Goal: Task Accomplishment & Management: Manage account settings

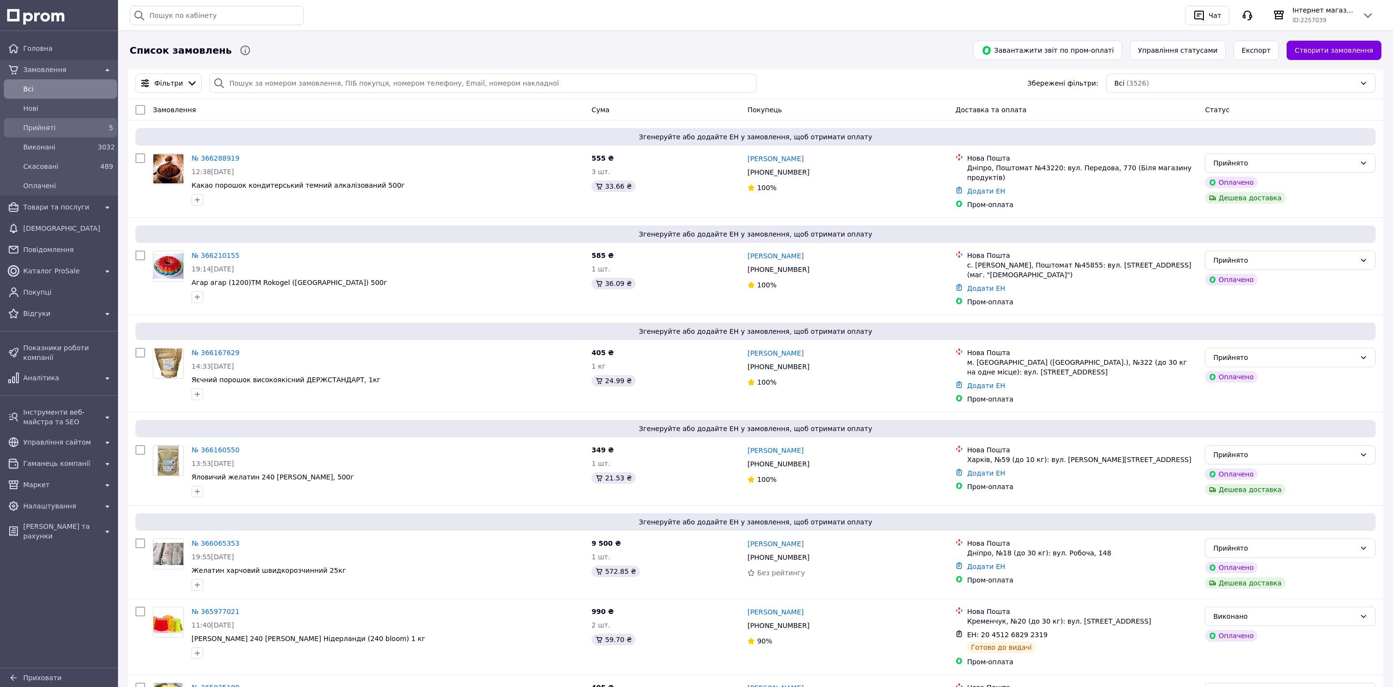
click at [72, 129] on span "Прийняті" at bounding box center [58, 128] width 71 height 10
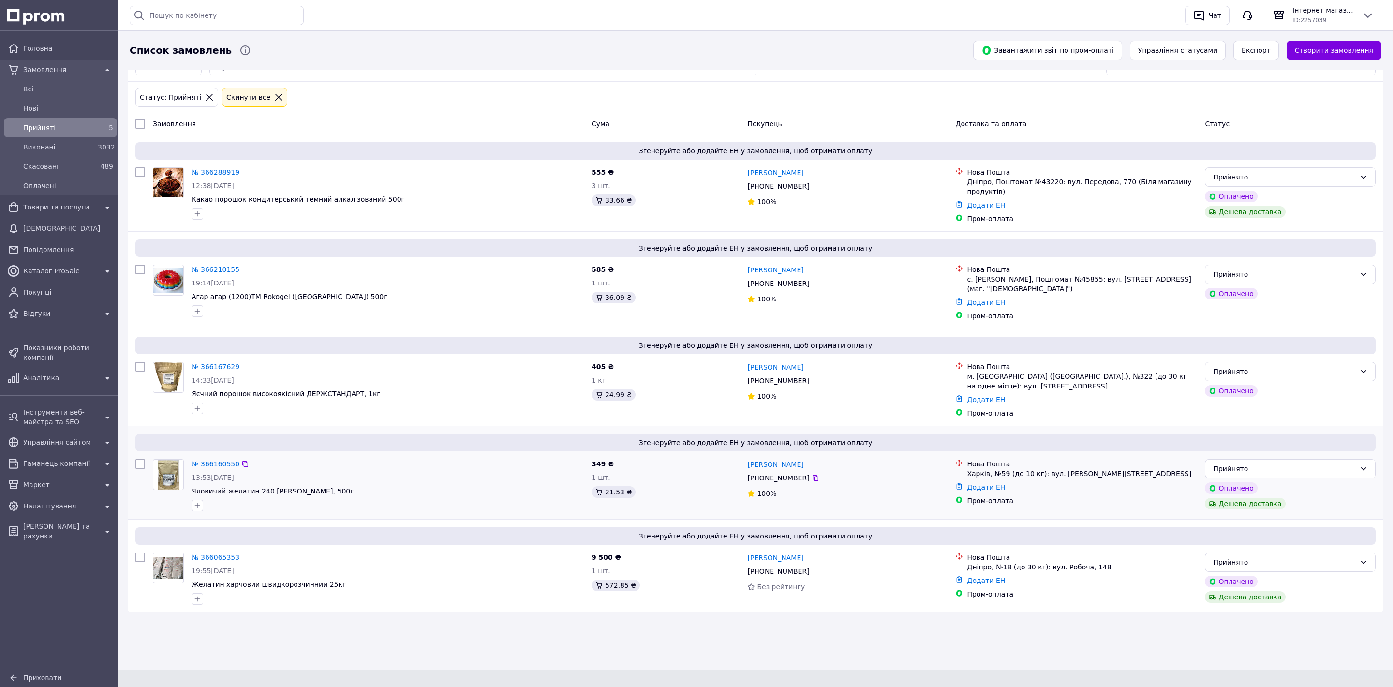
scroll to position [19, 0]
click at [225, 459] on link "№ 366160550" at bounding box center [216, 463] width 48 height 8
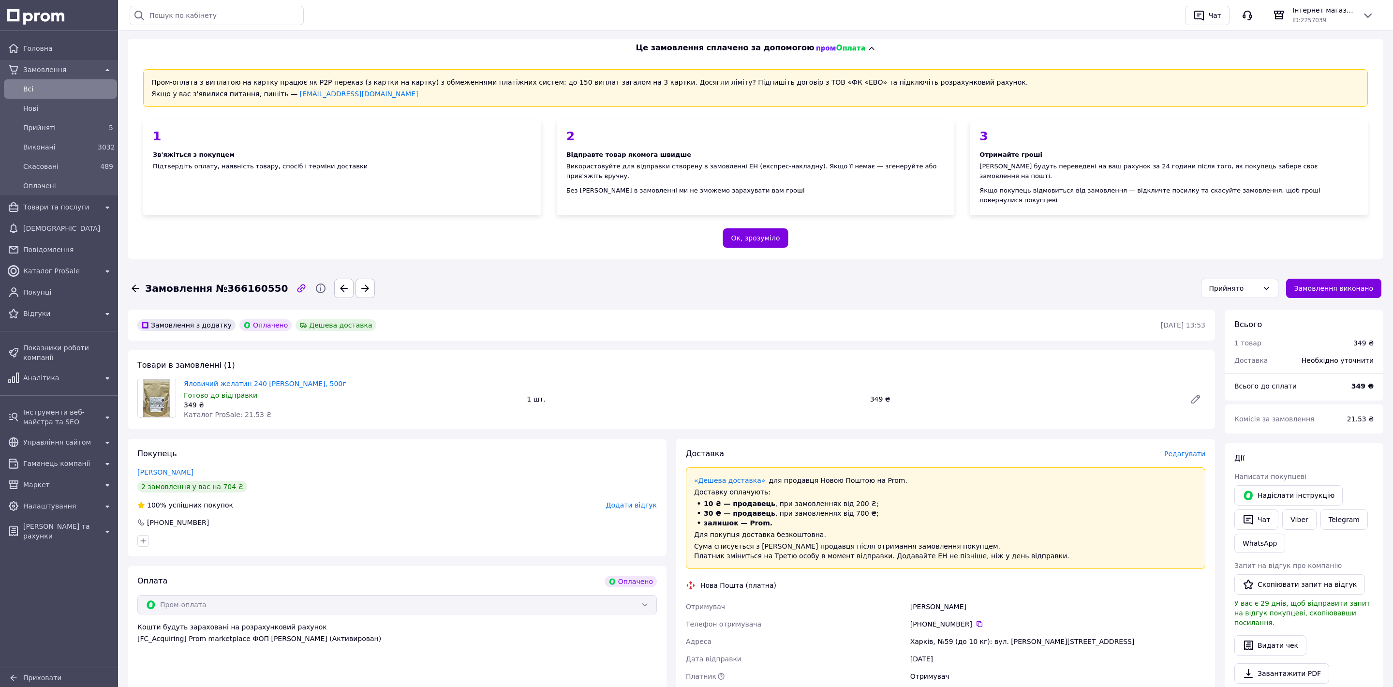
scroll to position [201, 0]
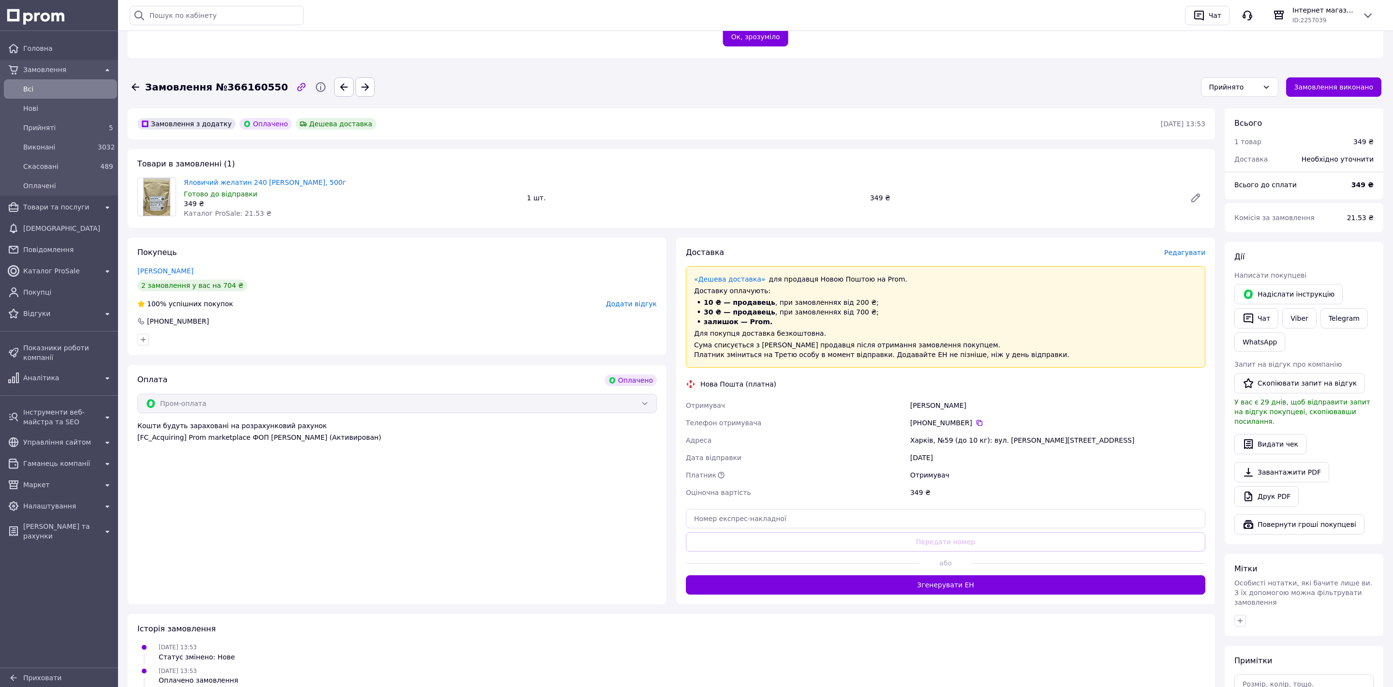
click at [1190, 249] on span "Редагувати" at bounding box center [1184, 253] width 41 height 8
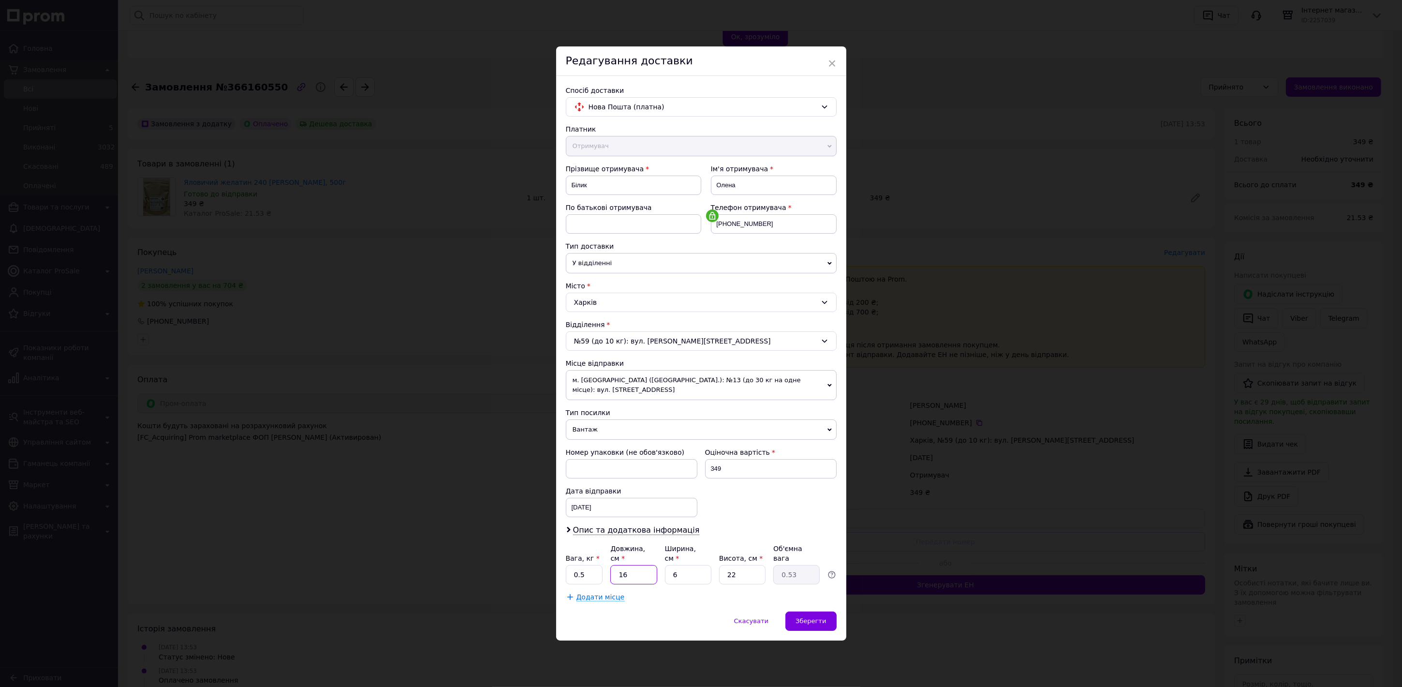
click at [636, 565] on input "16" at bounding box center [633, 574] width 46 height 19
type input "1"
type input "0.1"
type input "2"
type input "0.1"
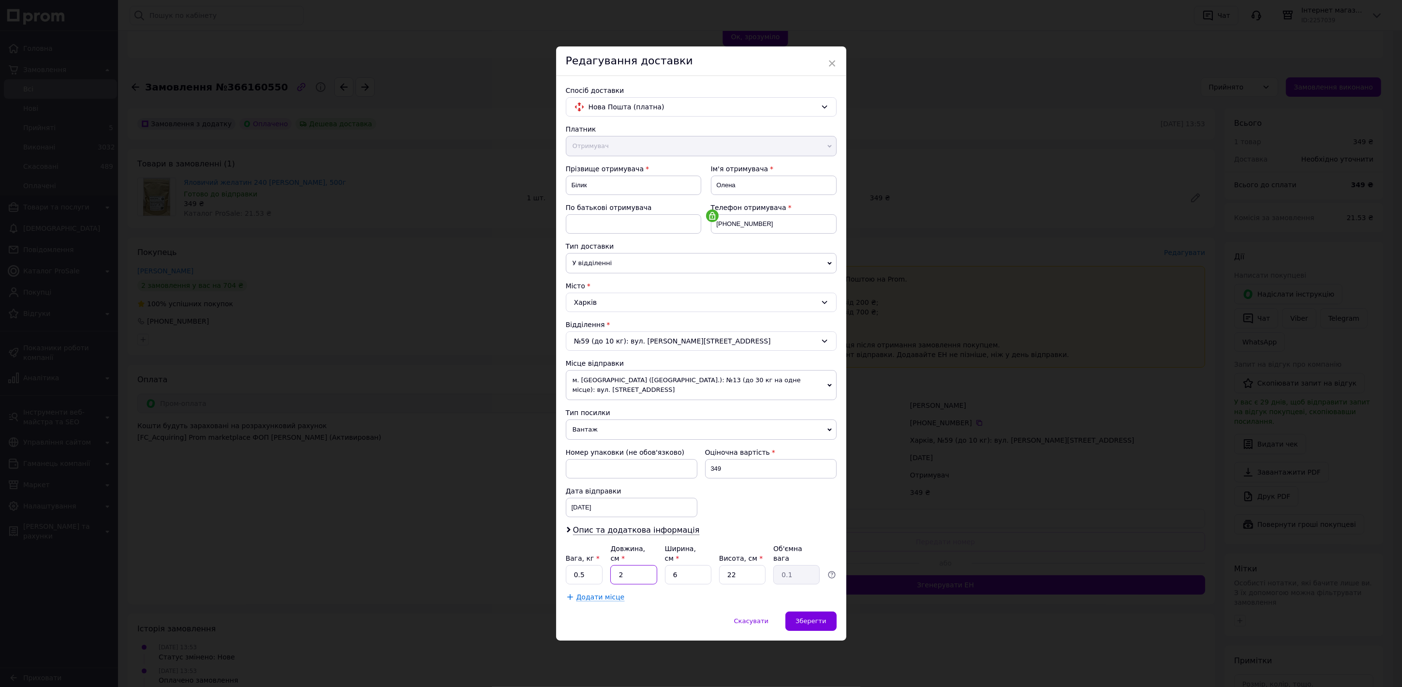
type input "24"
type input "0.79"
type input "24"
type input "1"
type input "0.13"
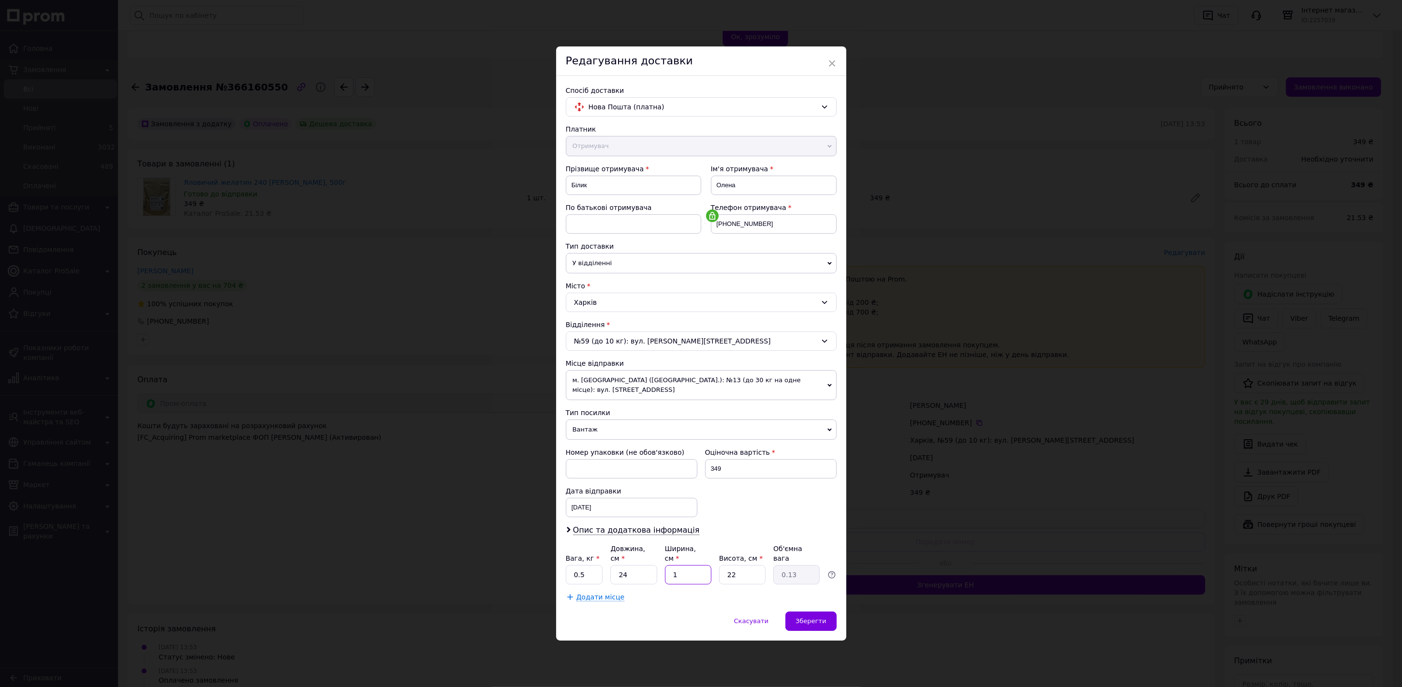
type input "16"
type input "2.11"
type input "16"
type input "5"
type input "0.48"
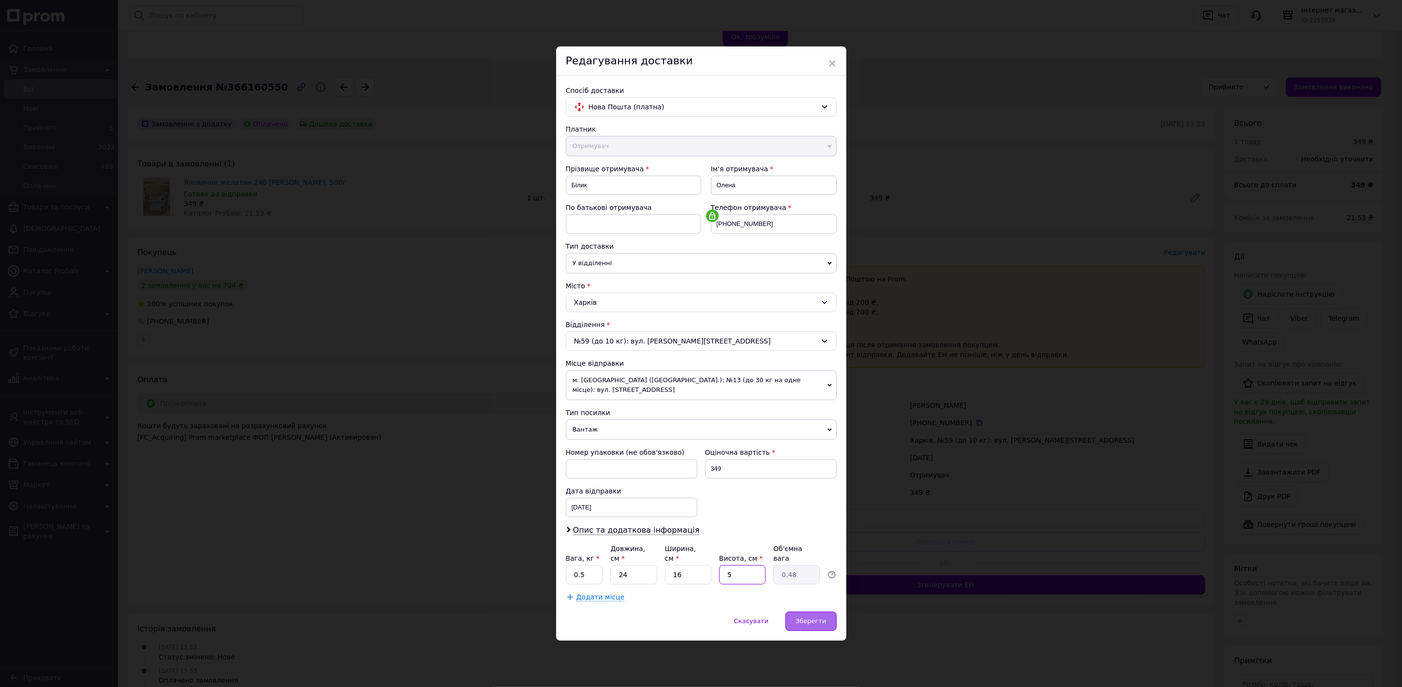
type input "5"
click at [813, 617] on span "Зберегти" at bounding box center [811, 620] width 30 height 7
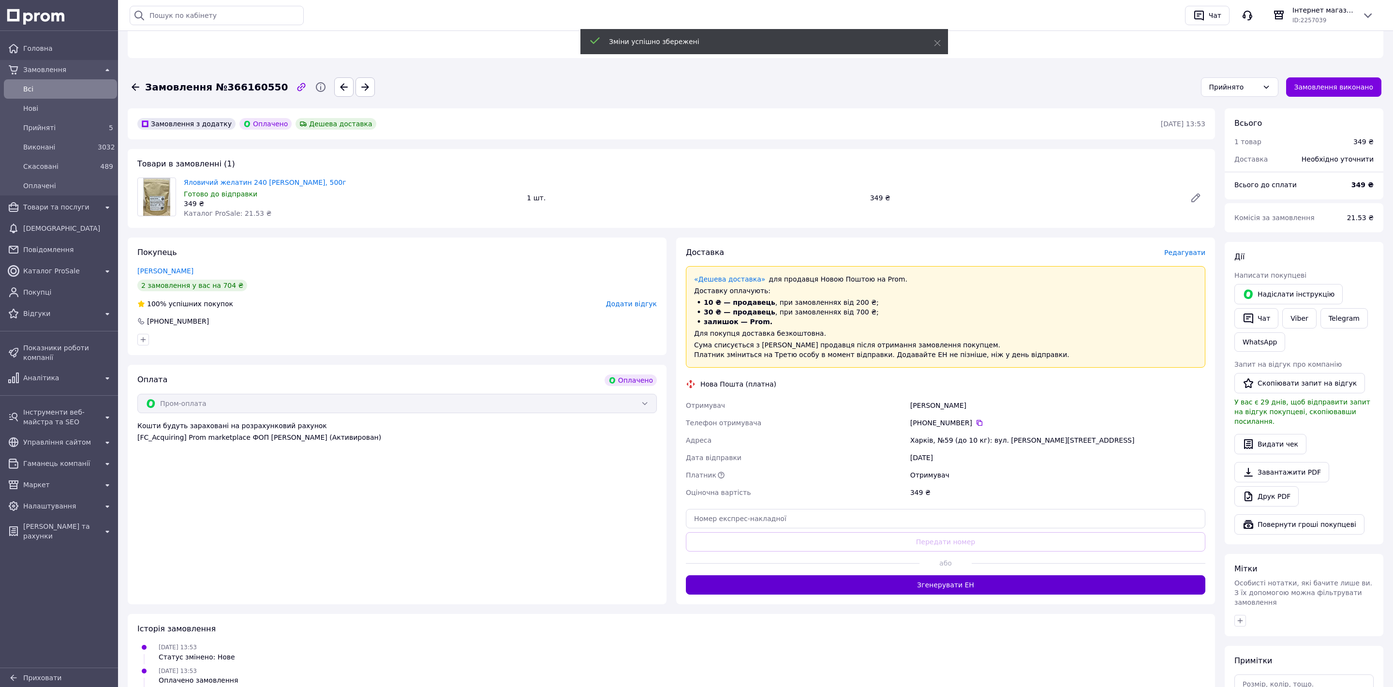
click at [899, 575] on button "Згенерувати ЕН" at bounding box center [945, 584] width 519 height 19
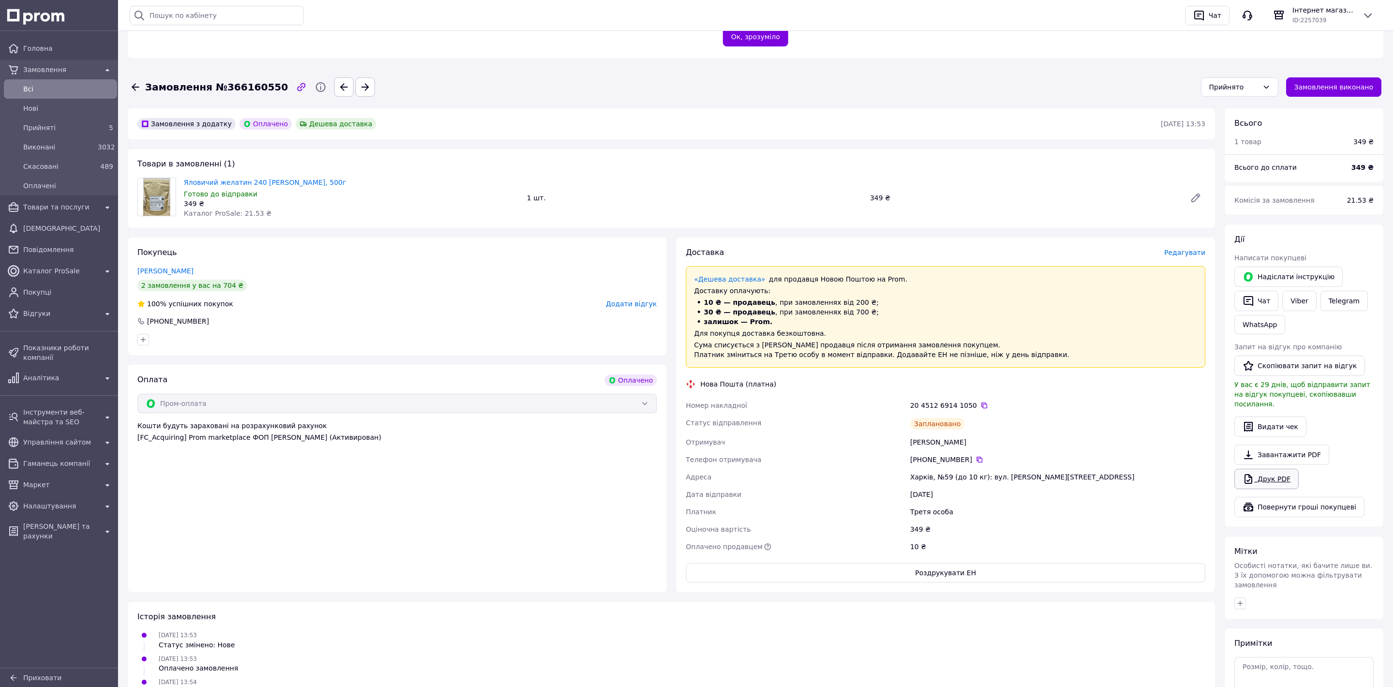
click at [1258, 469] on link "Друк PDF" at bounding box center [1266, 479] width 64 height 20
click at [927, 563] on button "Роздрукувати ЕН" at bounding box center [945, 572] width 519 height 19
click at [84, 126] on span "Прийняті" at bounding box center [58, 128] width 71 height 10
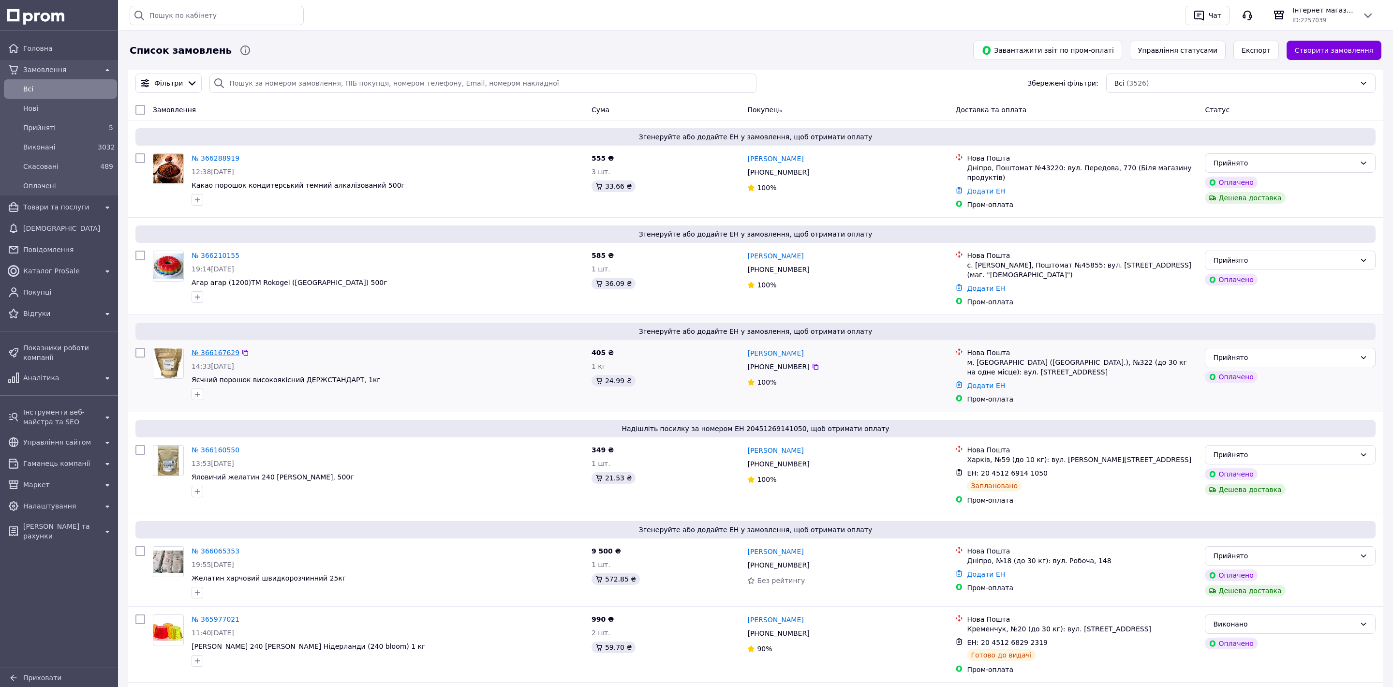
click at [221, 349] on link "№ 366167629" at bounding box center [216, 353] width 48 height 8
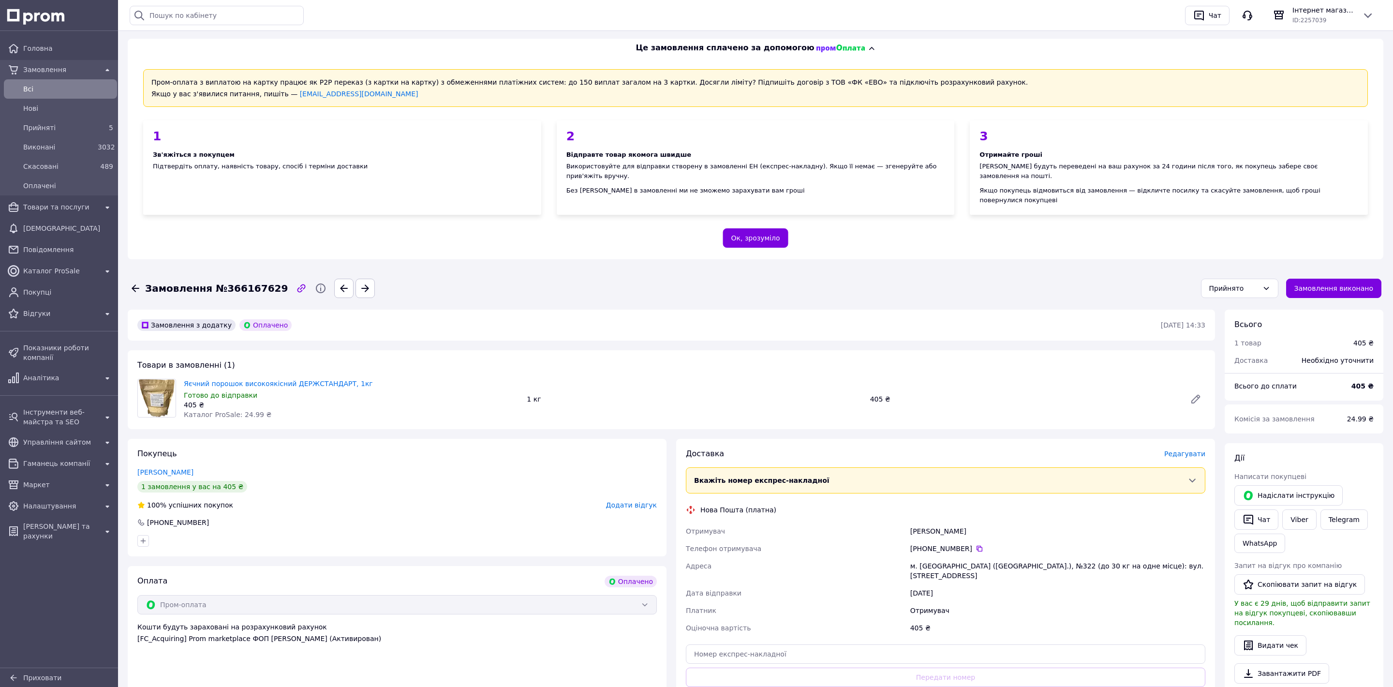
click at [1182, 450] on span "Редагувати" at bounding box center [1184, 454] width 41 height 8
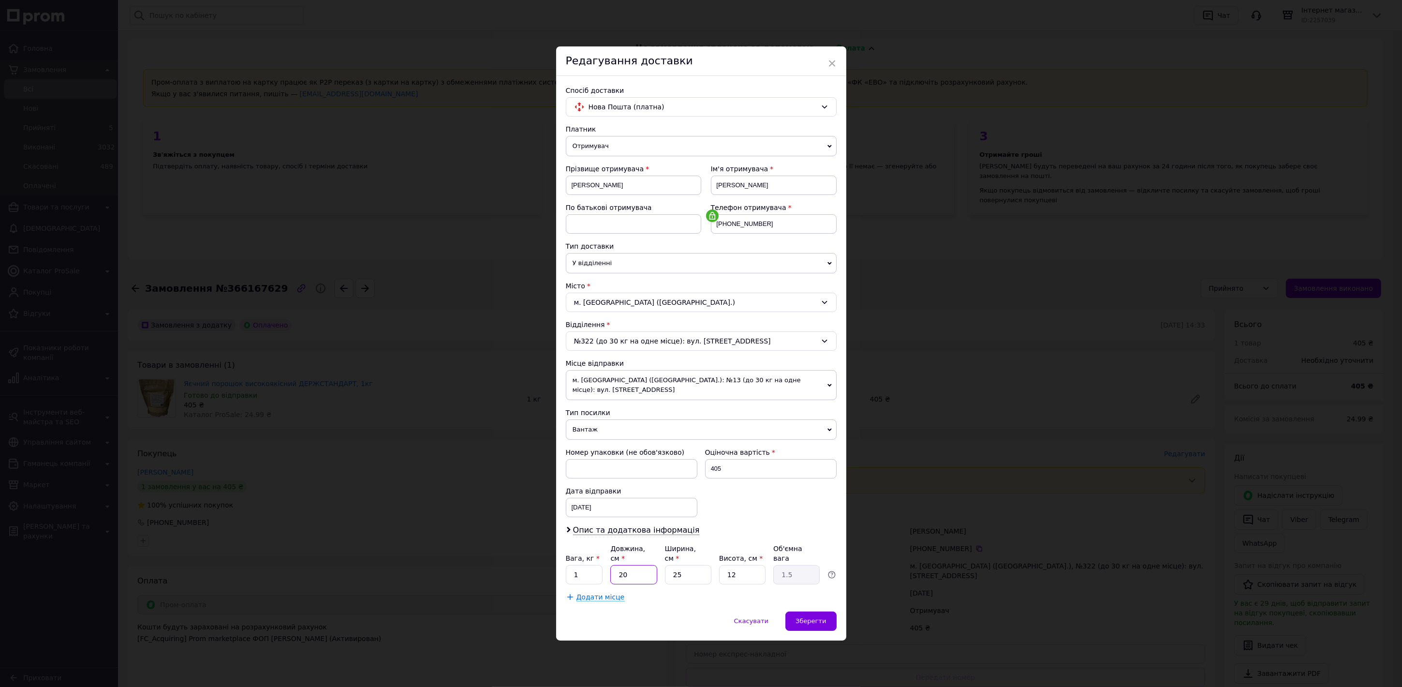
click at [635, 569] on input "20" at bounding box center [633, 574] width 46 height 19
type input "2"
type input "0.15"
type input "2"
type input "0.15"
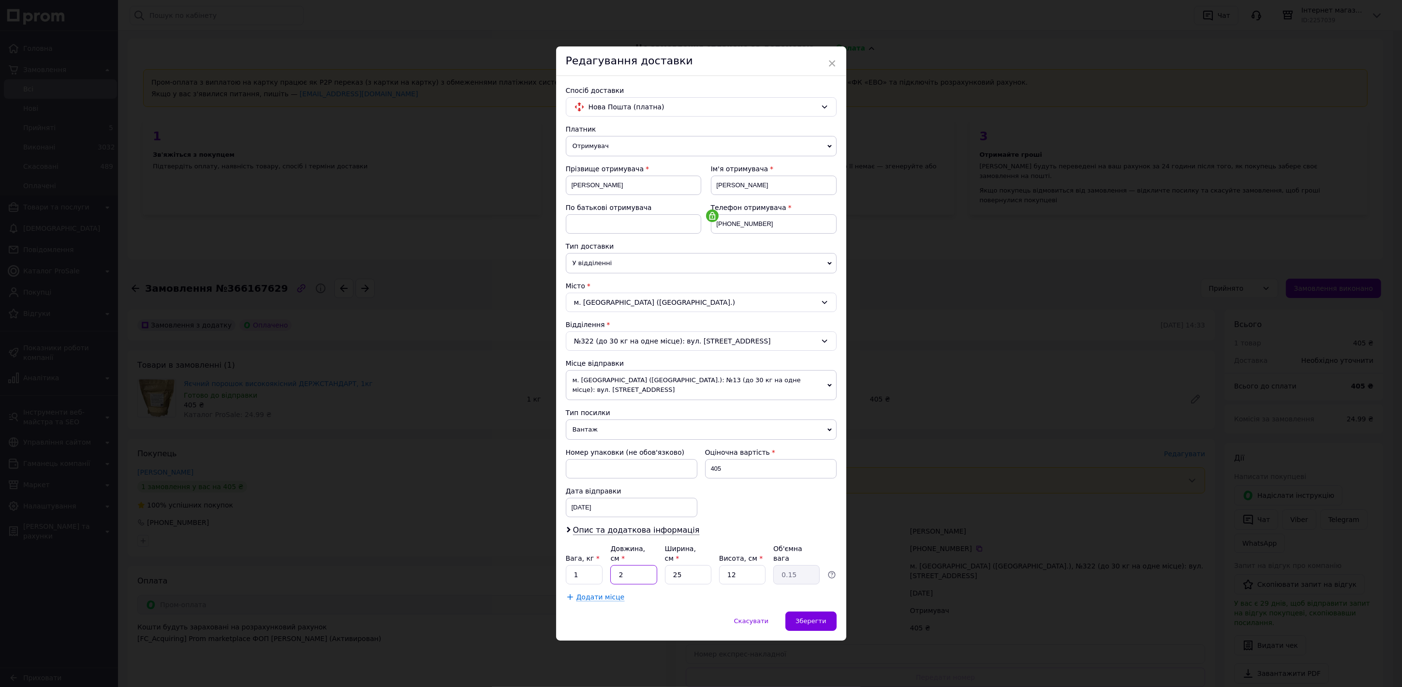
type input "24"
type input "1.8"
type input "24"
type input "1"
type input "0.1"
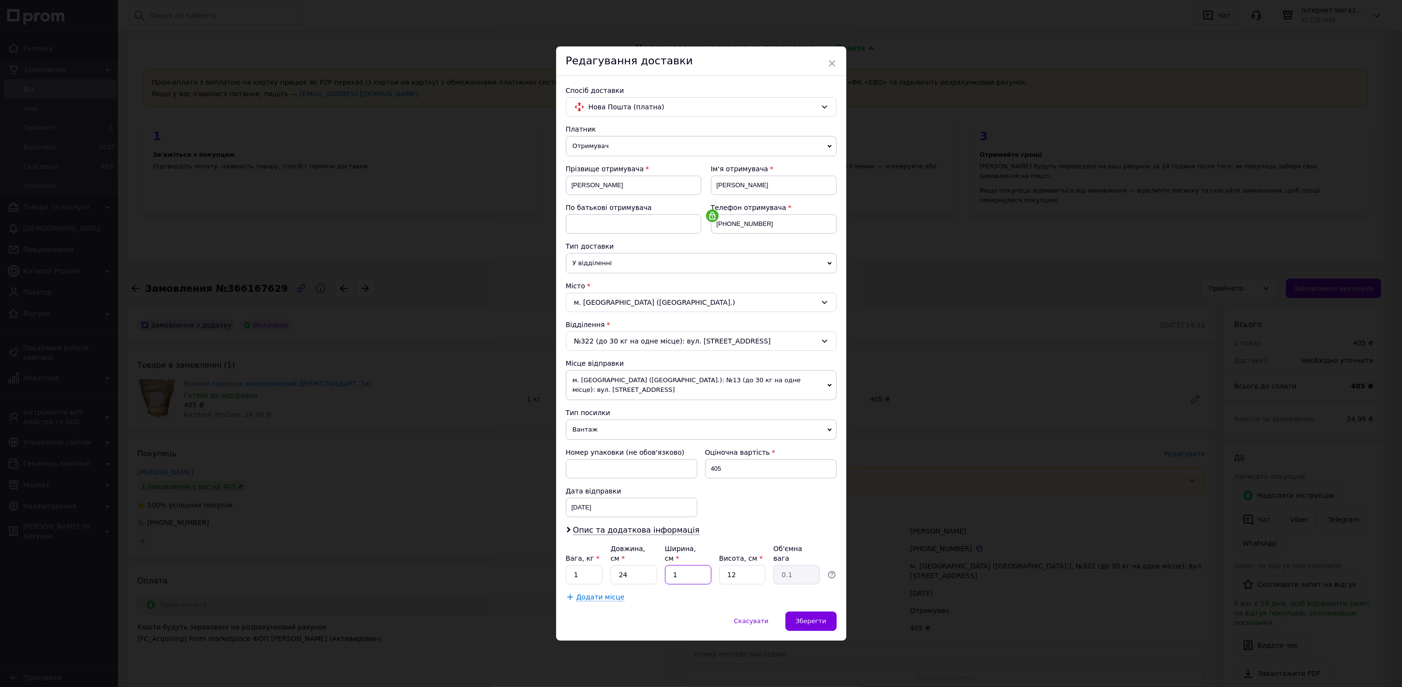
type input "17"
type input "1.22"
type input "17"
type input "9"
type input "0.92"
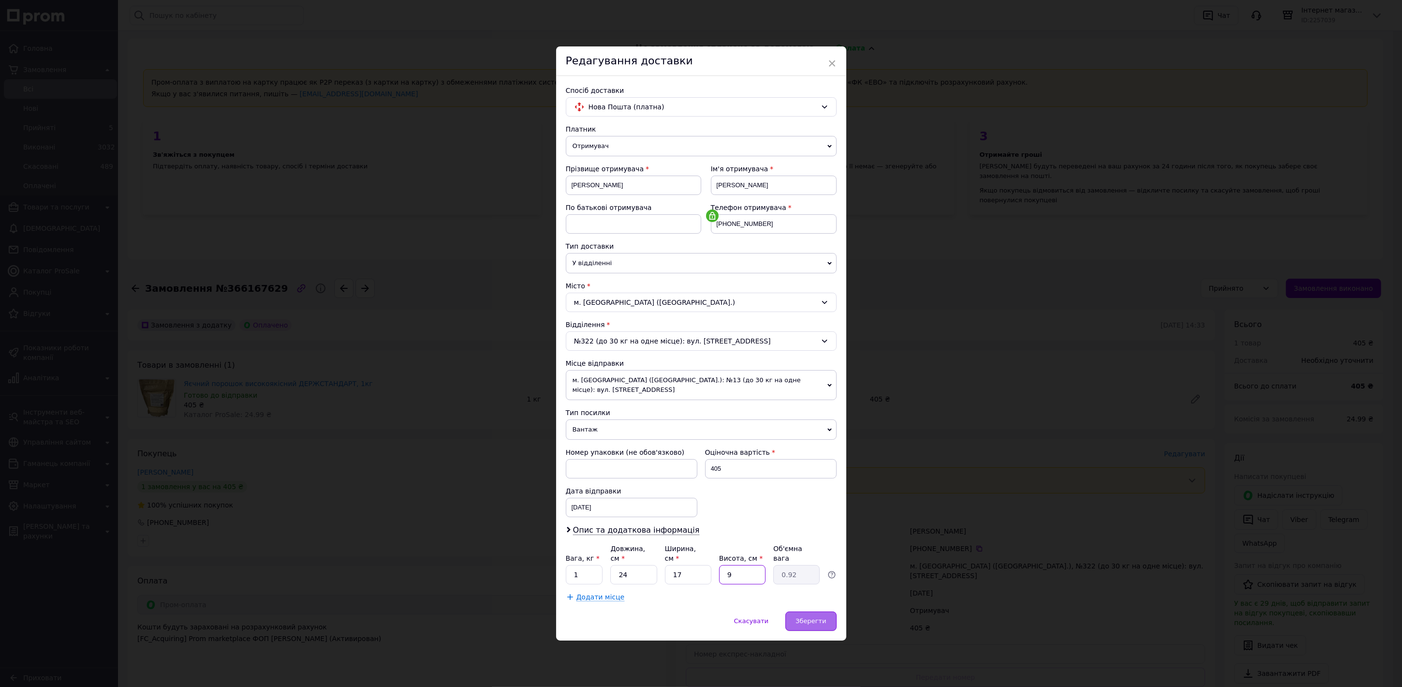
type input "9"
click at [801, 617] on span "Зберегти" at bounding box center [811, 620] width 30 height 7
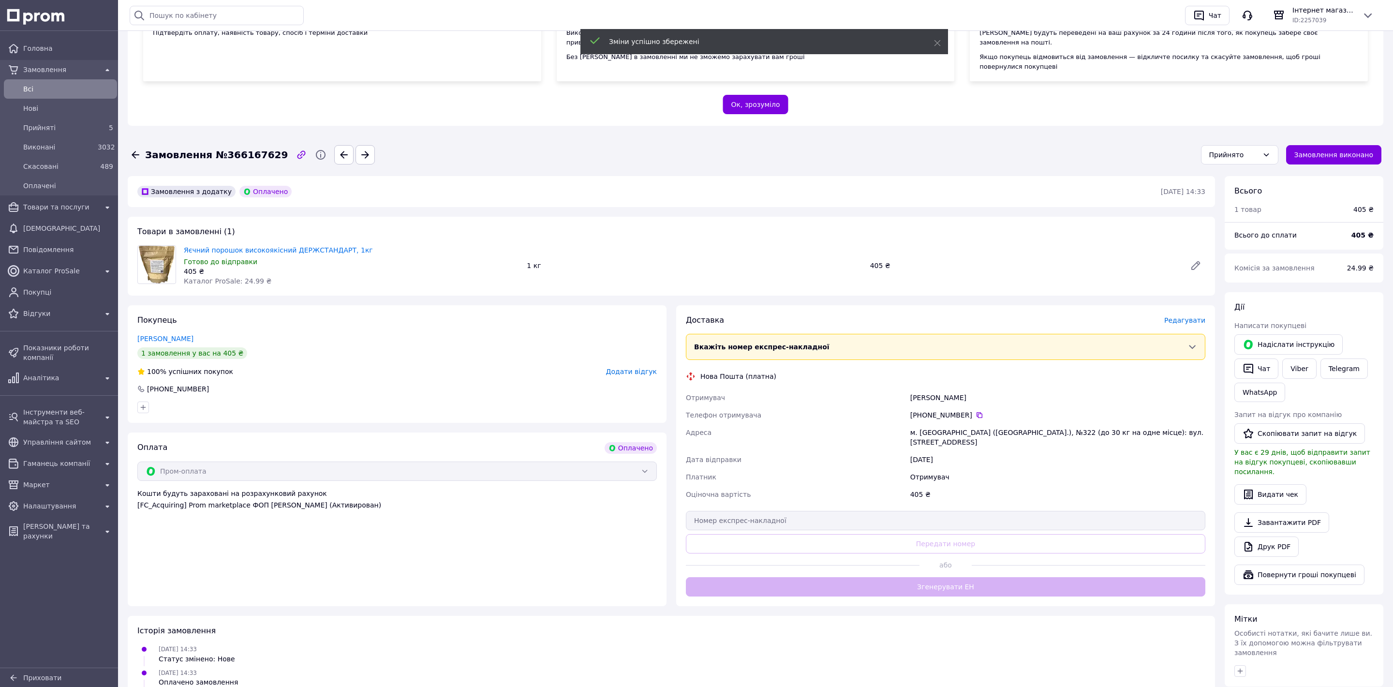
scroll to position [201, 0]
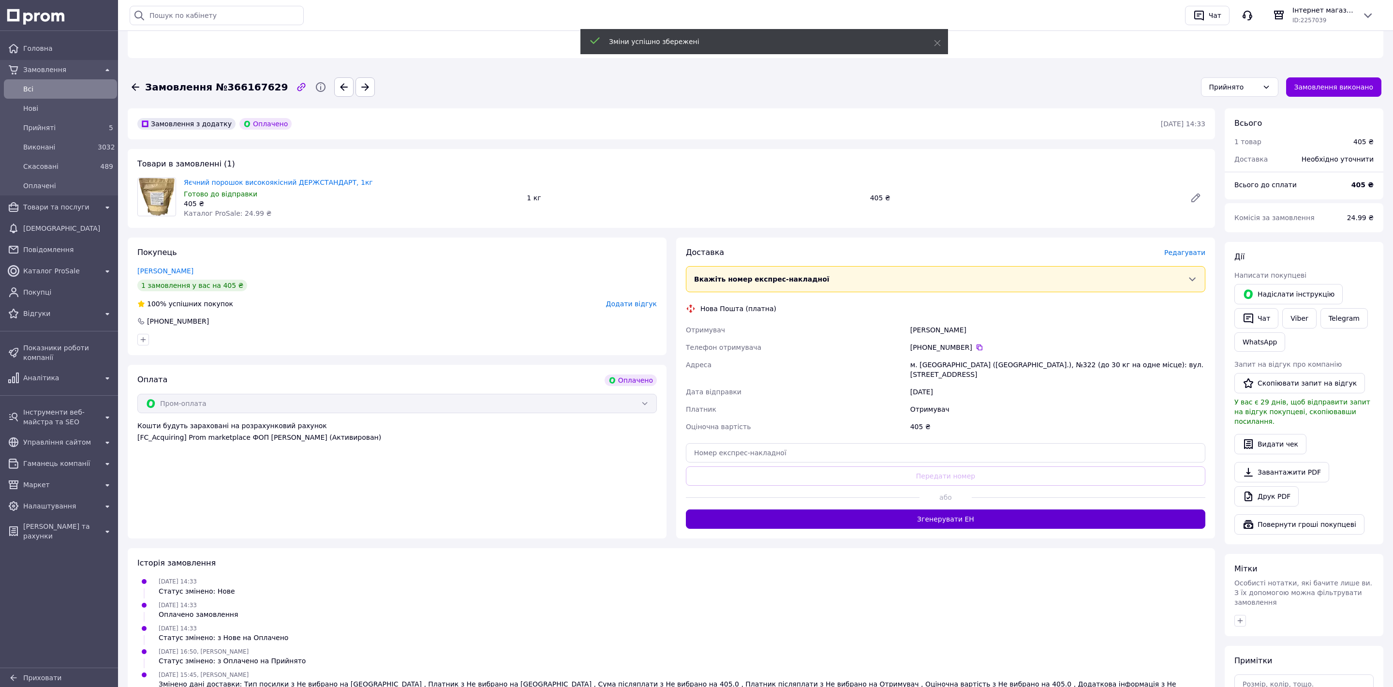
click at [928, 509] on button "Згенерувати ЕН" at bounding box center [945, 518] width 519 height 19
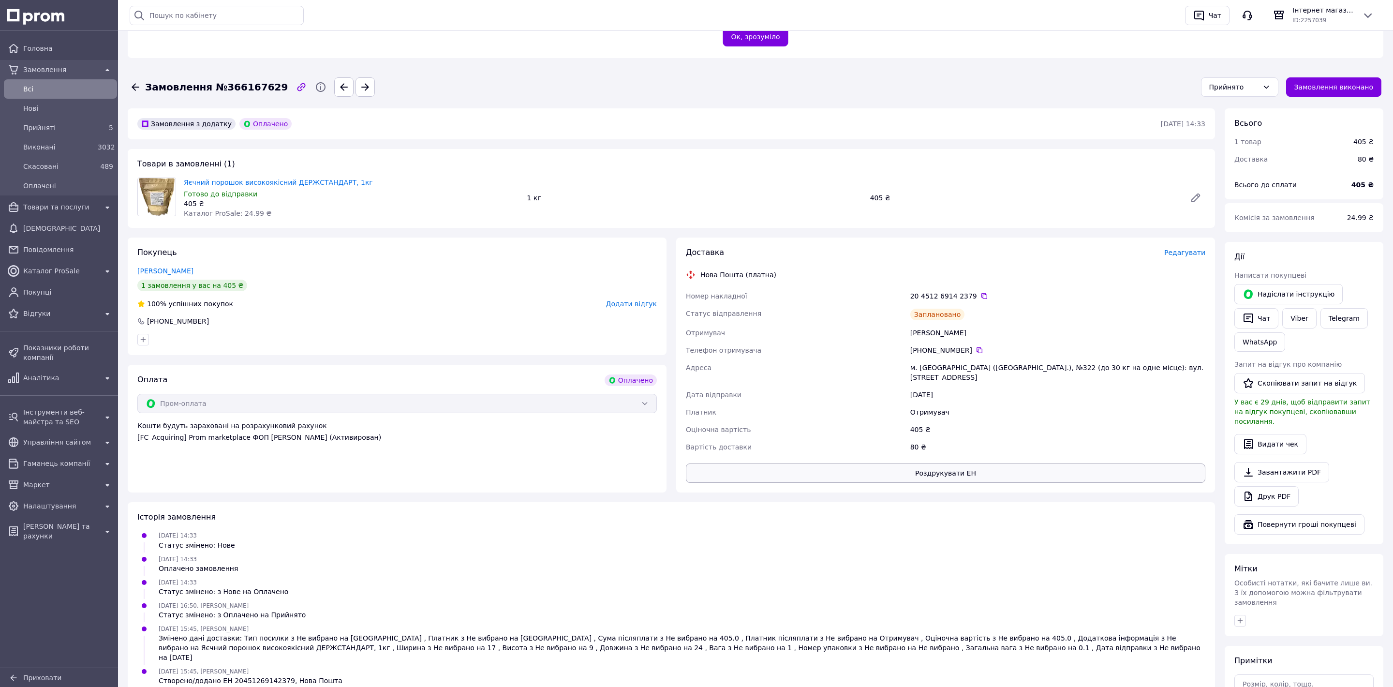
click at [930, 463] on button "Роздрукувати ЕН" at bounding box center [945, 472] width 519 height 19
click at [1257, 486] on link "Друк PDF" at bounding box center [1266, 496] width 64 height 20
click at [90, 127] on span "Прийняті" at bounding box center [58, 128] width 71 height 10
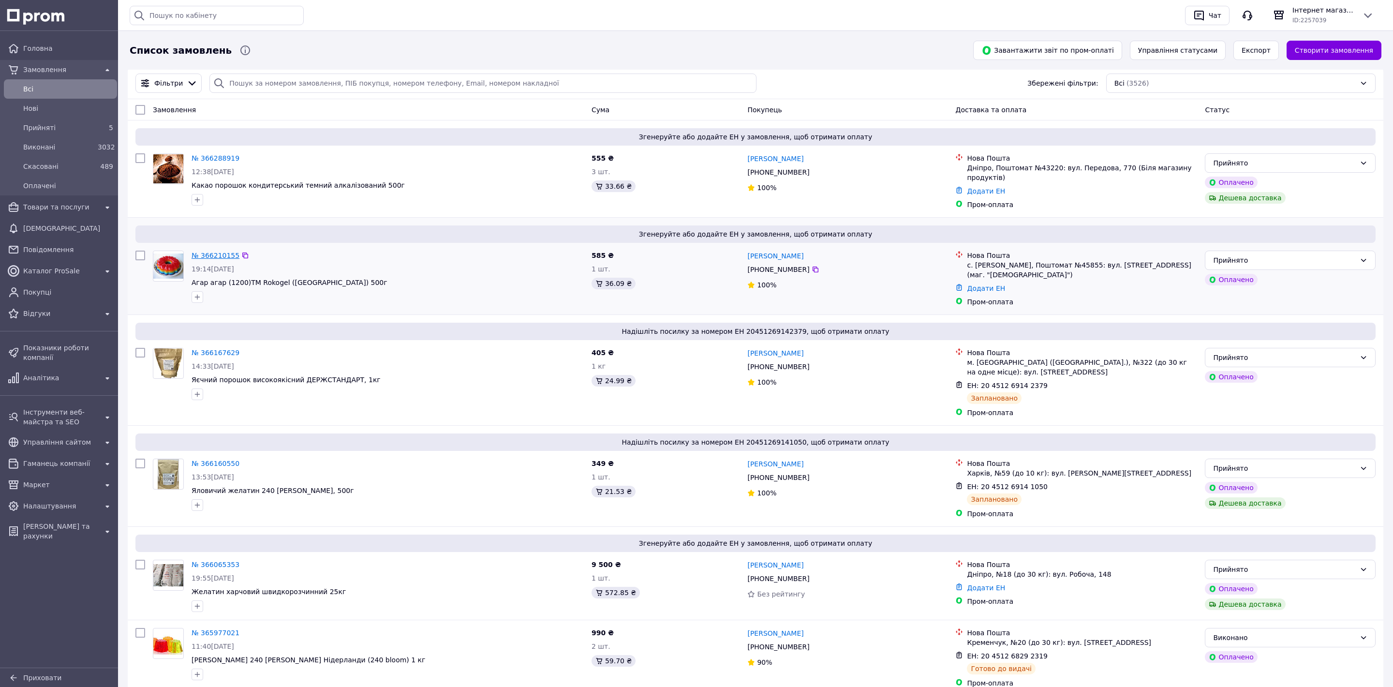
click at [216, 253] on link "№ 366210155" at bounding box center [216, 256] width 48 height 8
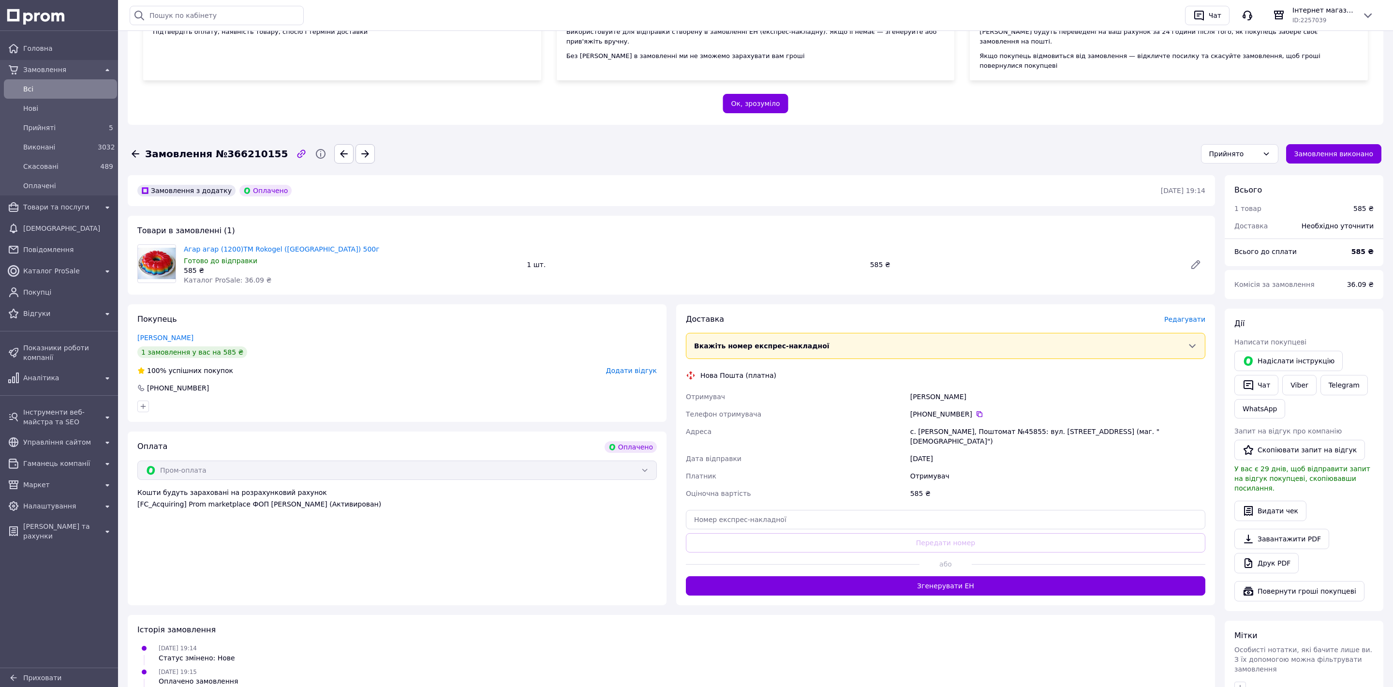
scroll to position [201, 0]
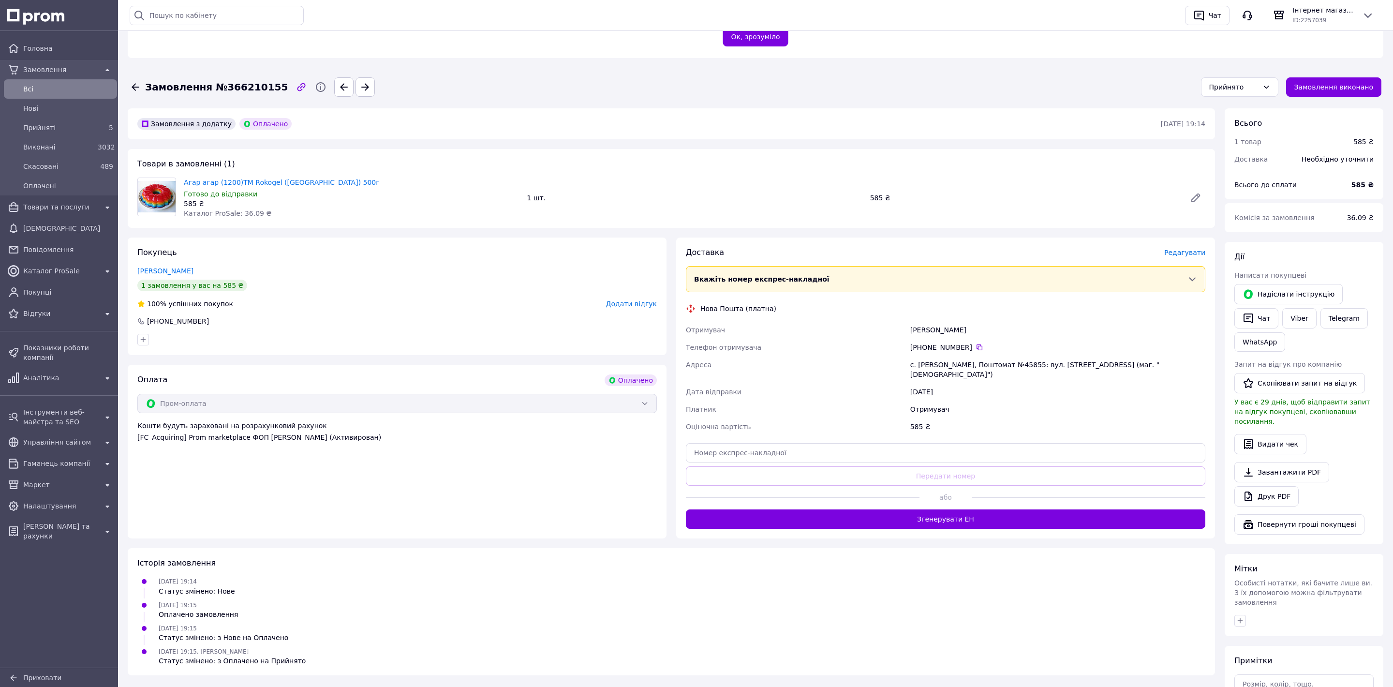
click at [1192, 249] on span "Редагувати" at bounding box center [1184, 253] width 41 height 8
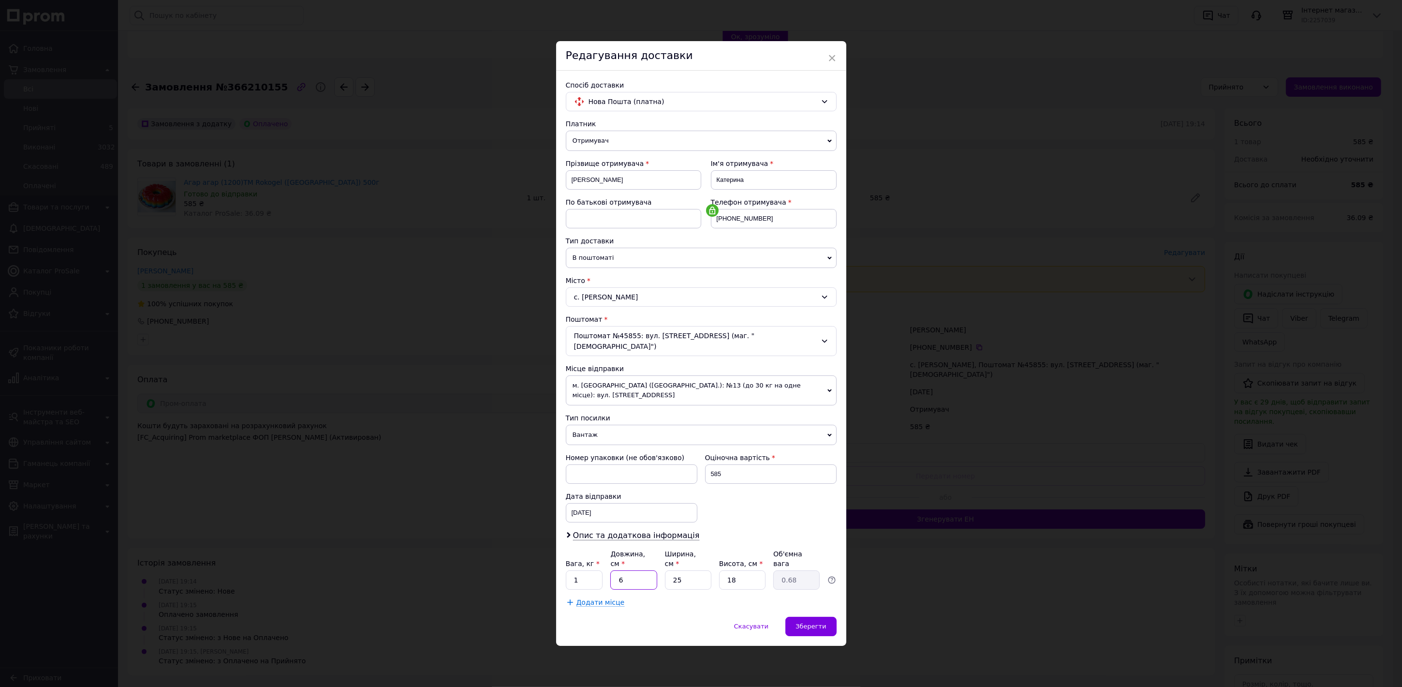
click at [633, 570] on input "6" at bounding box center [633, 579] width 46 height 19
type input "2"
type input "0.23"
type input "24"
type input "2.7"
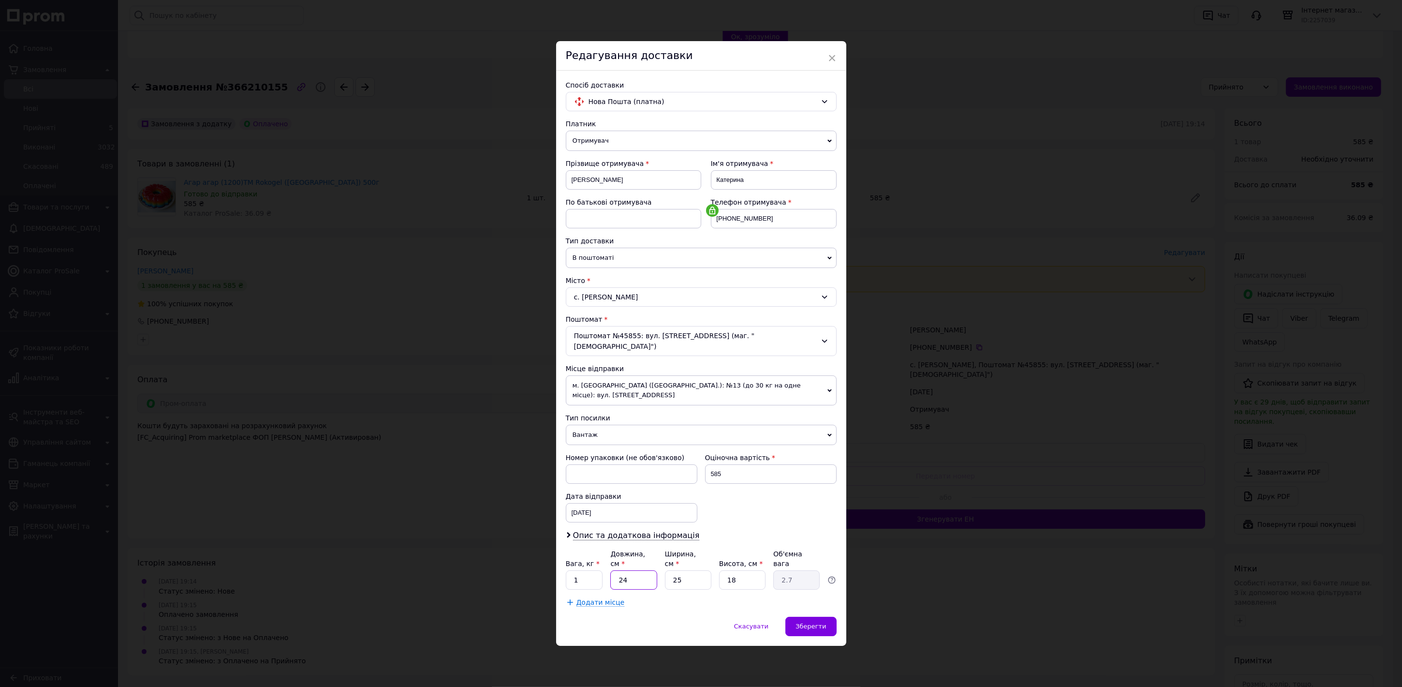
type input "24"
type input "1"
type input "0.11"
type input "16"
type input "1.73"
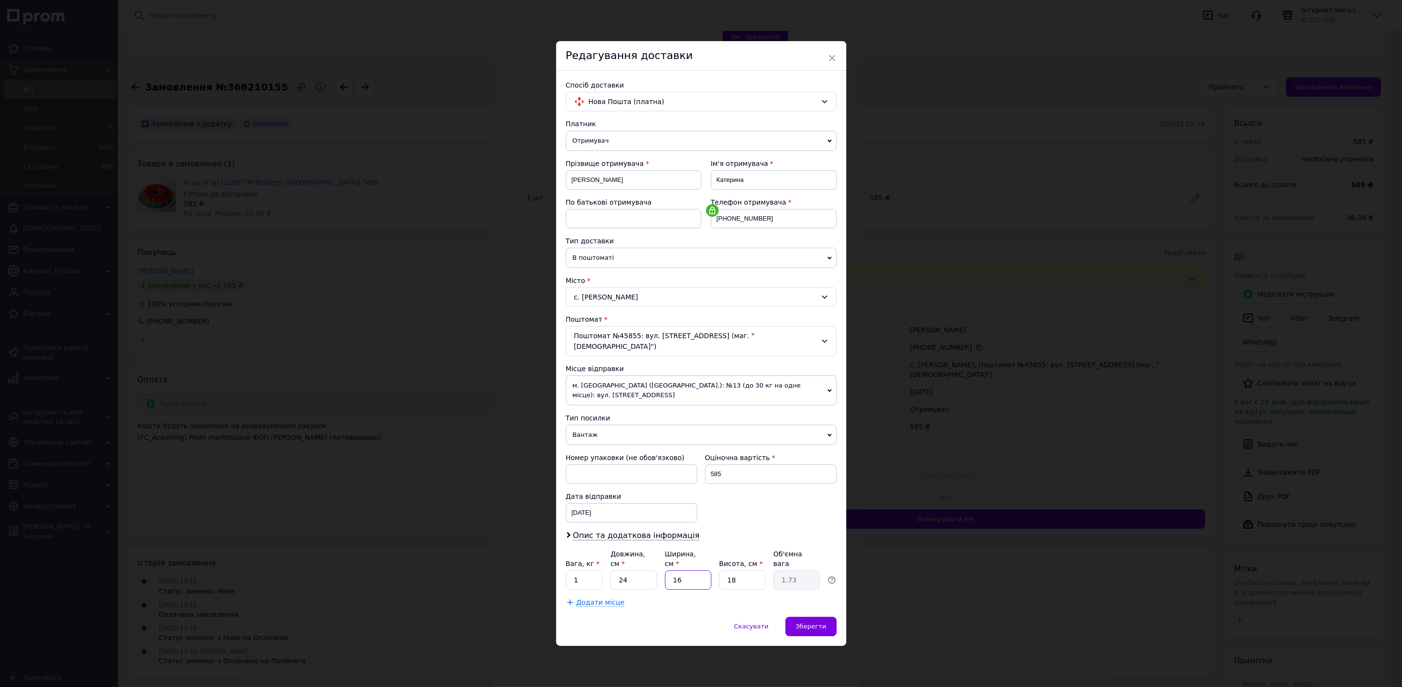
type input "16"
type input "6"
type input "0.58"
type input "5"
type input "0.48"
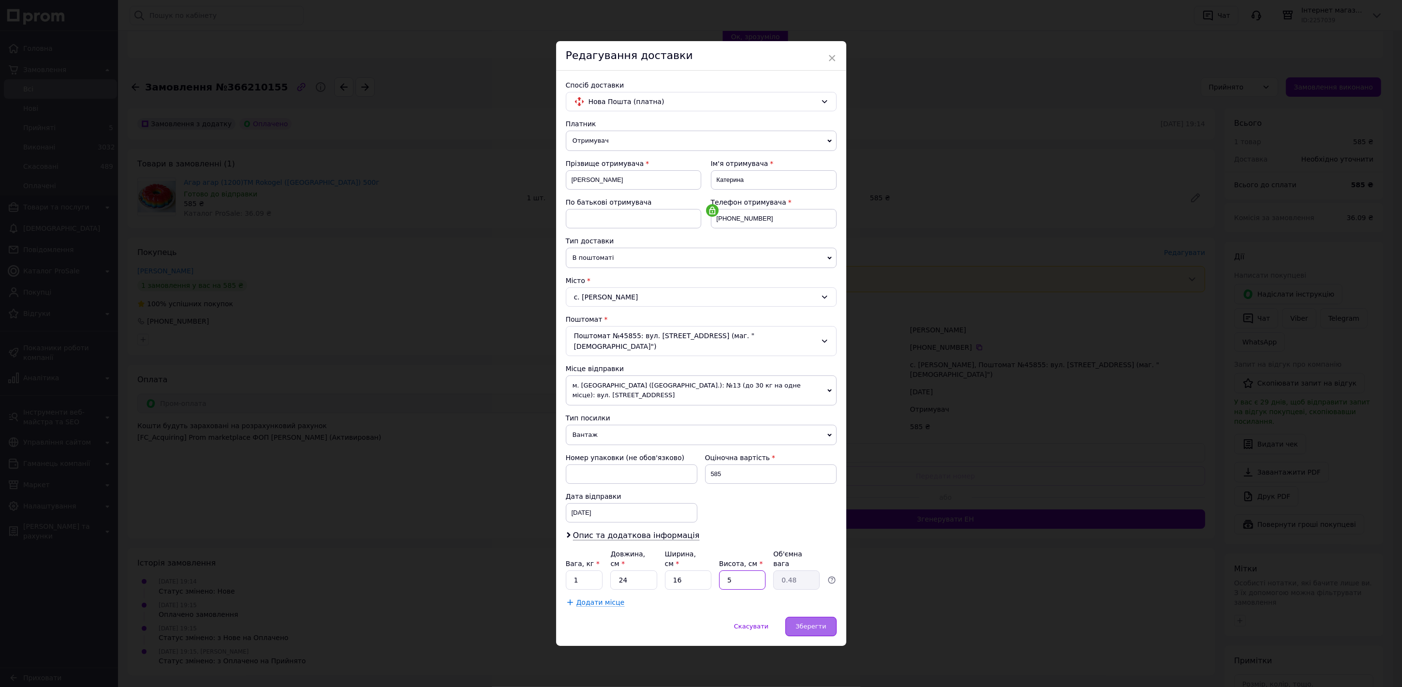
type input "5"
click at [815, 623] on span "Зберегти" at bounding box center [811, 626] width 30 height 7
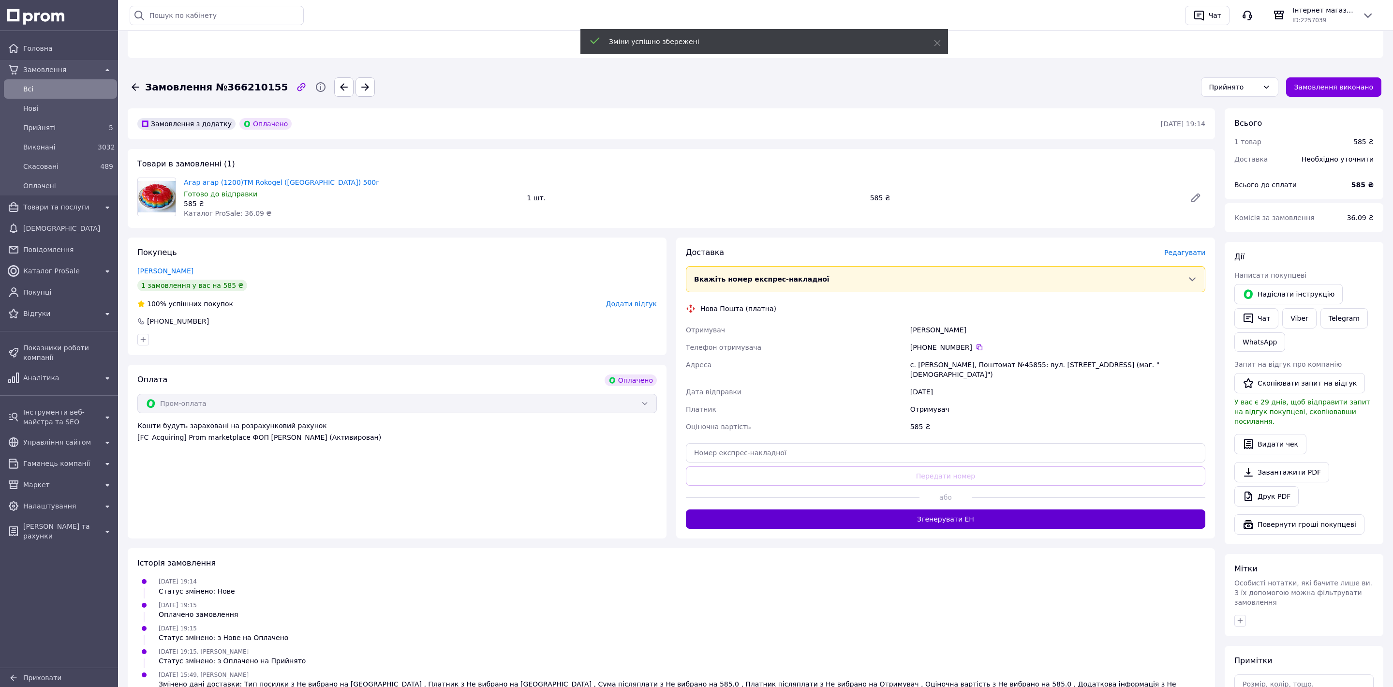
click at [911, 509] on button "Згенерувати ЕН" at bounding box center [945, 518] width 519 height 19
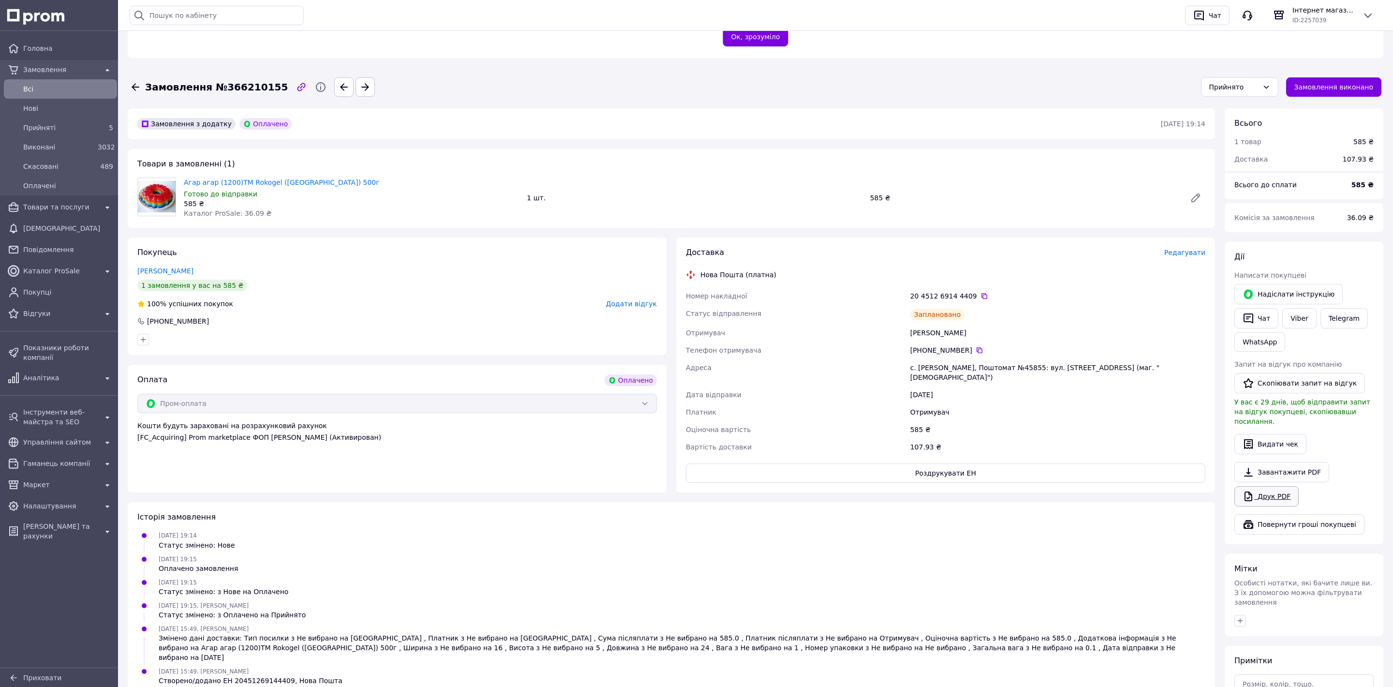
click at [1258, 486] on link "Друк PDF" at bounding box center [1266, 496] width 64 height 20
click at [929, 463] on button "Роздрукувати ЕН" at bounding box center [945, 472] width 519 height 19
click at [71, 128] on span "Прийняті" at bounding box center [58, 128] width 71 height 10
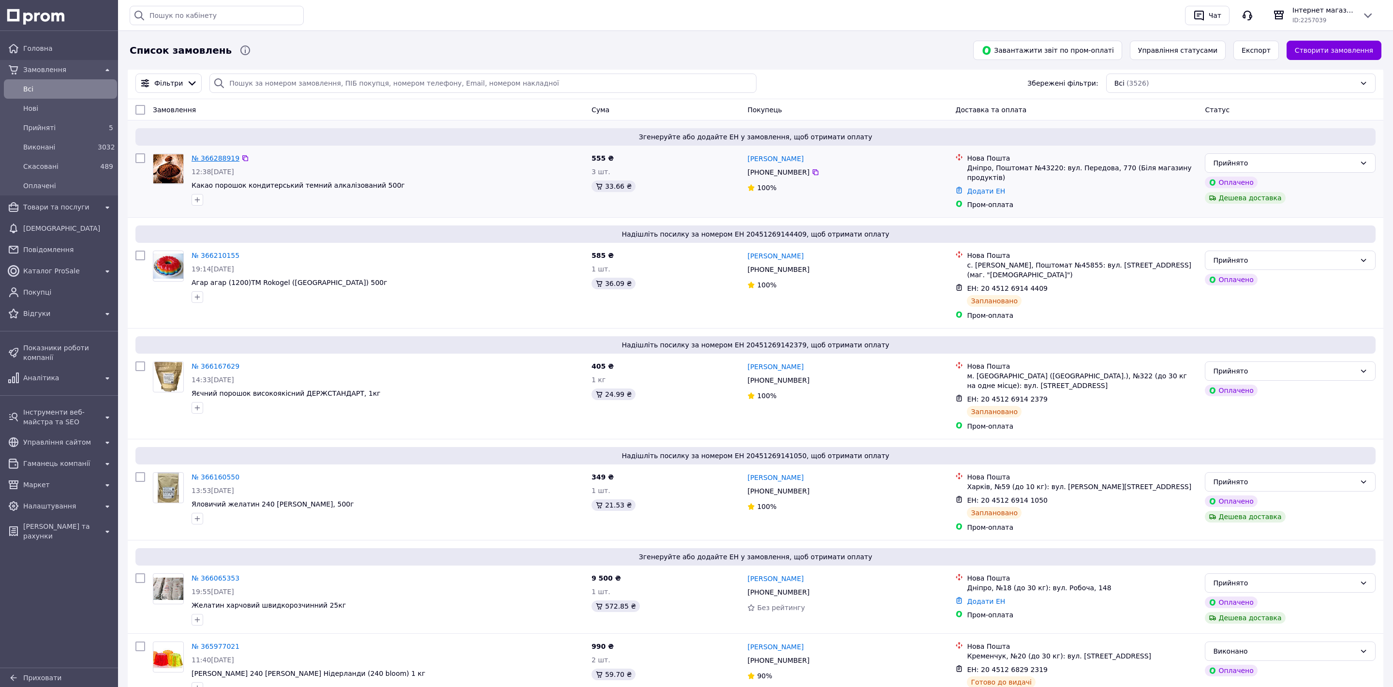
click at [229, 157] on link "№ 366288919" at bounding box center [216, 158] width 48 height 8
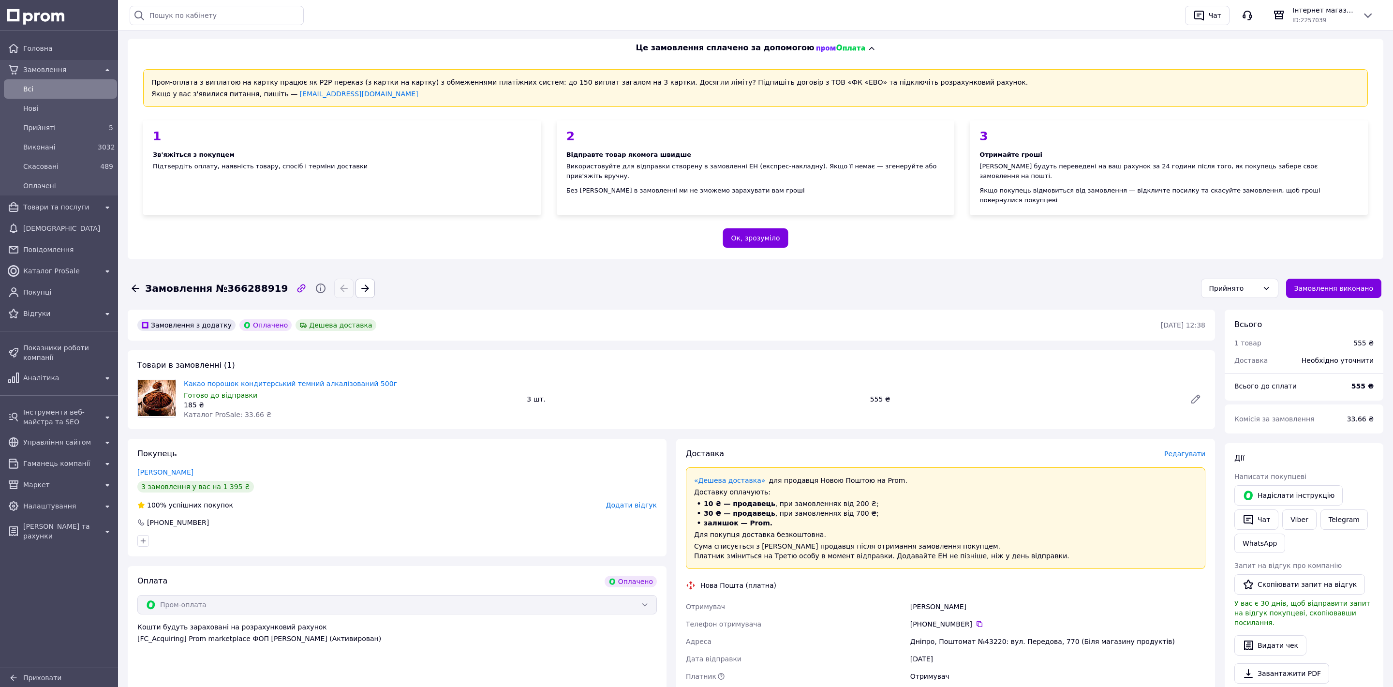
click at [1179, 450] on span "Редагувати" at bounding box center [1184, 454] width 41 height 8
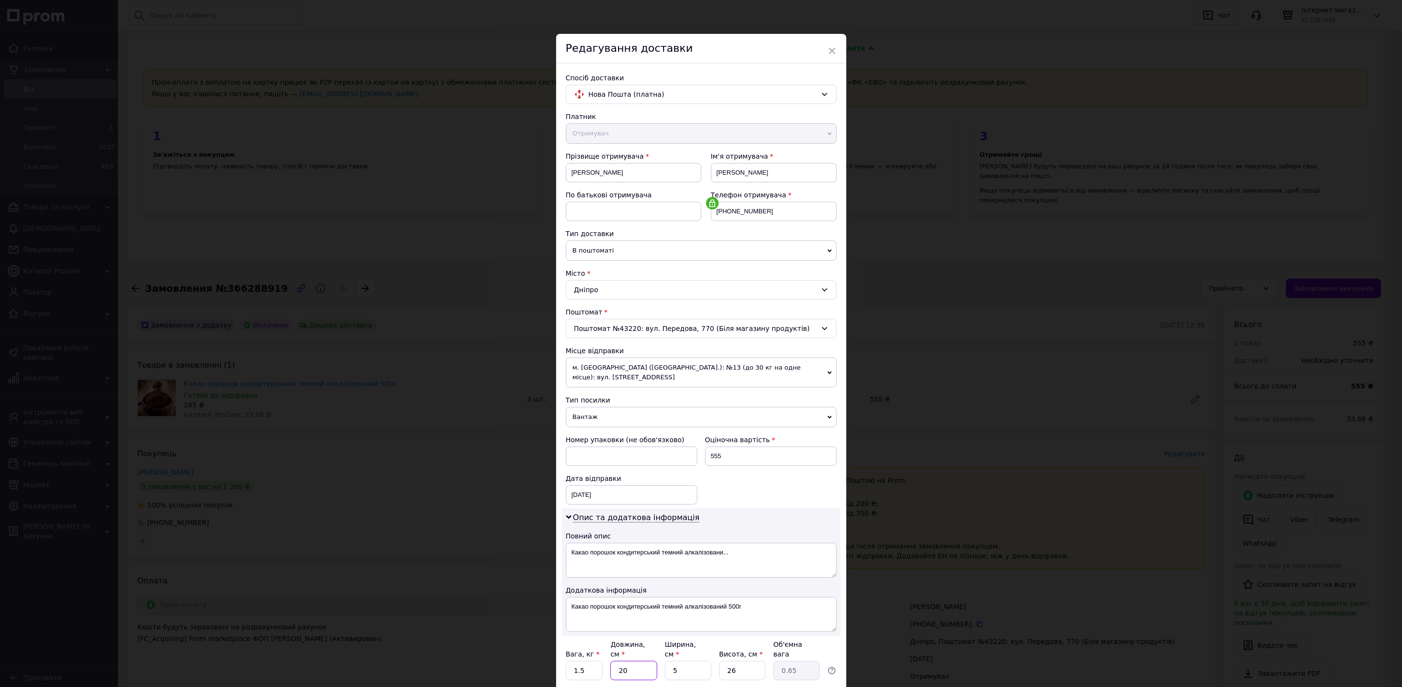
click at [634, 661] on input "20" at bounding box center [633, 670] width 46 height 19
type input "2"
type input "0.1"
type input "2"
type input "0.1"
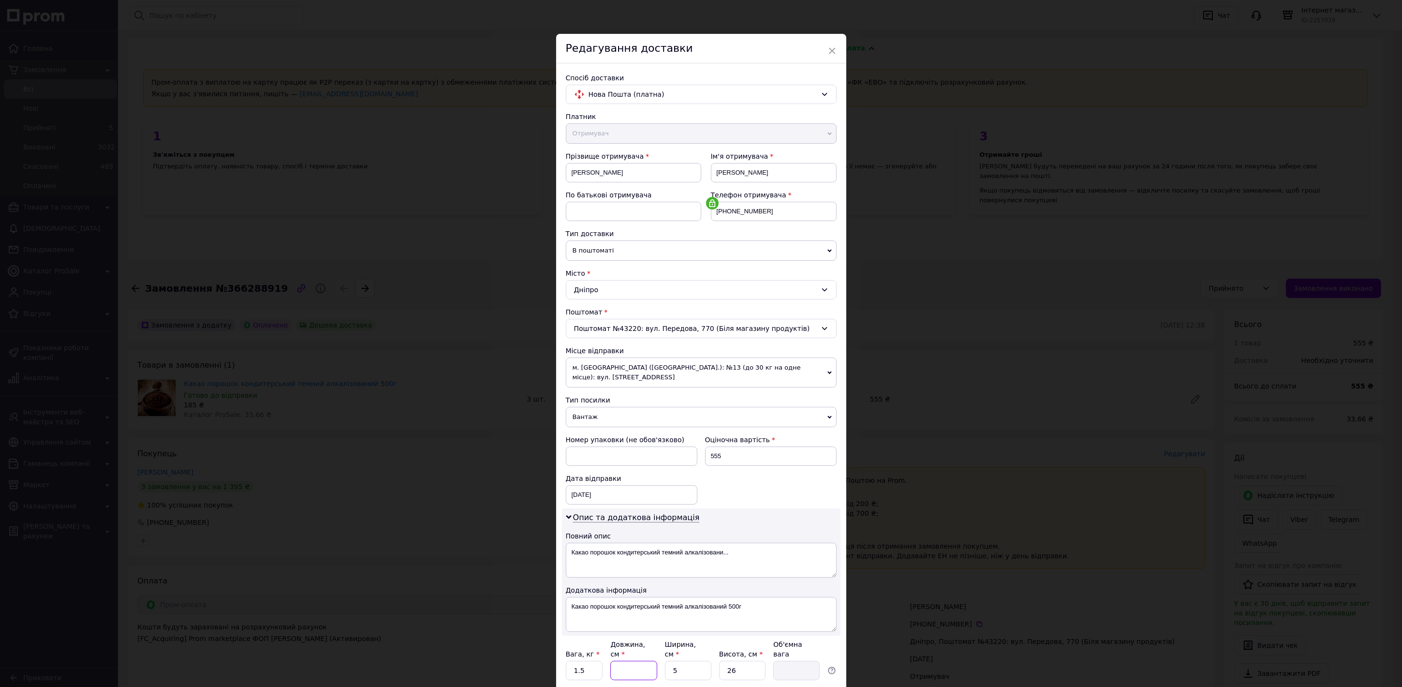
type input "3"
type input "0.1"
type input "34"
type input "1.11"
type input "34"
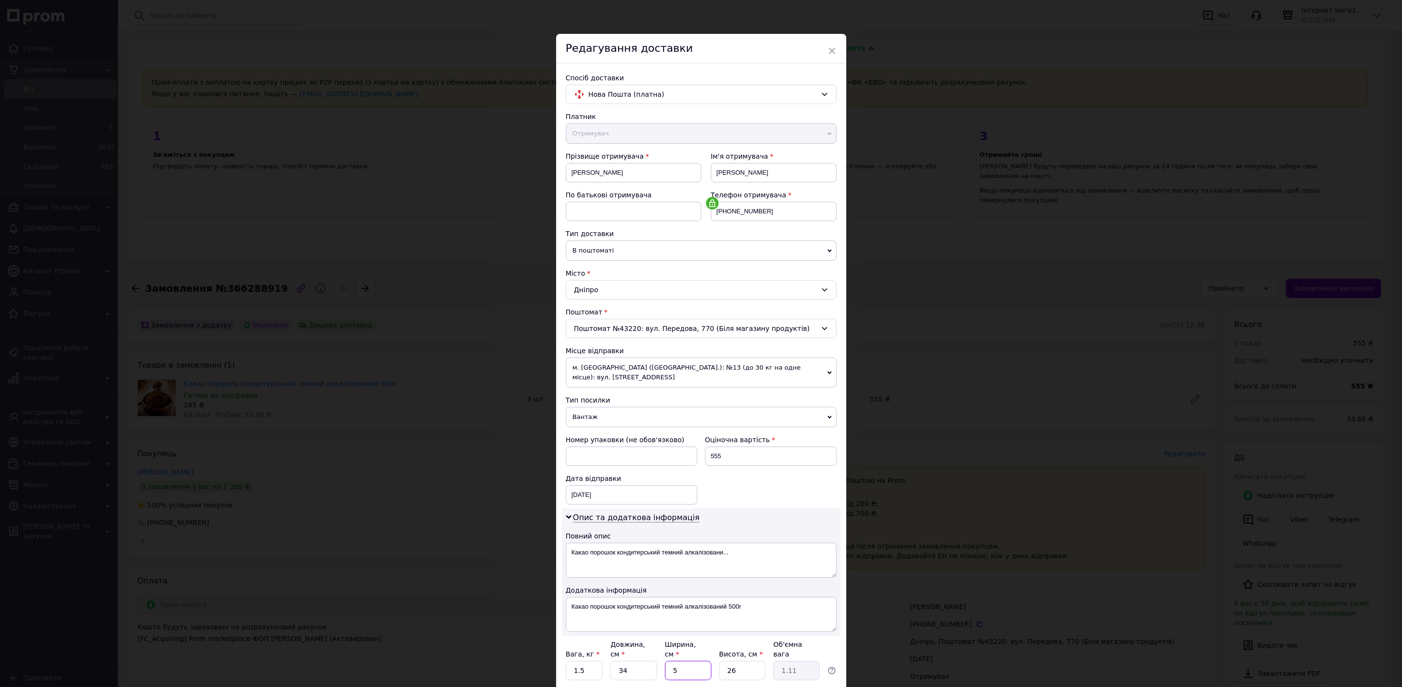
type input "2"
type input "0.44"
type input "24"
type input "5.3"
type input "24"
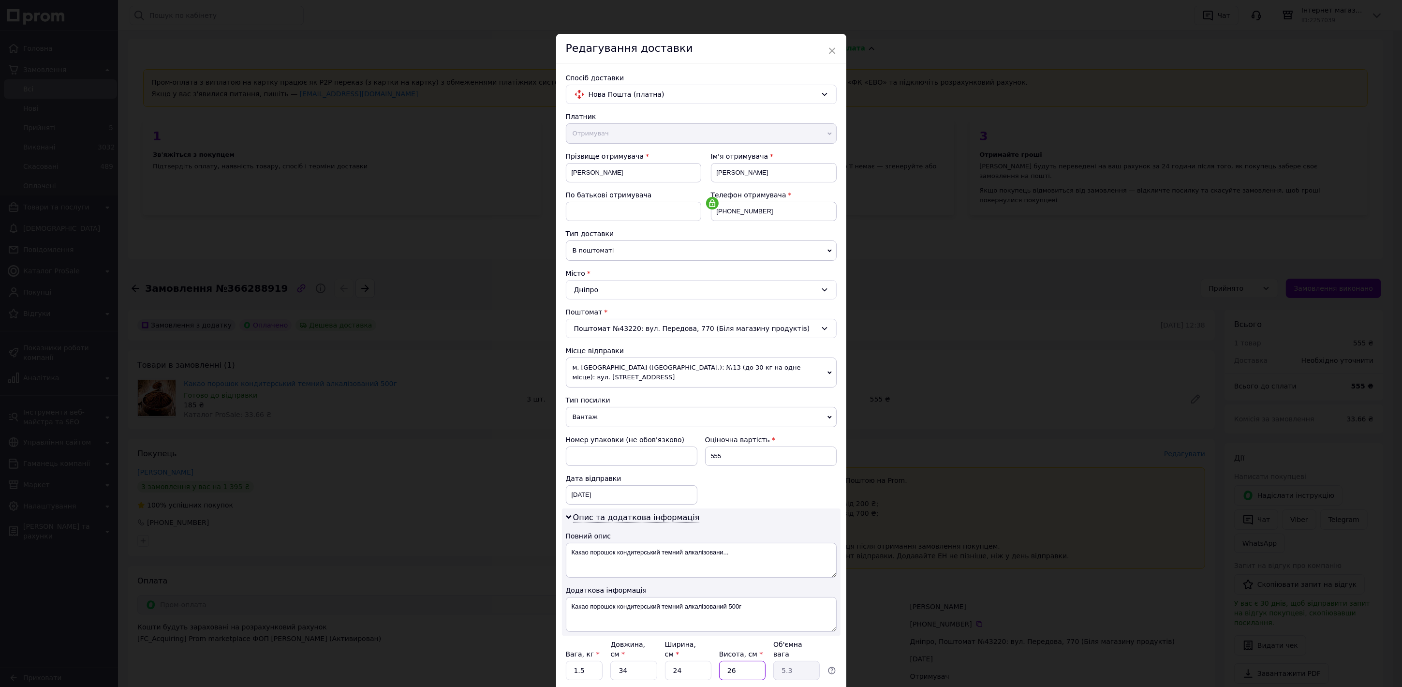
type input "9"
type input "1.84"
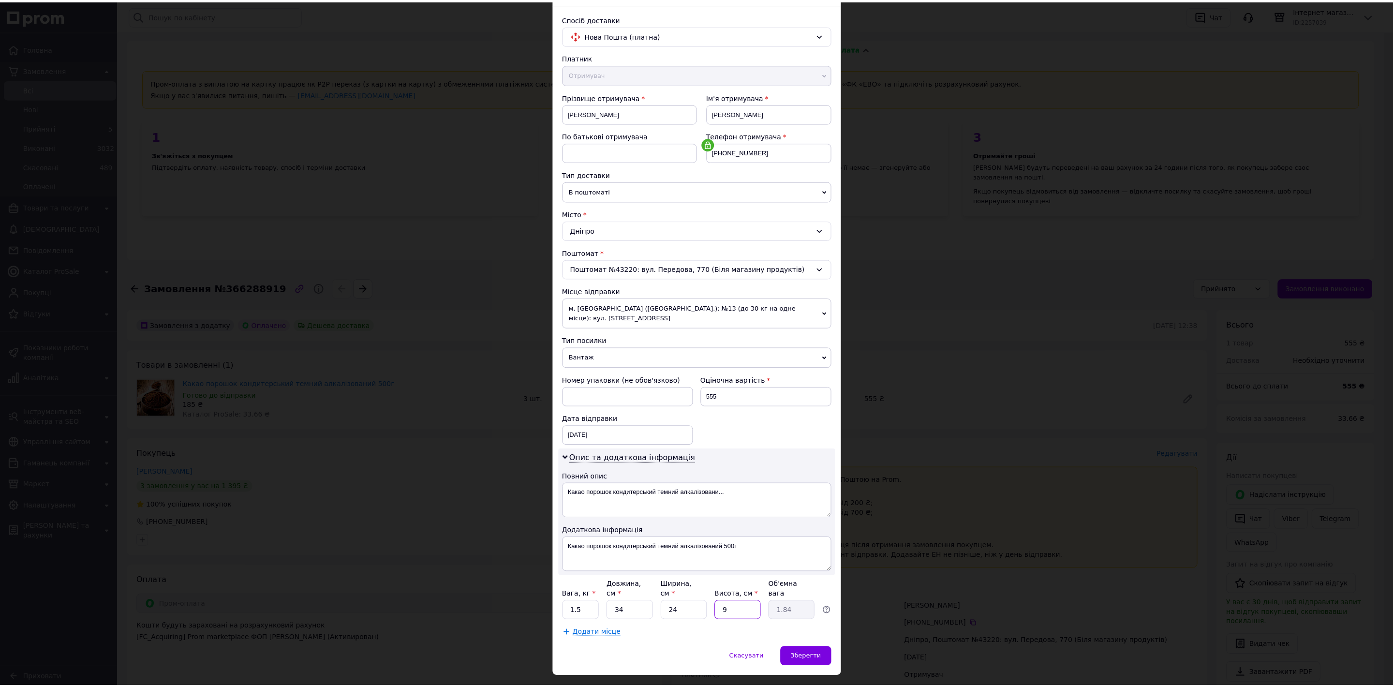
scroll to position [65, 0]
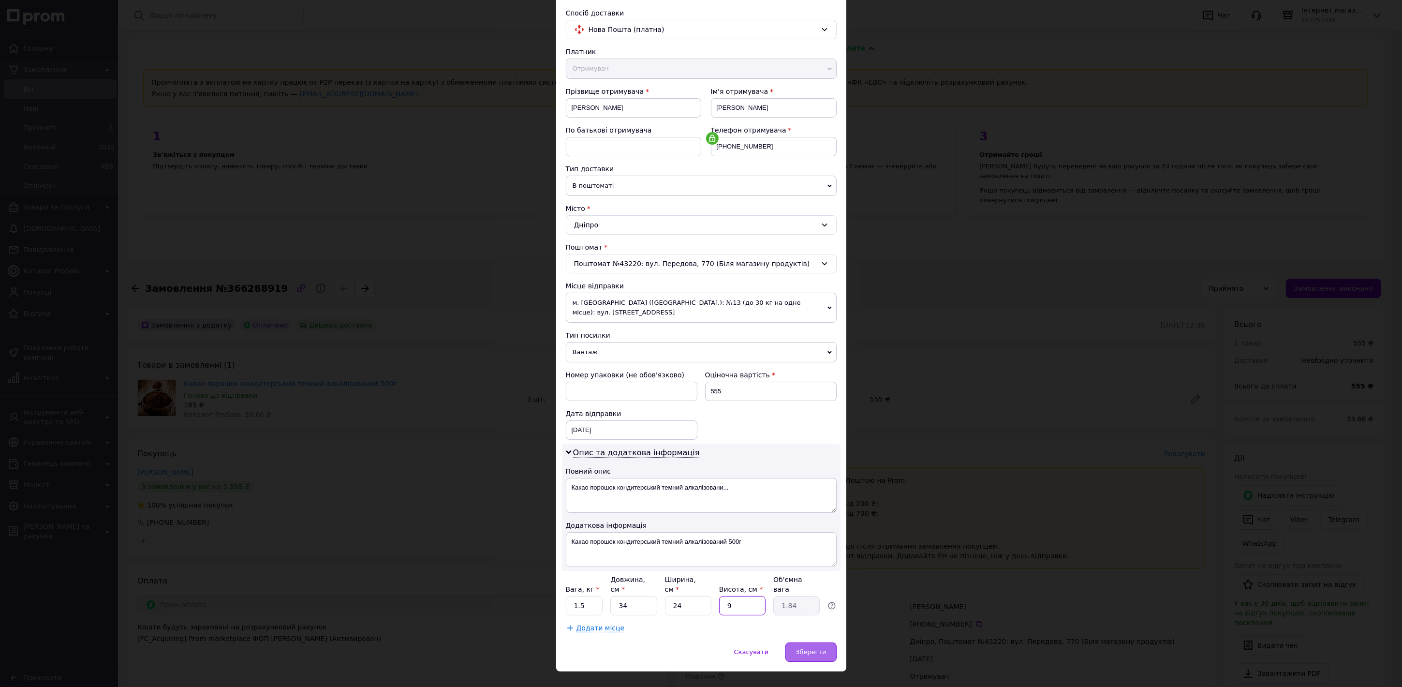
type input "9"
click at [811, 648] on span "Зберегти" at bounding box center [811, 651] width 30 height 7
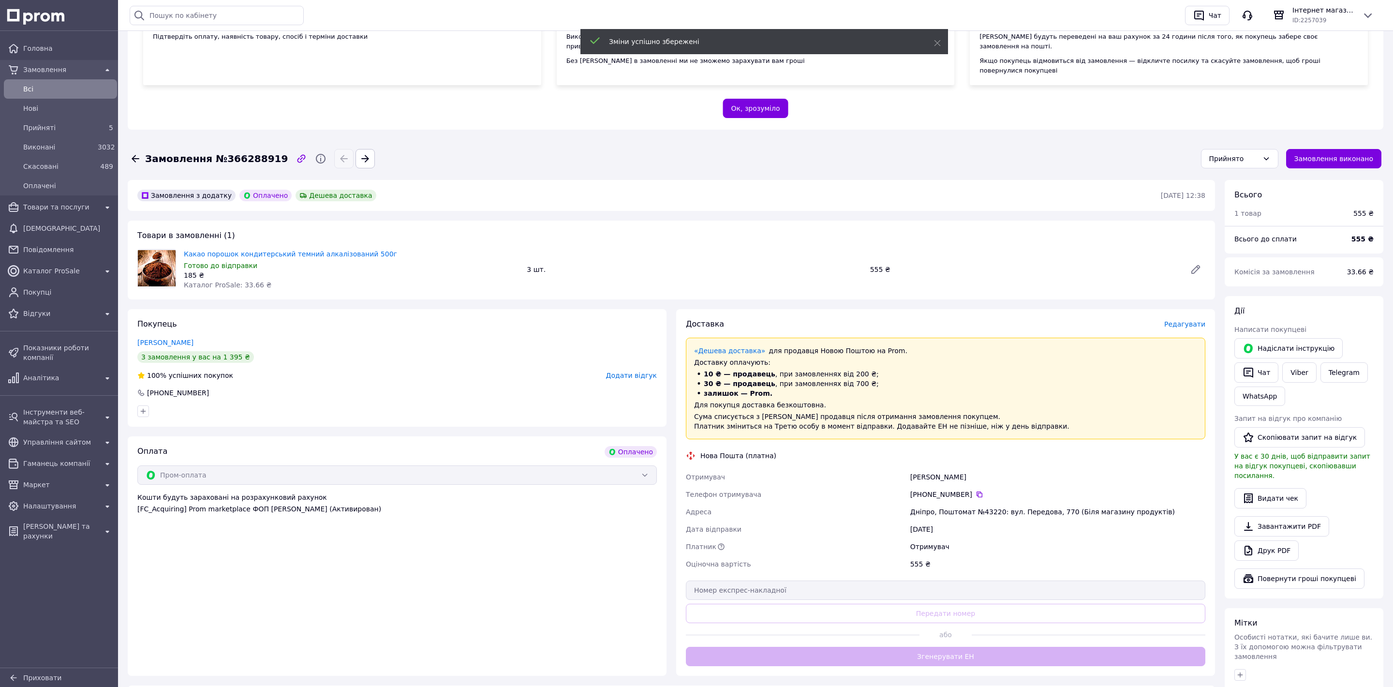
scroll to position [201, 0]
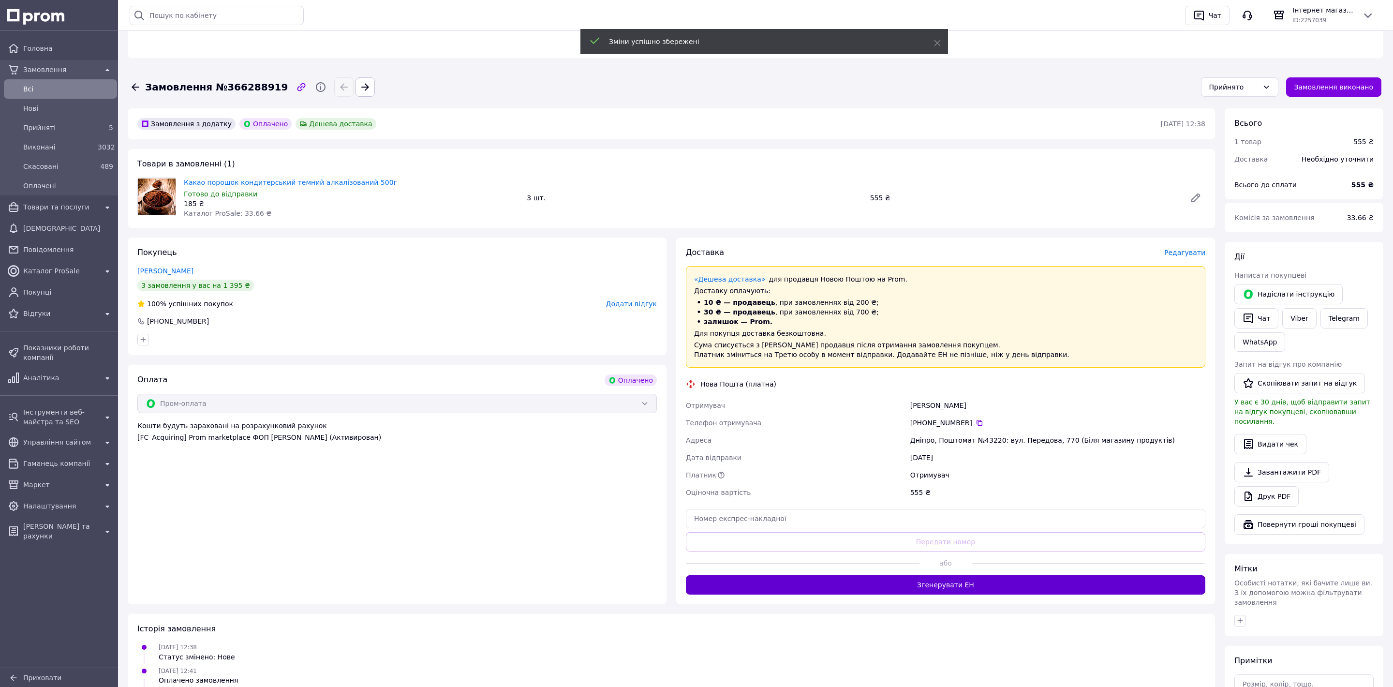
click at [935, 575] on button "Згенерувати ЕН" at bounding box center [945, 584] width 519 height 19
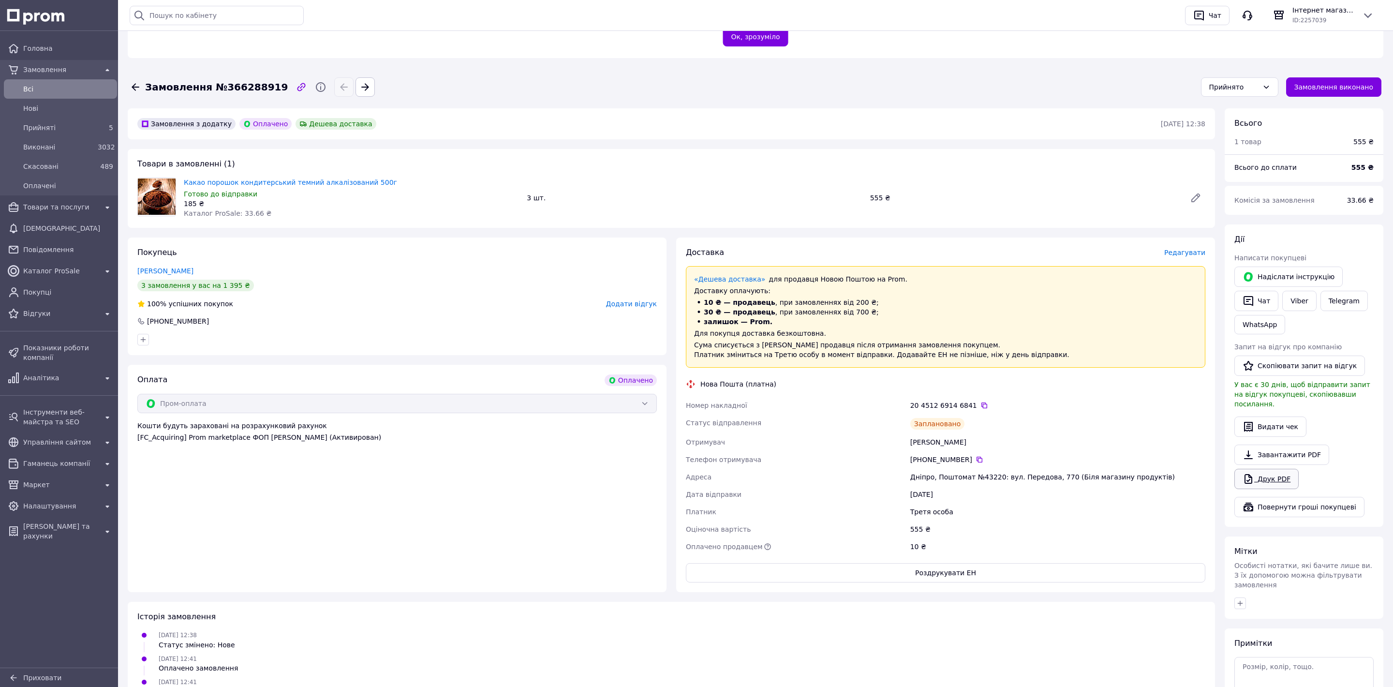
click at [1258, 469] on link "Друк PDF" at bounding box center [1266, 479] width 64 height 20
click at [897, 563] on button "Роздрукувати ЕН" at bounding box center [945, 572] width 519 height 19
click at [73, 126] on span "Прийняті" at bounding box center [58, 128] width 71 height 10
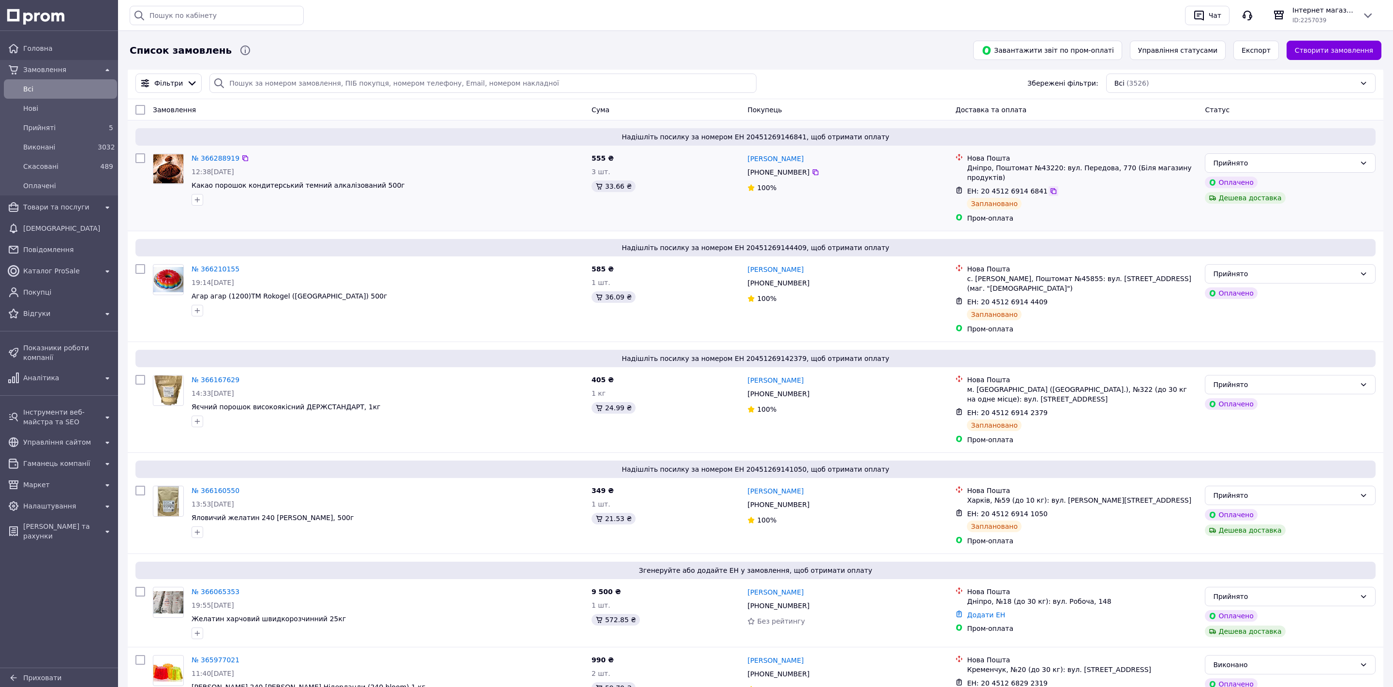
click at [1050, 187] on icon at bounding box center [1054, 191] width 8 height 8
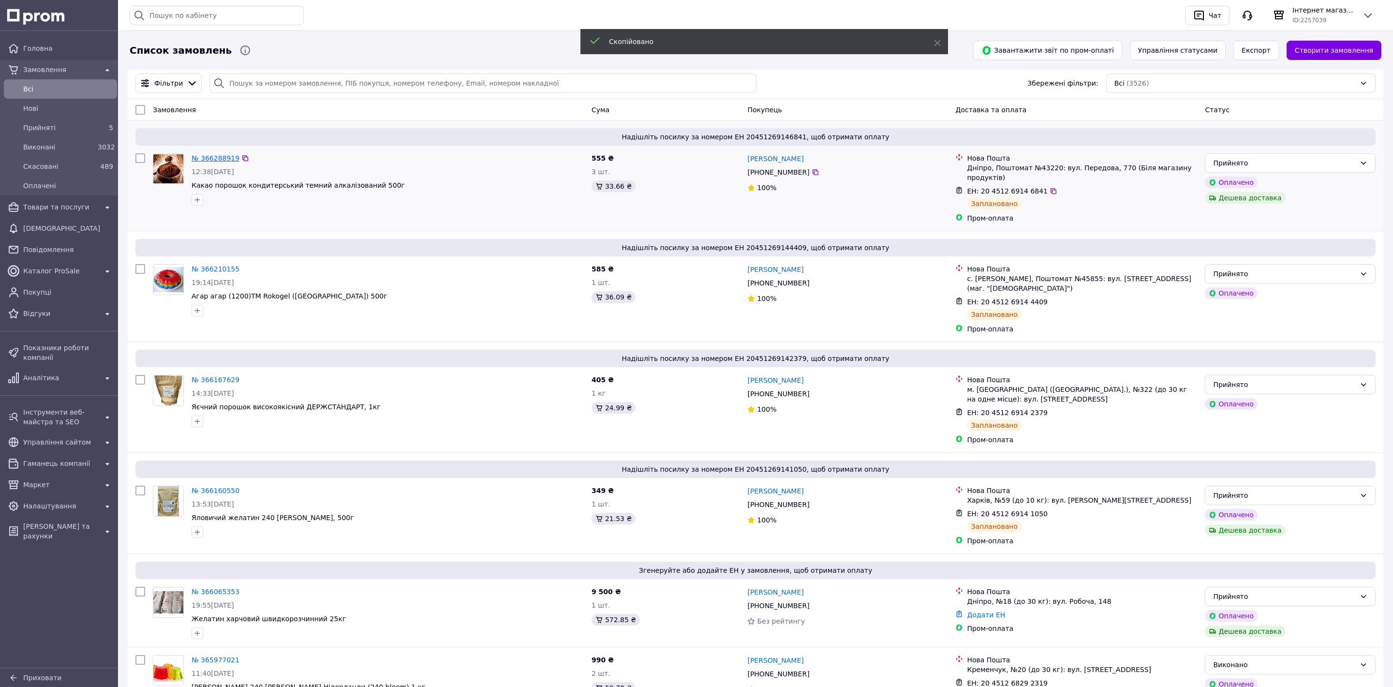
click at [211, 155] on link "№ 366288919" at bounding box center [216, 158] width 48 height 8
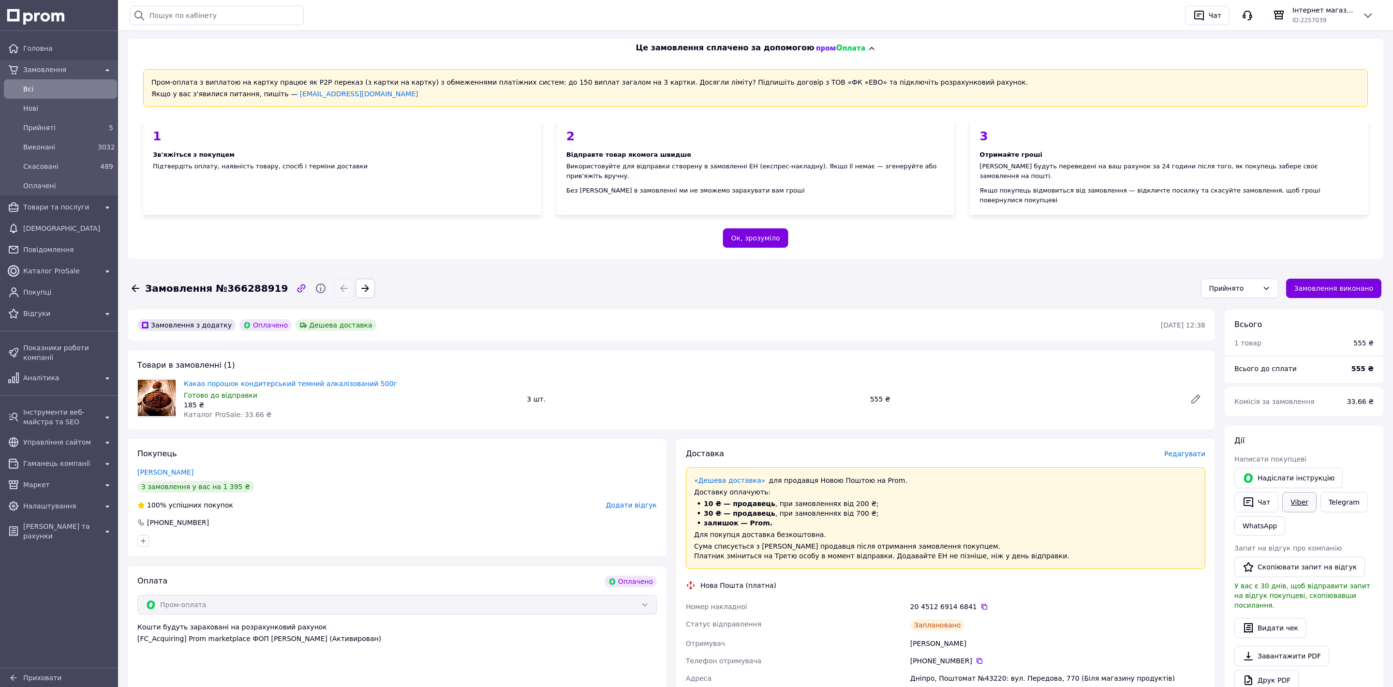
click at [1293, 492] on link "Viber" at bounding box center [1299, 502] width 34 height 20
click at [159, 468] on link "Петровская Елена" at bounding box center [165, 472] width 56 height 8
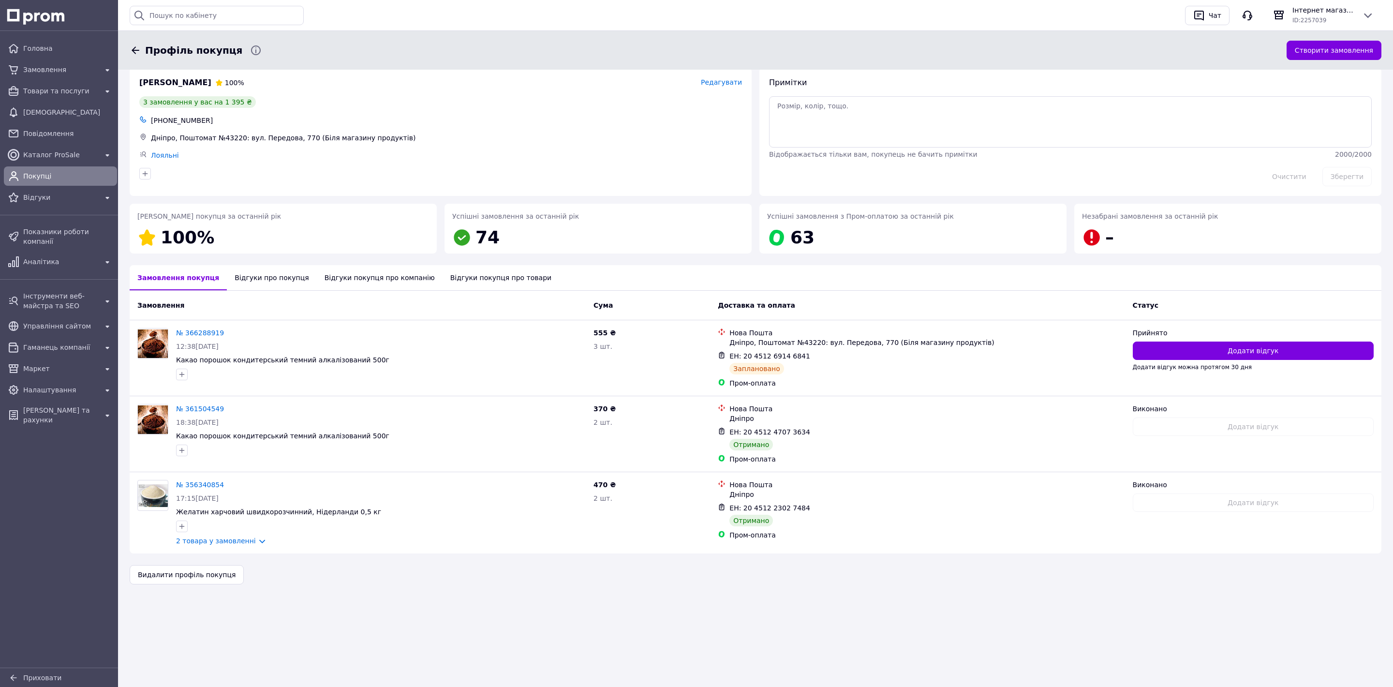
drag, startPoint x: 15, startPoint y: 127, endPoint x: 19, endPoint y: 122, distance: 6.9
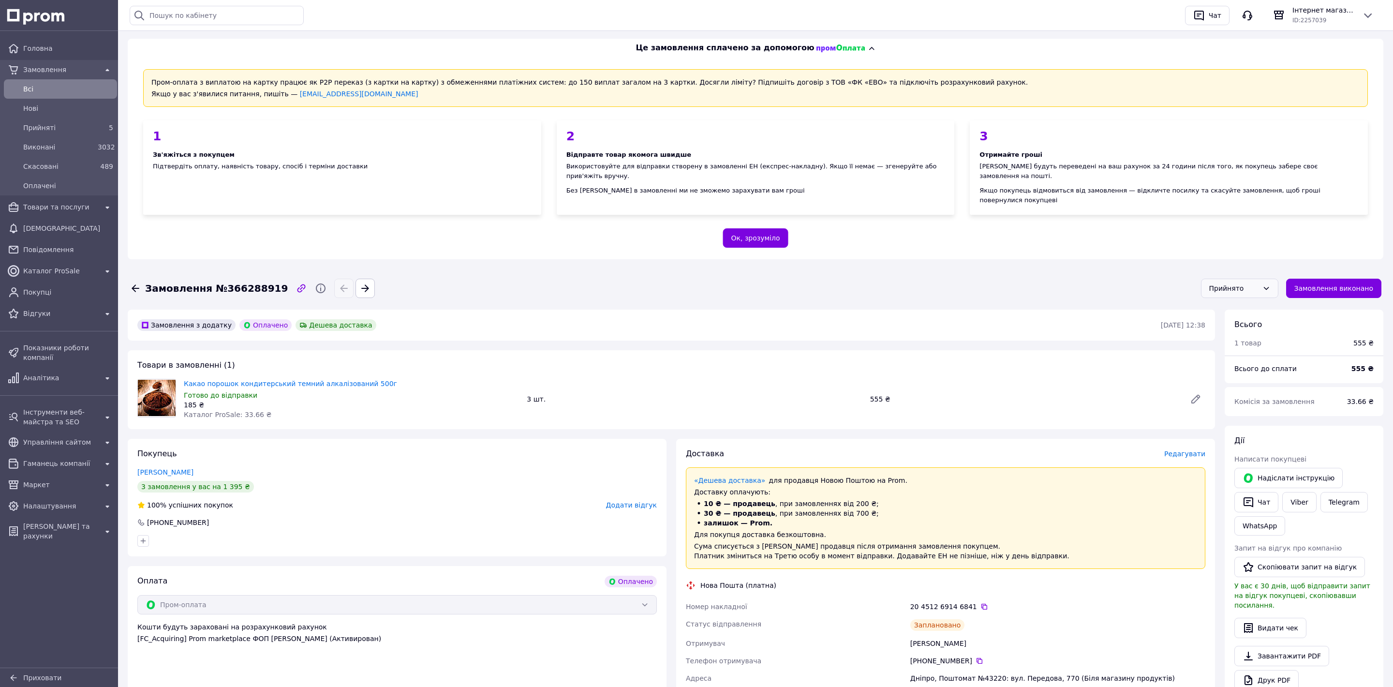
click at [1259, 283] on div "Прийнято" at bounding box center [1233, 288] width 49 height 11
click at [1241, 289] on li "Виконано" at bounding box center [1246, 289] width 76 height 17
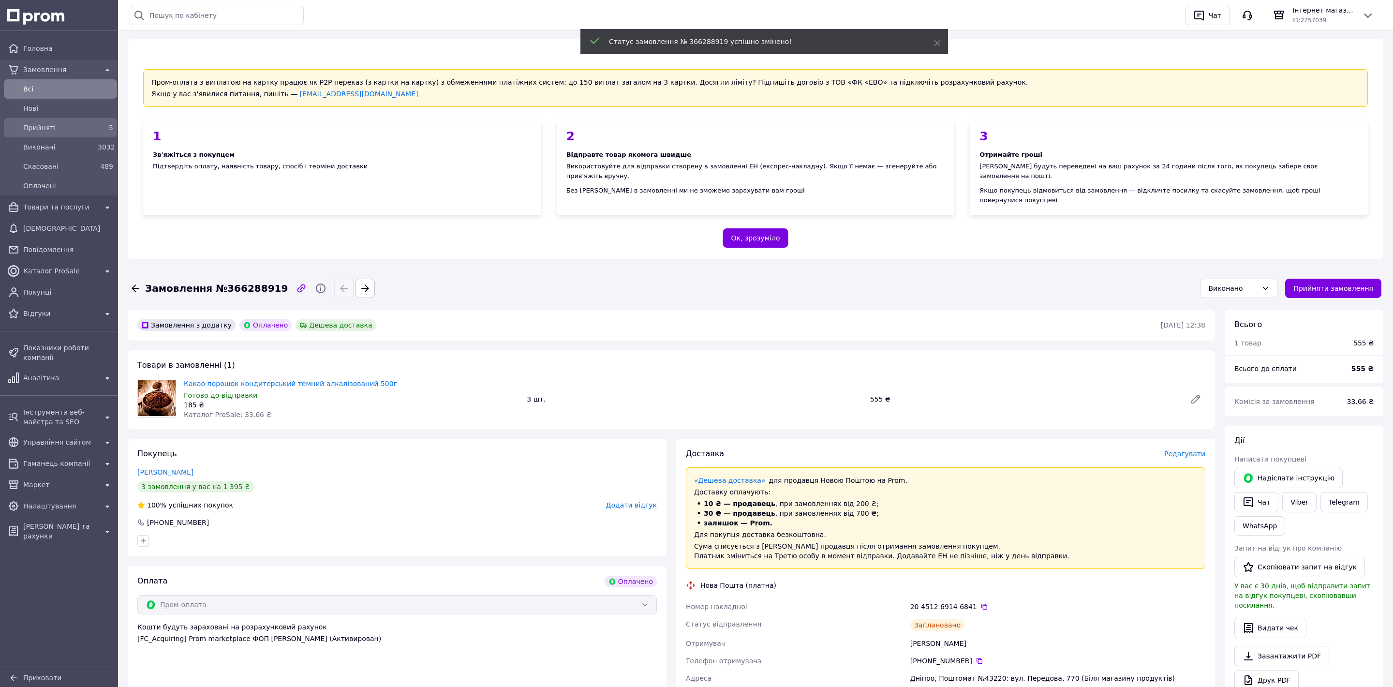
click at [69, 131] on span "Прийняті" at bounding box center [58, 128] width 71 height 10
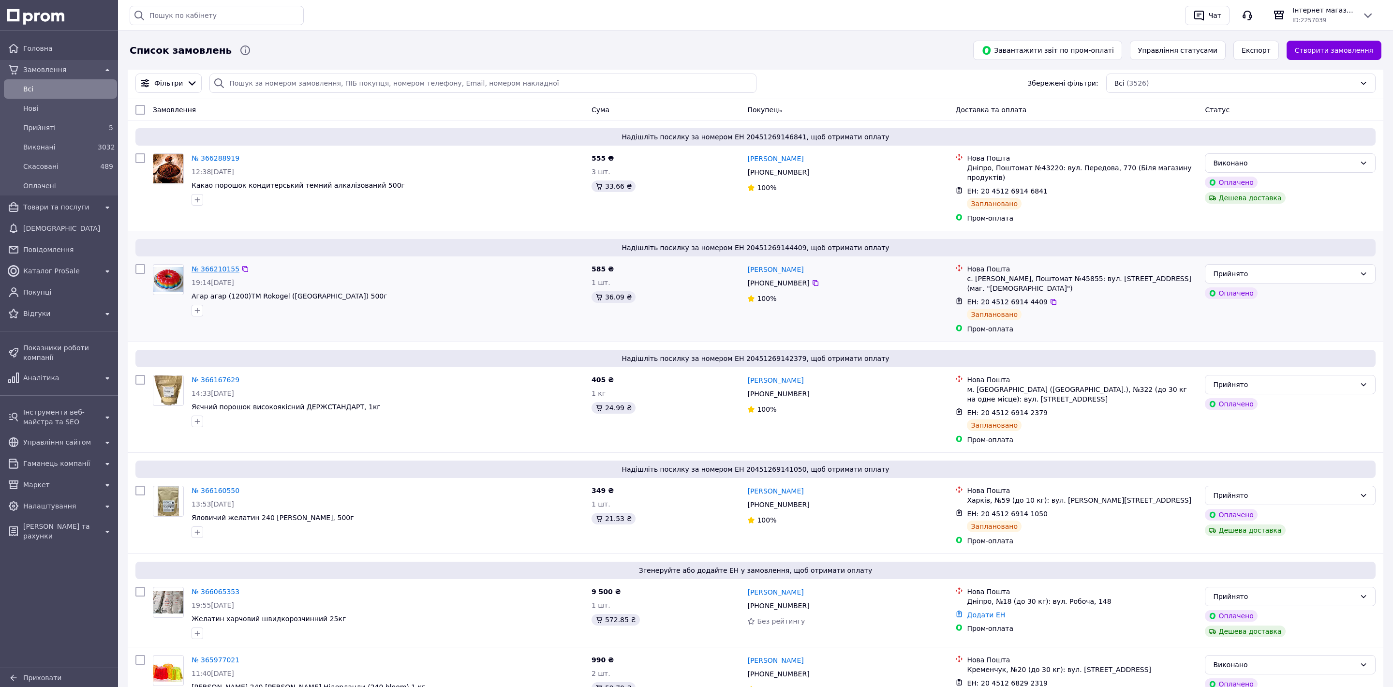
click at [209, 265] on link "№ 366210155" at bounding box center [216, 269] width 48 height 8
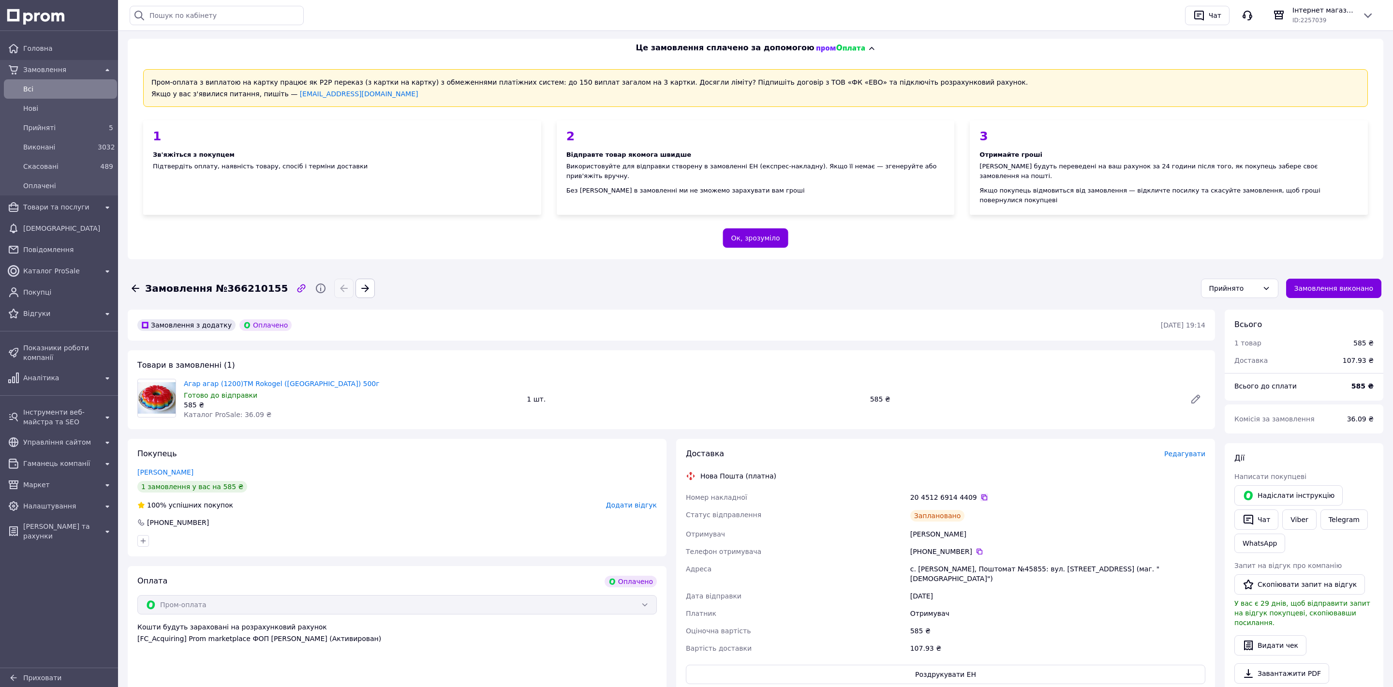
click at [981, 494] on icon at bounding box center [984, 497] width 6 height 6
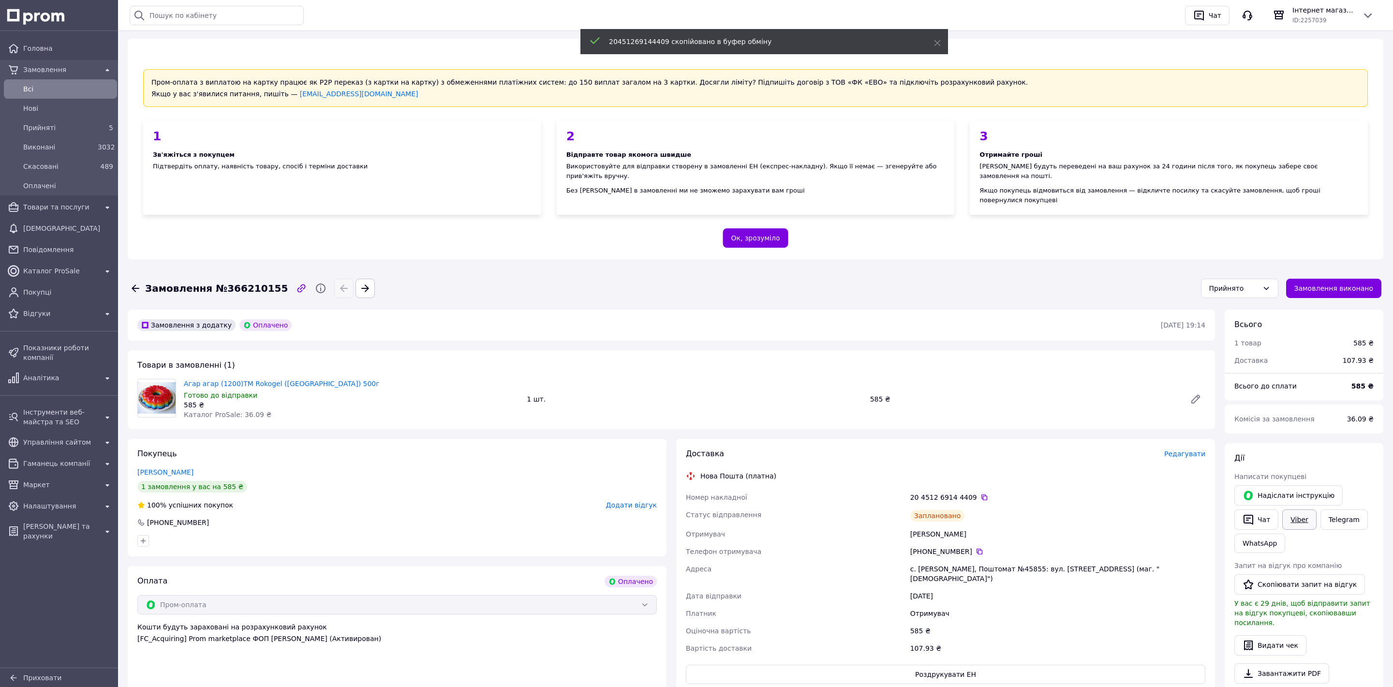
click at [1301, 509] on link "Viber" at bounding box center [1299, 519] width 34 height 20
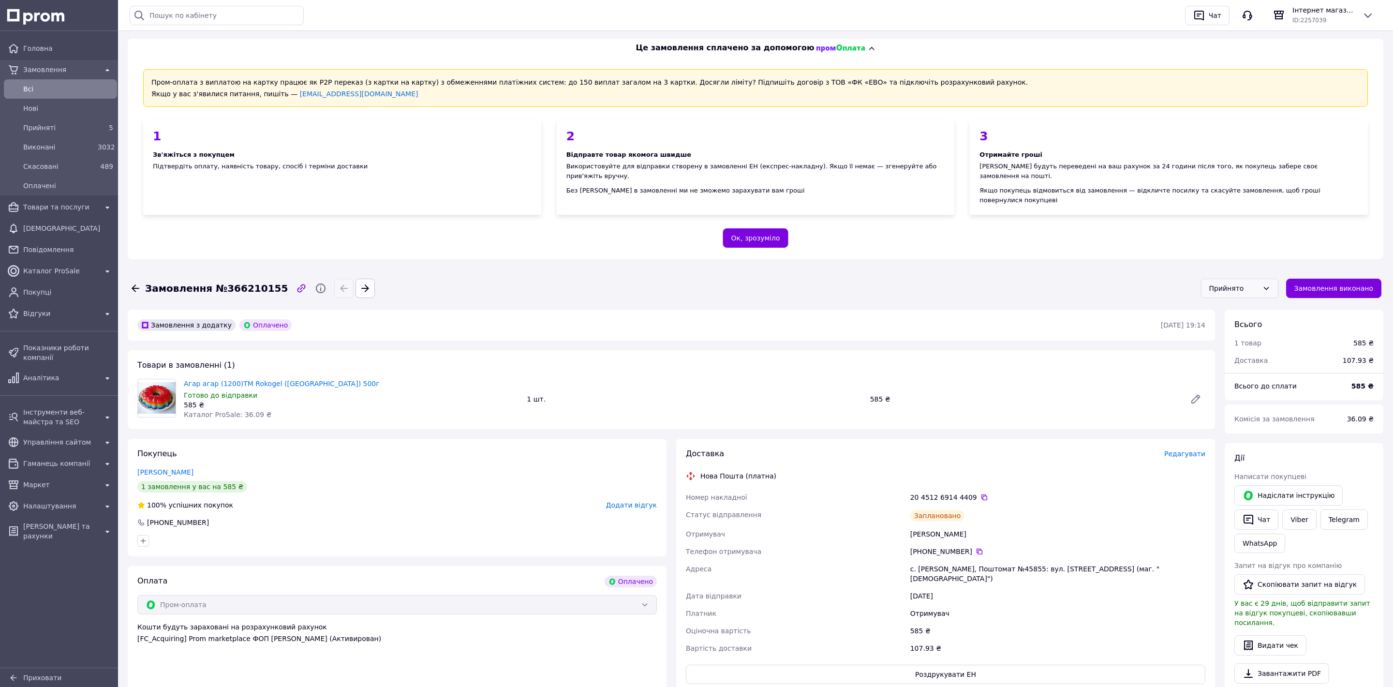
click at [1254, 283] on div "Прийнято" at bounding box center [1233, 288] width 49 height 11
click at [1236, 289] on li "Виконано" at bounding box center [1246, 289] width 76 height 17
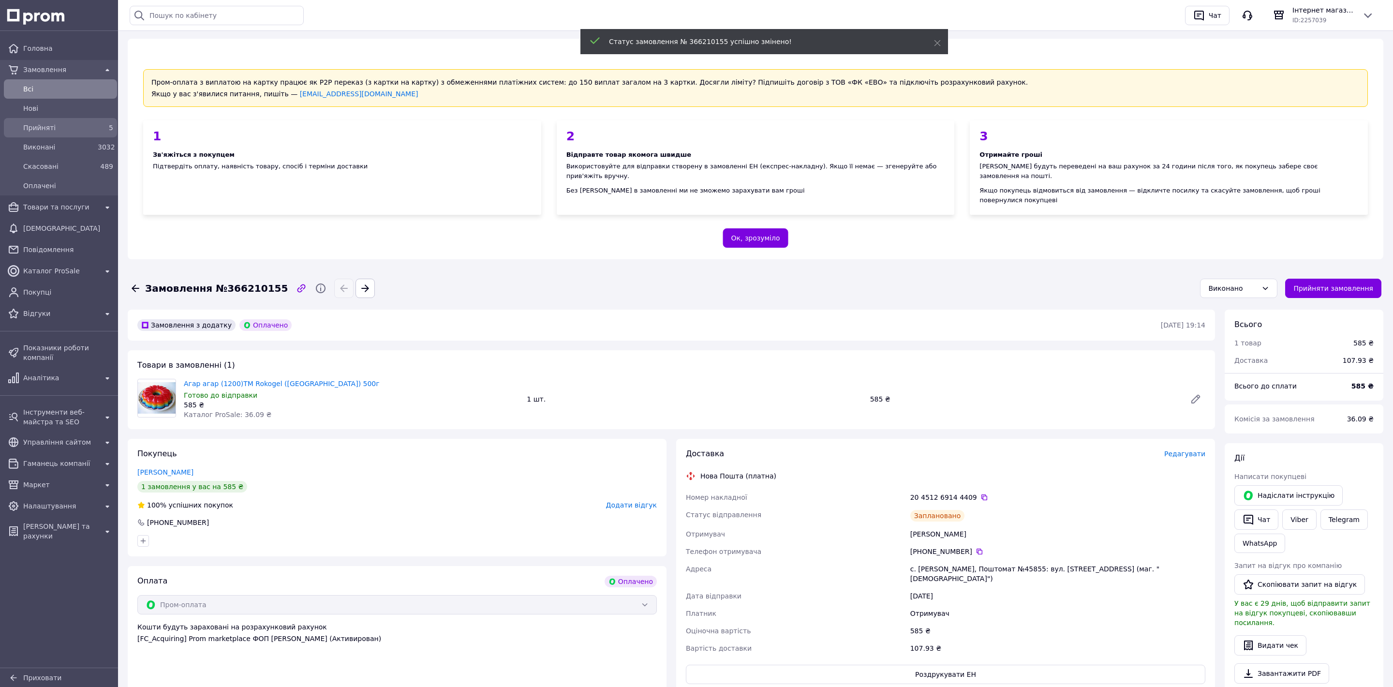
click at [67, 130] on span "Прийняті" at bounding box center [58, 128] width 71 height 10
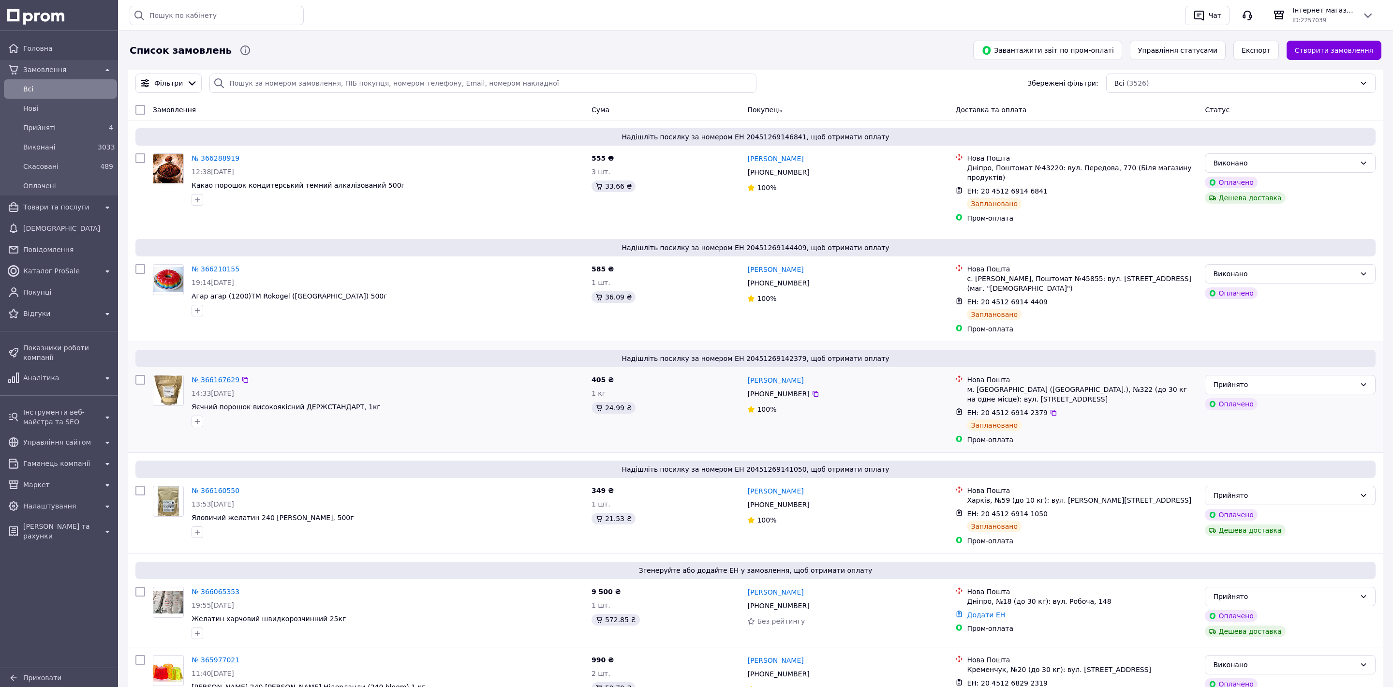
click at [212, 376] on link "№ 366167629" at bounding box center [216, 380] width 48 height 8
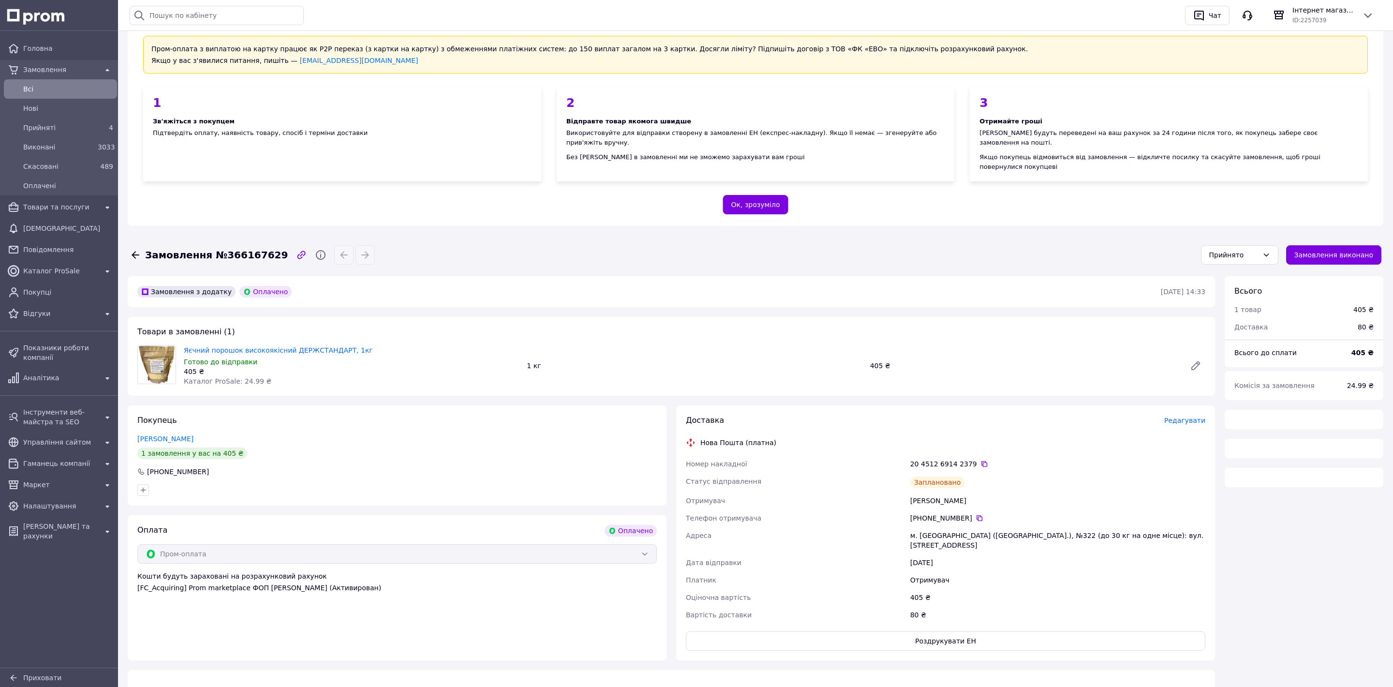
scroll to position [35, 0]
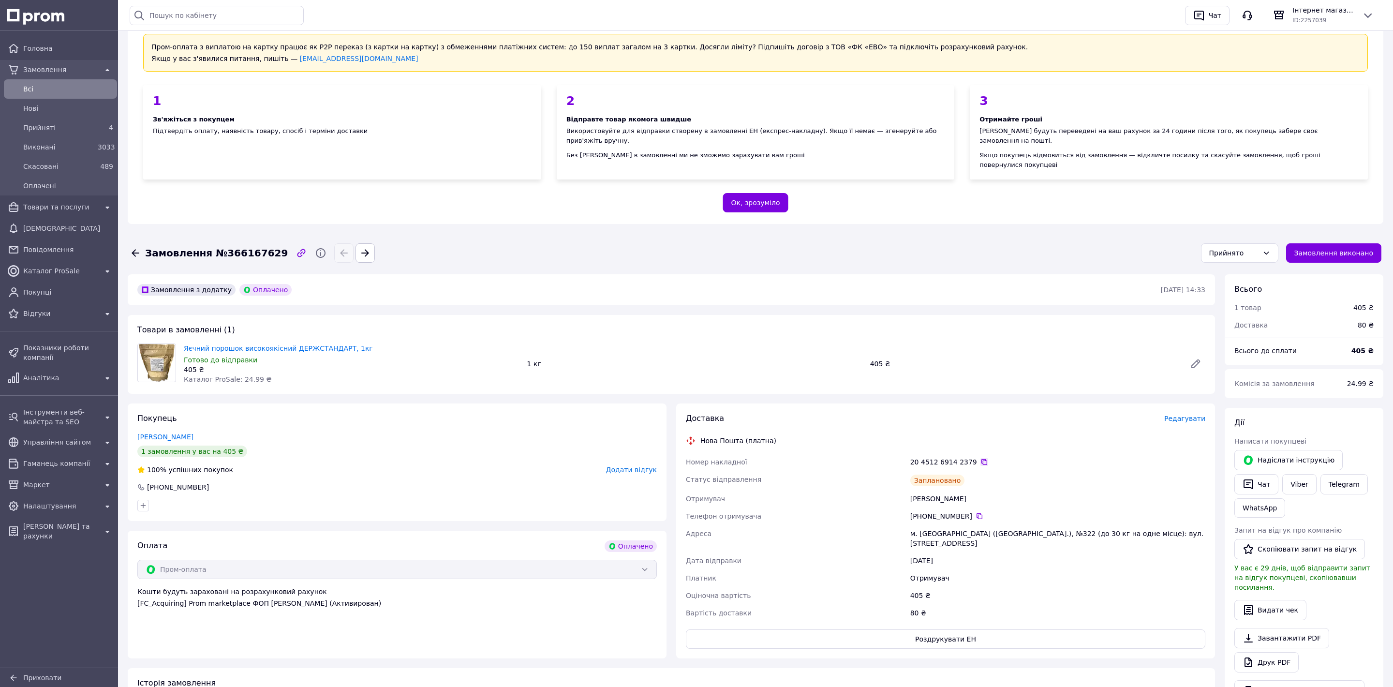
click at [981, 459] on icon at bounding box center [984, 462] width 6 height 6
click at [1300, 474] on link "Viber" at bounding box center [1299, 484] width 34 height 20
click at [1299, 474] on link "Viber" at bounding box center [1299, 484] width 34 height 20
click at [1251, 248] on div "Прийнято" at bounding box center [1233, 253] width 49 height 11
click at [1233, 256] on li "Виконано" at bounding box center [1246, 254] width 76 height 17
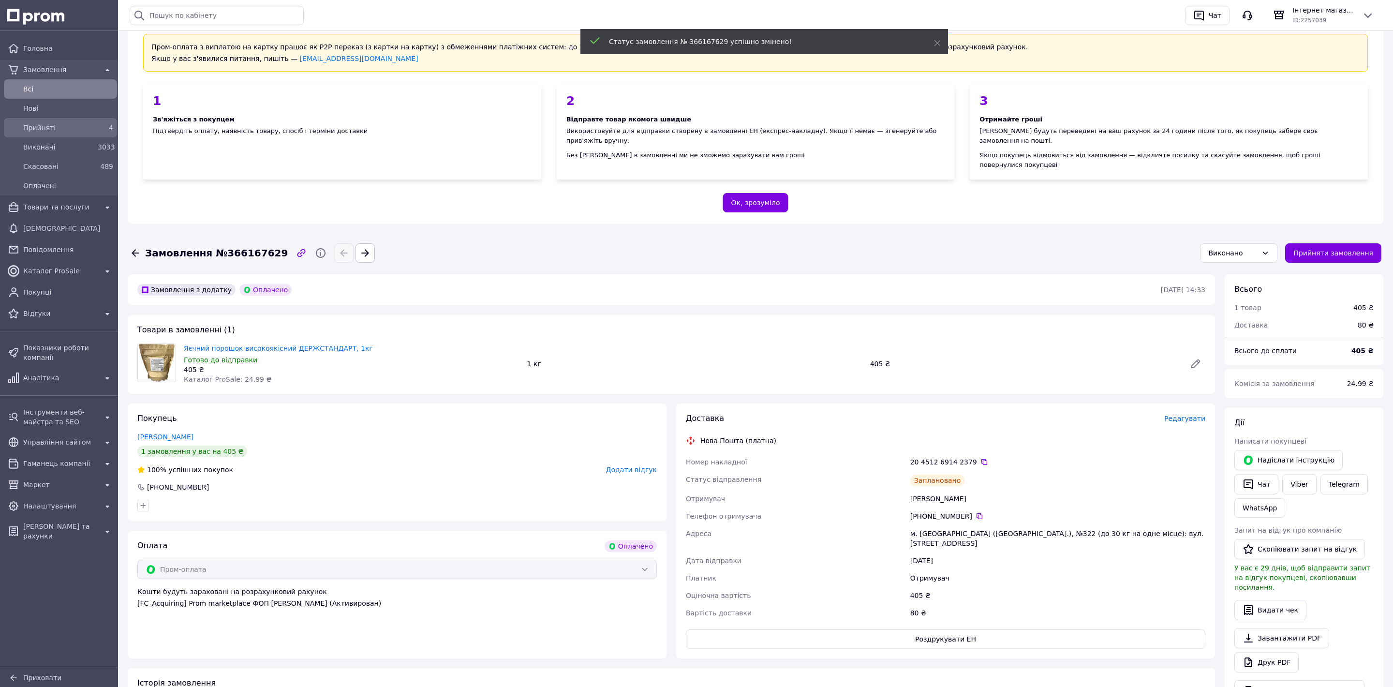
click at [69, 130] on span "Прийняті" at bounding box center [58, 128] width 71 height 10
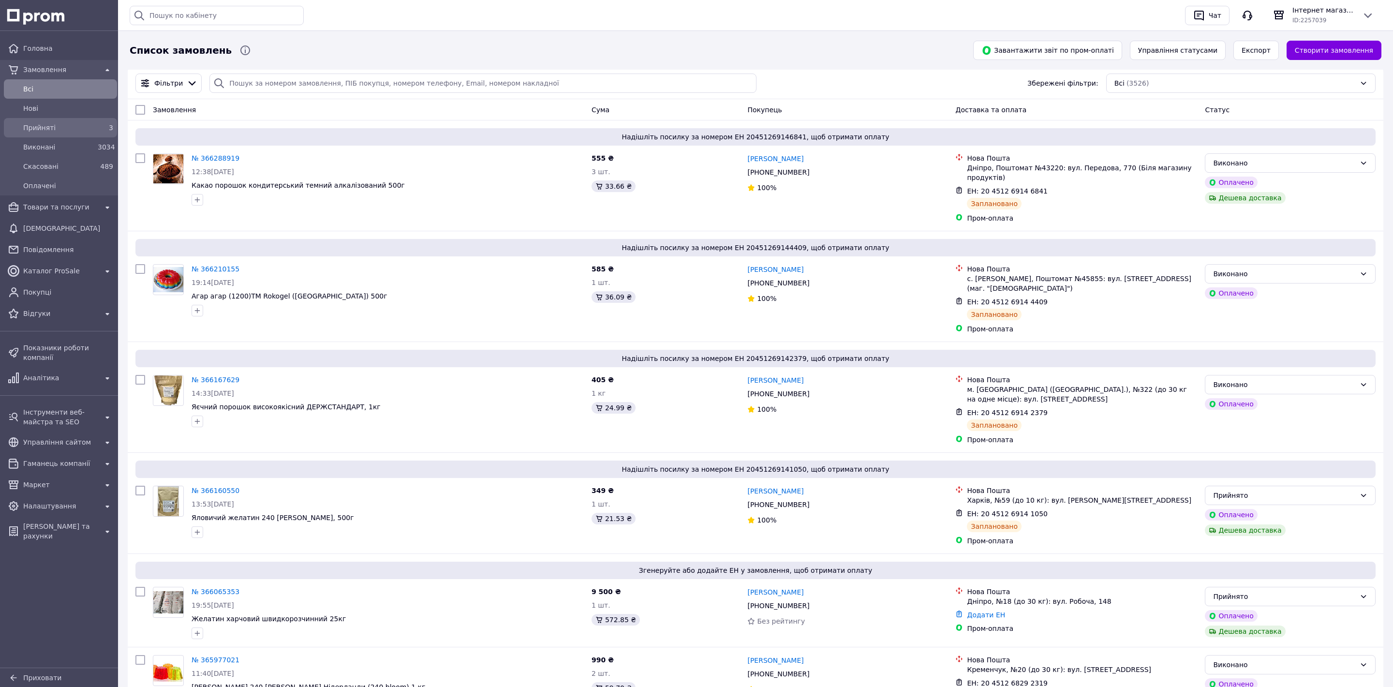
click at [98, 125] on div "3" at bounding box center [105, 128] width 15 height 10
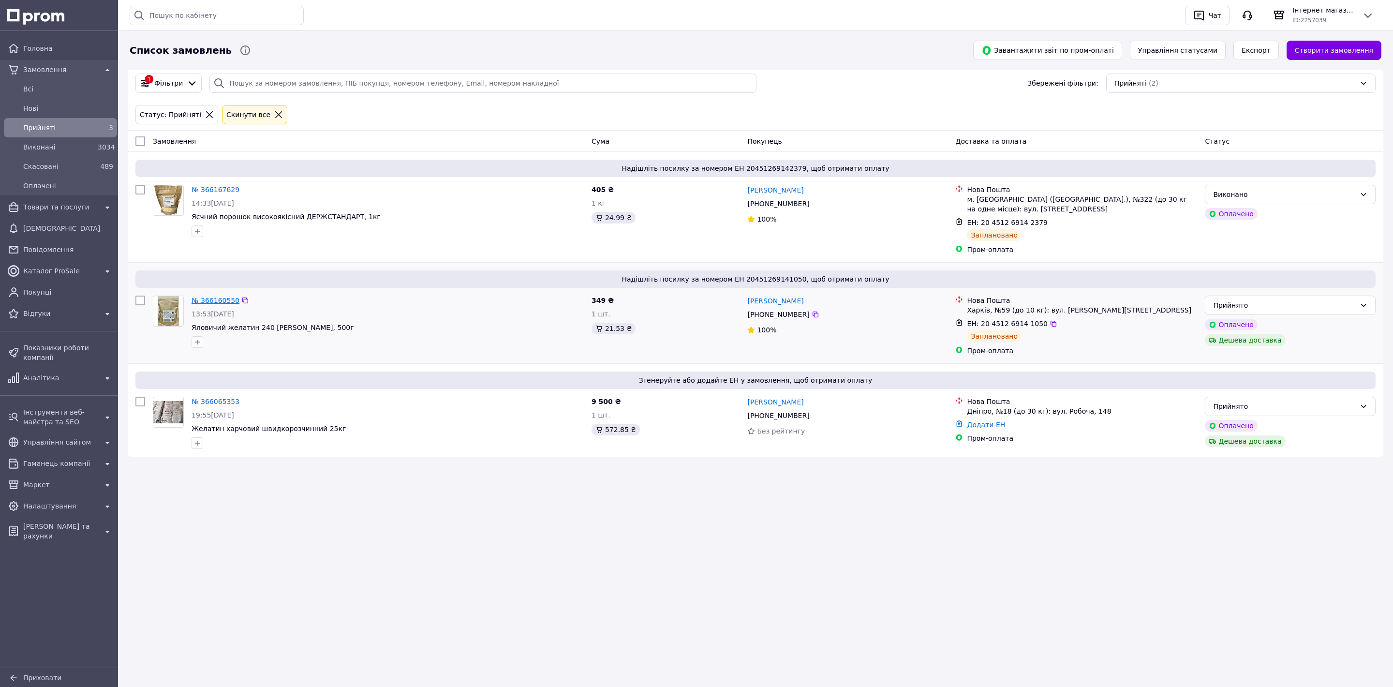
click at [210, 299] on link "№ 366160550" at bounding box center [216, 301] width 48 height 8
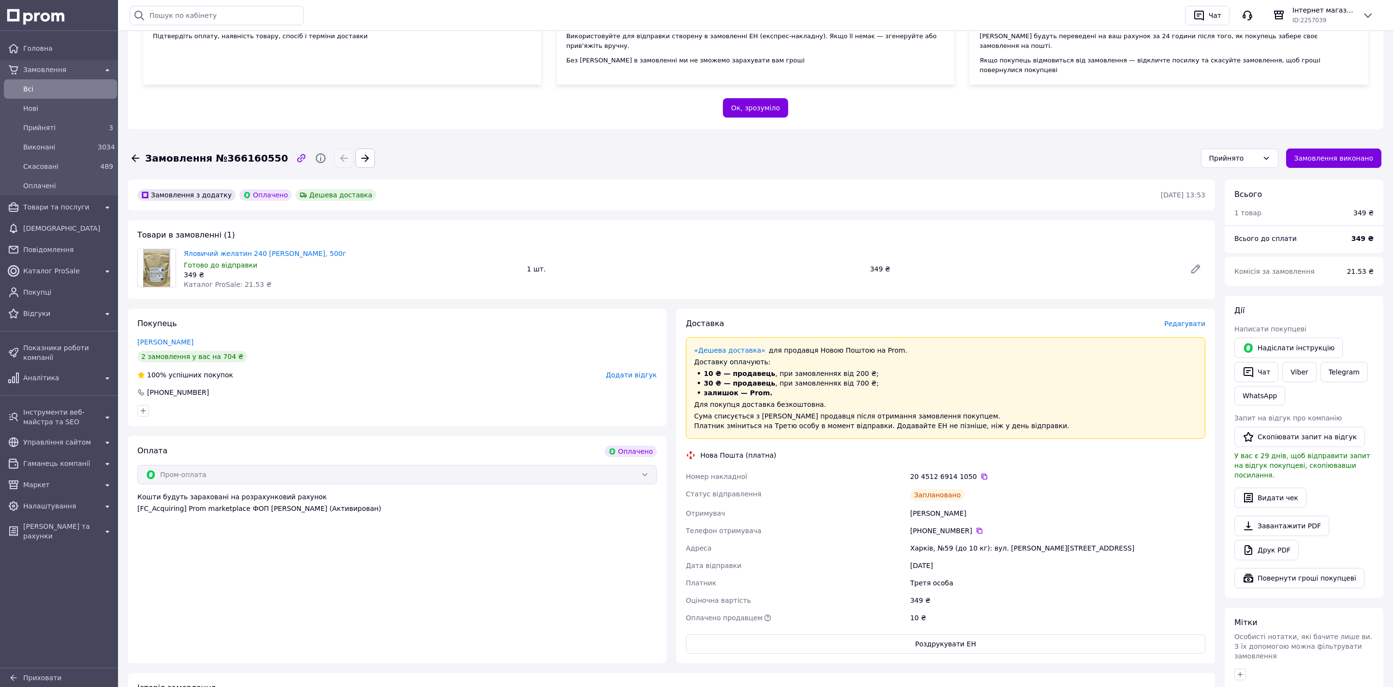
scroll to position [201, 0]
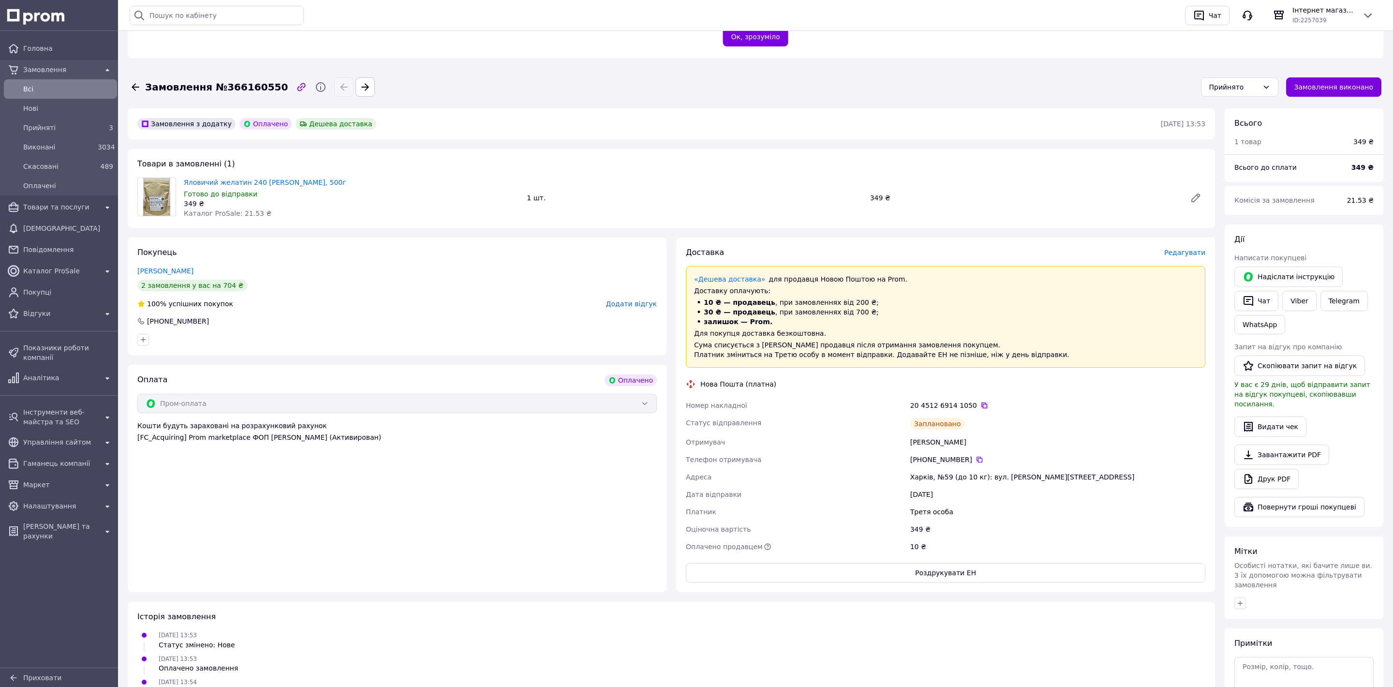
click at [980, 401] on icon at bounding box center [984, 405] width 8 height 8
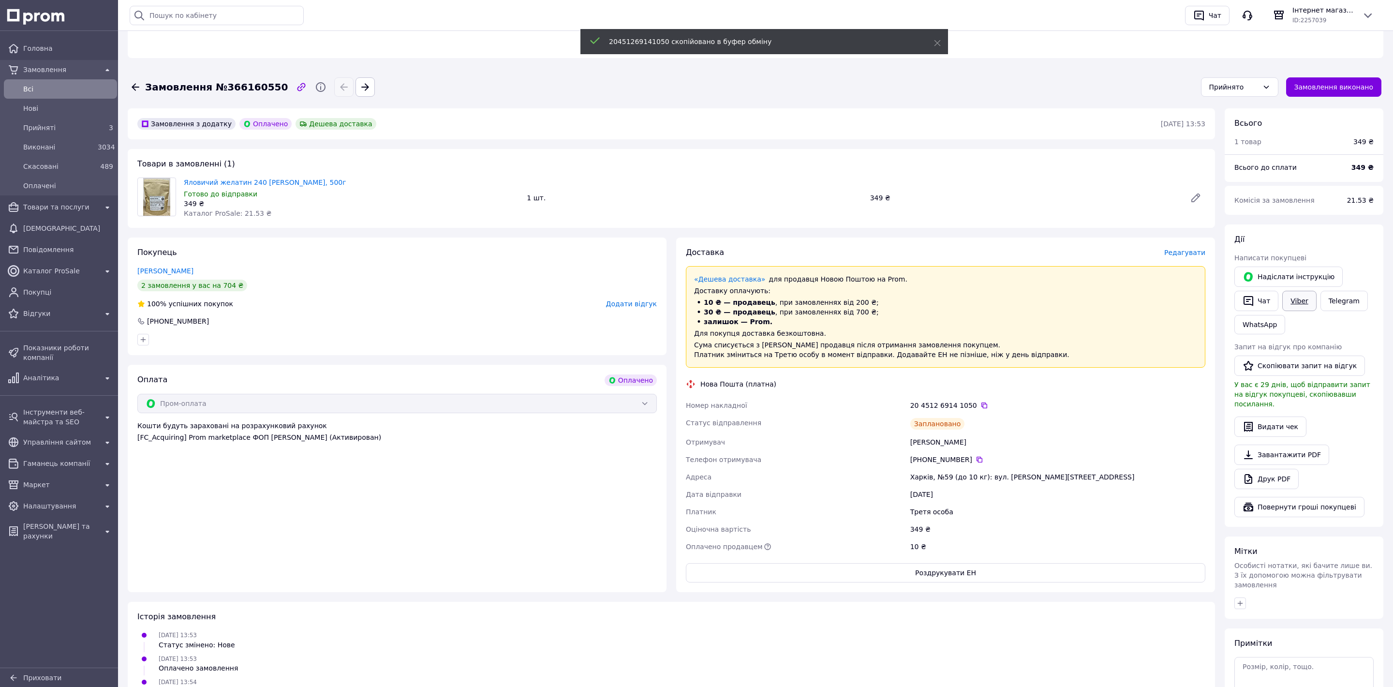
click at [1301, 291] on link "Viber" at bounding box center [1299, 301] width 34 height 20
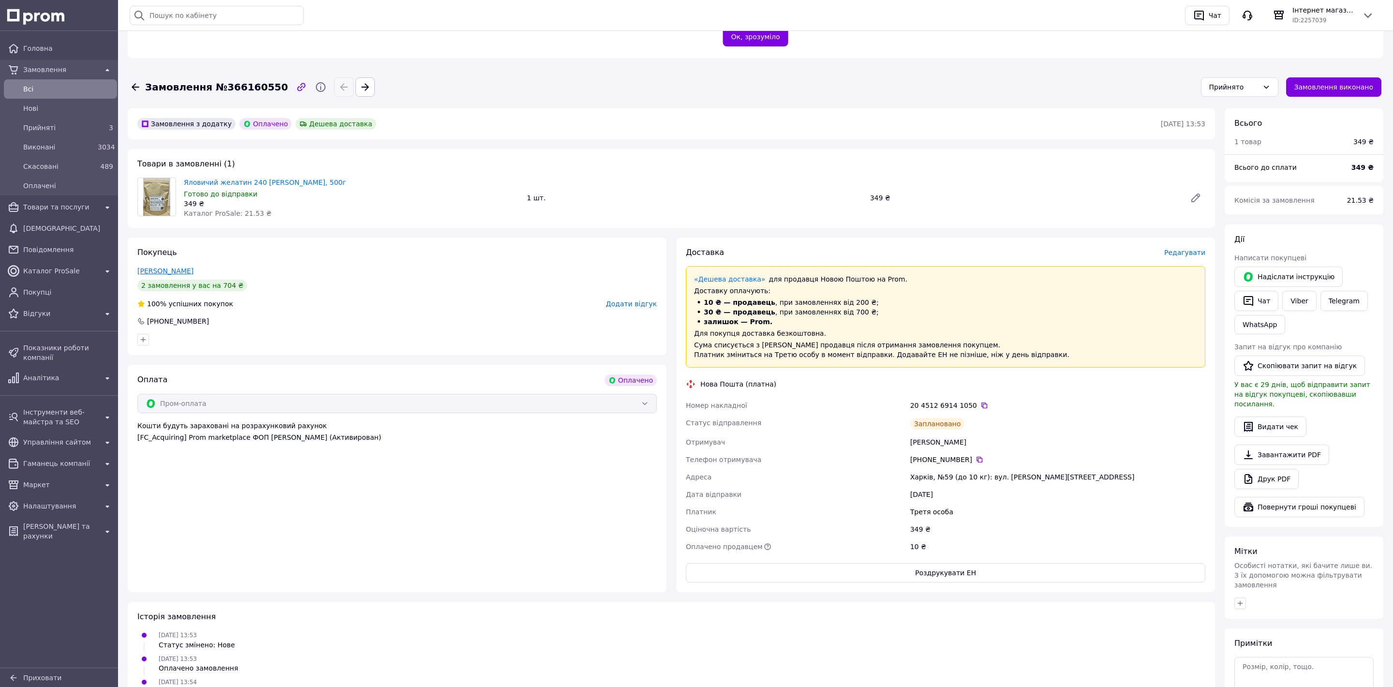
click at [158, 267] on link "Білик Олена" at bounding box center [165, 271] width 56 height 8
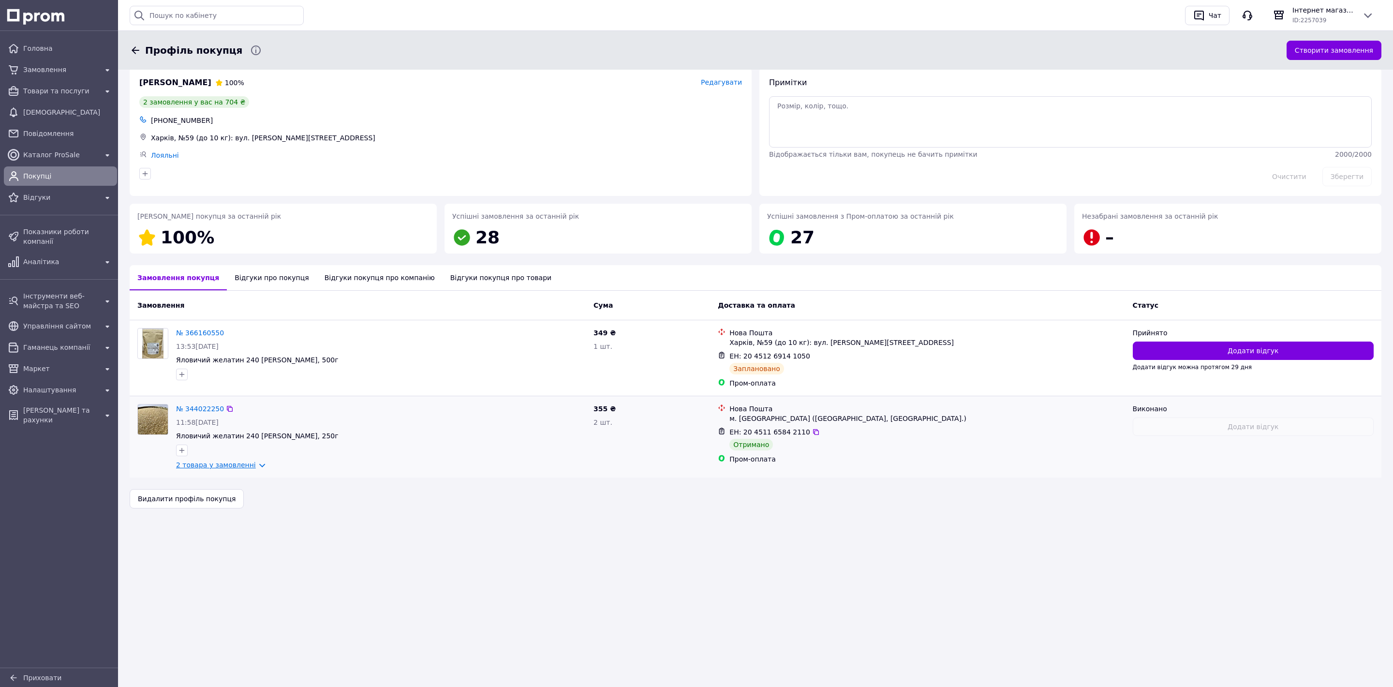
click at [197, 461] on link "2 товара у замовленні" at bounding box center [216, 465] width 80 height 8
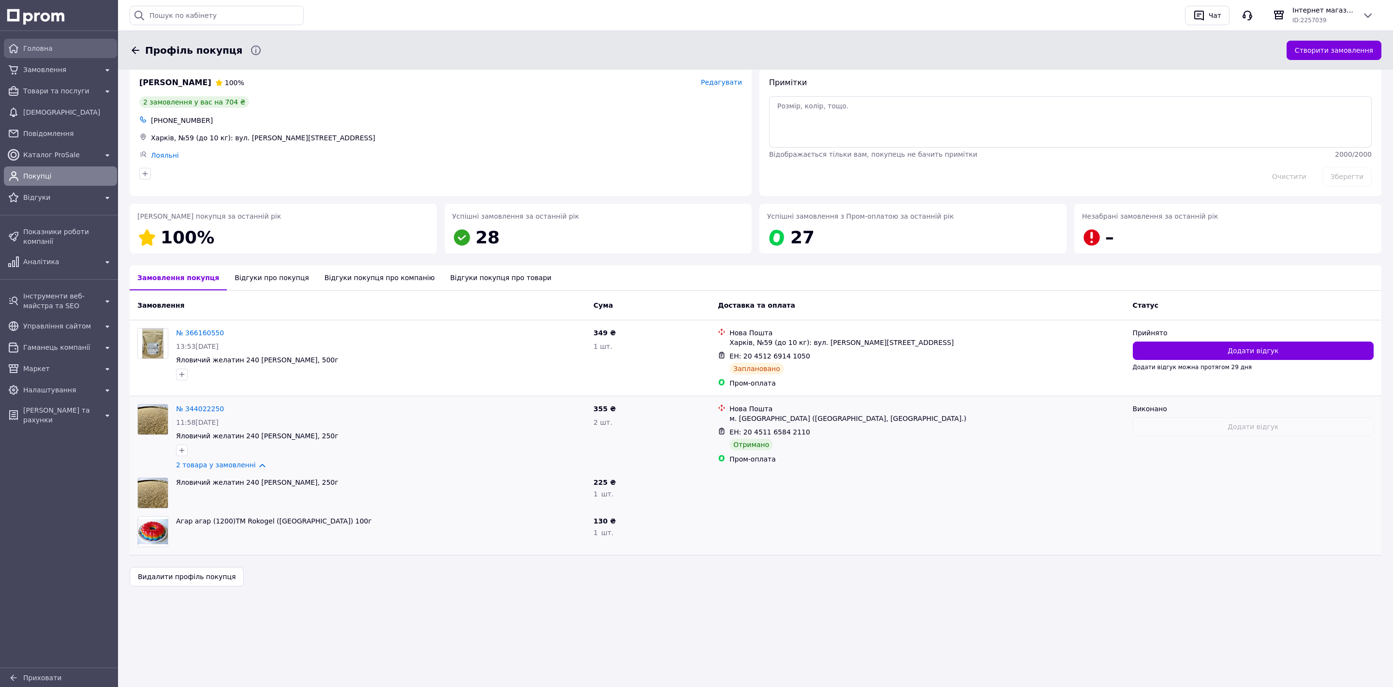
click at [71, 50] on span "Головна" at bounding box center [68, 49] width 90 height 10
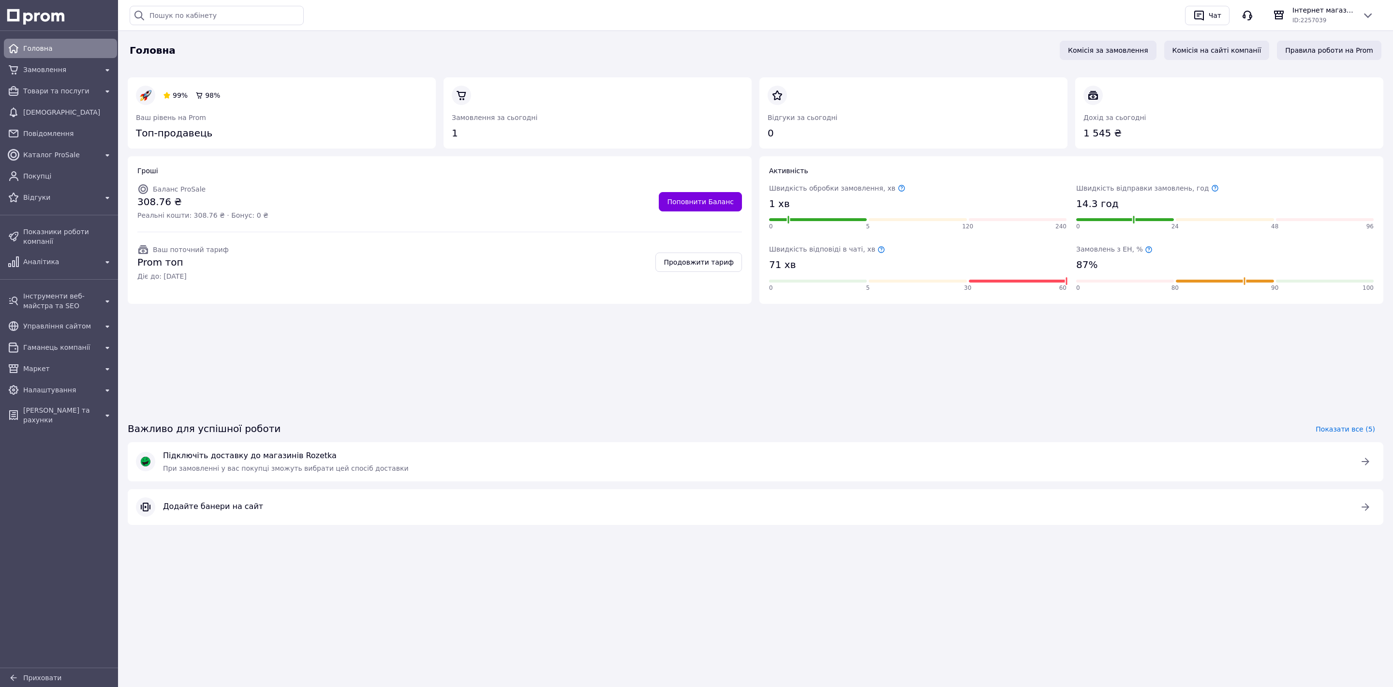
click at [64, 80] on div "Головна Замовлення Товари та послуги Сповіщення Повідомлення Каталог ProSale По…" at bounding box center [60, 123] width 121 height 172
click at [61, 68] on span "Замовлення" at bounding box center [60, 70] width 74 height 10
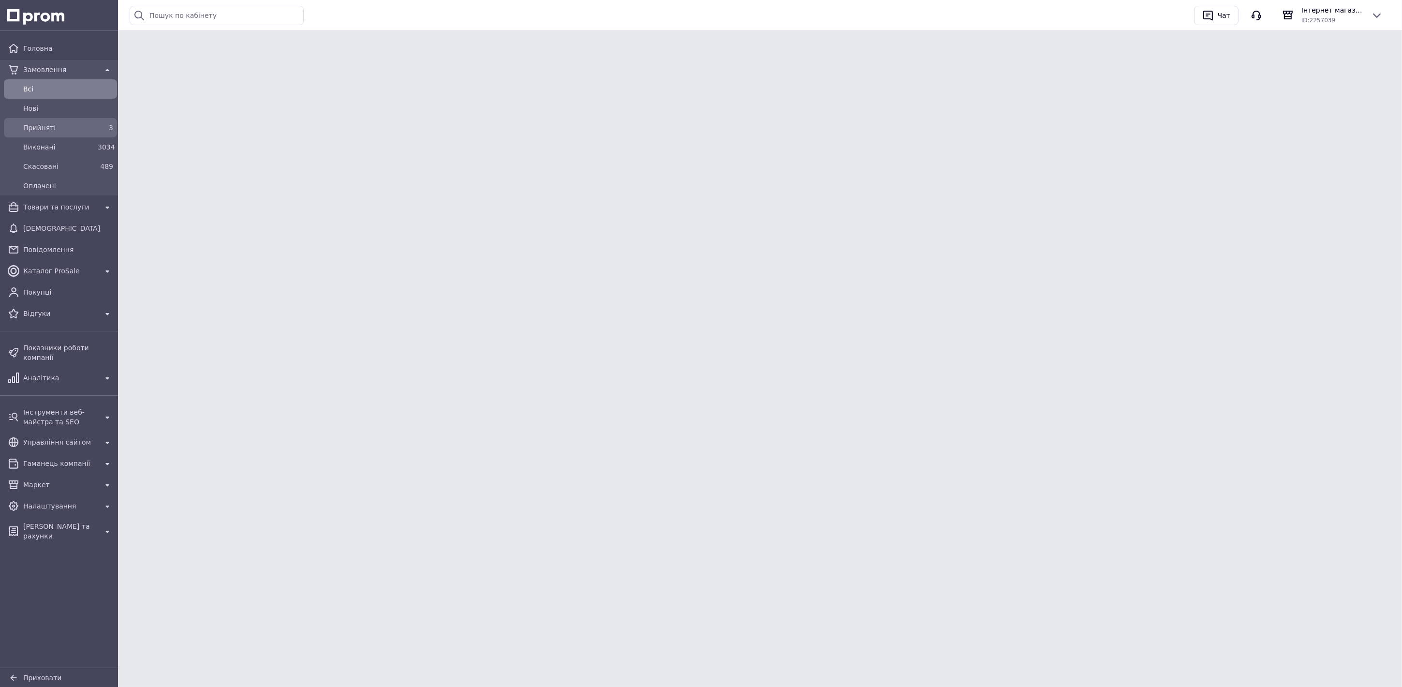
click at [83, 129] on span "Прийняті" at bounding box center [58, 128] width 71 height 10
click at [88, 127] on span "Прийняті" at bounding box center [58, 128] width 71 height 10
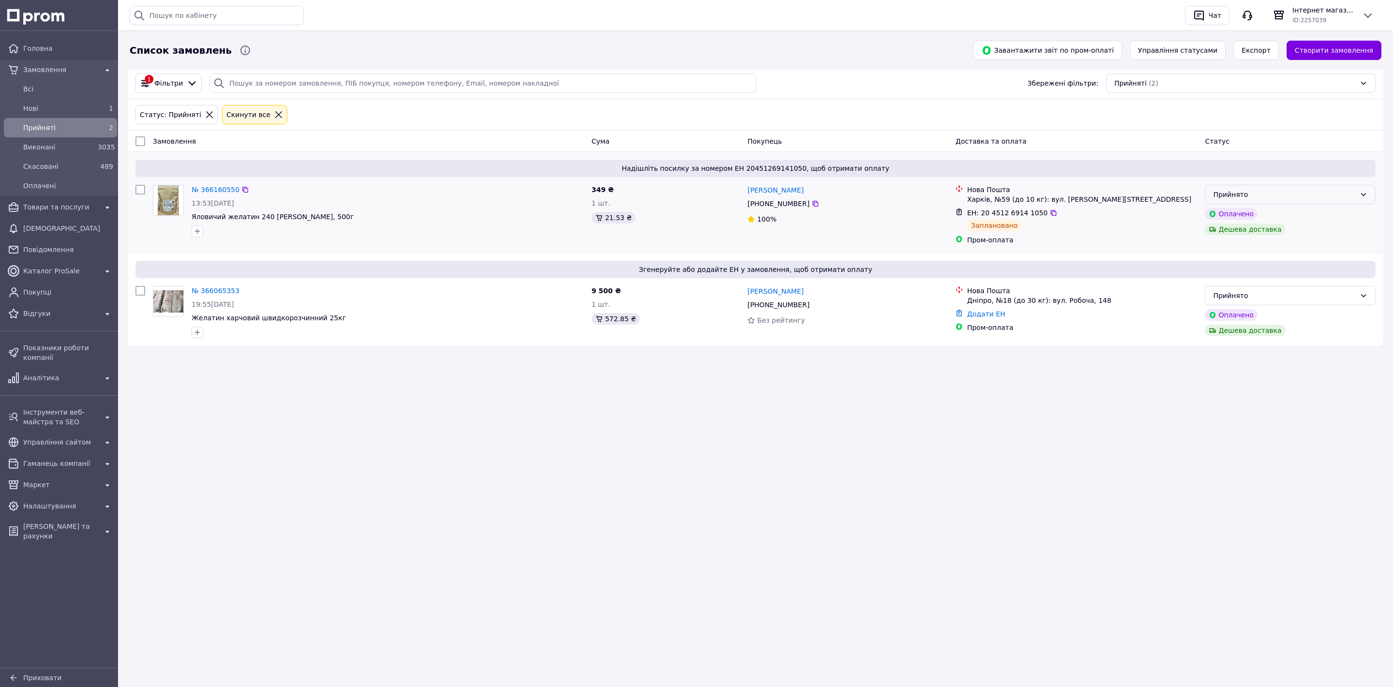
click at [1276, 194] on div "Прийнято" at bounding box center [1284, 194] width 143 height 11
click at [1236, 214] on li "Виконано" at bounding box center [1290, 215] width 170 height 17
click at [223, 287] on link "№ 366065353" at bounding box center [216, 291] width 48 height 8
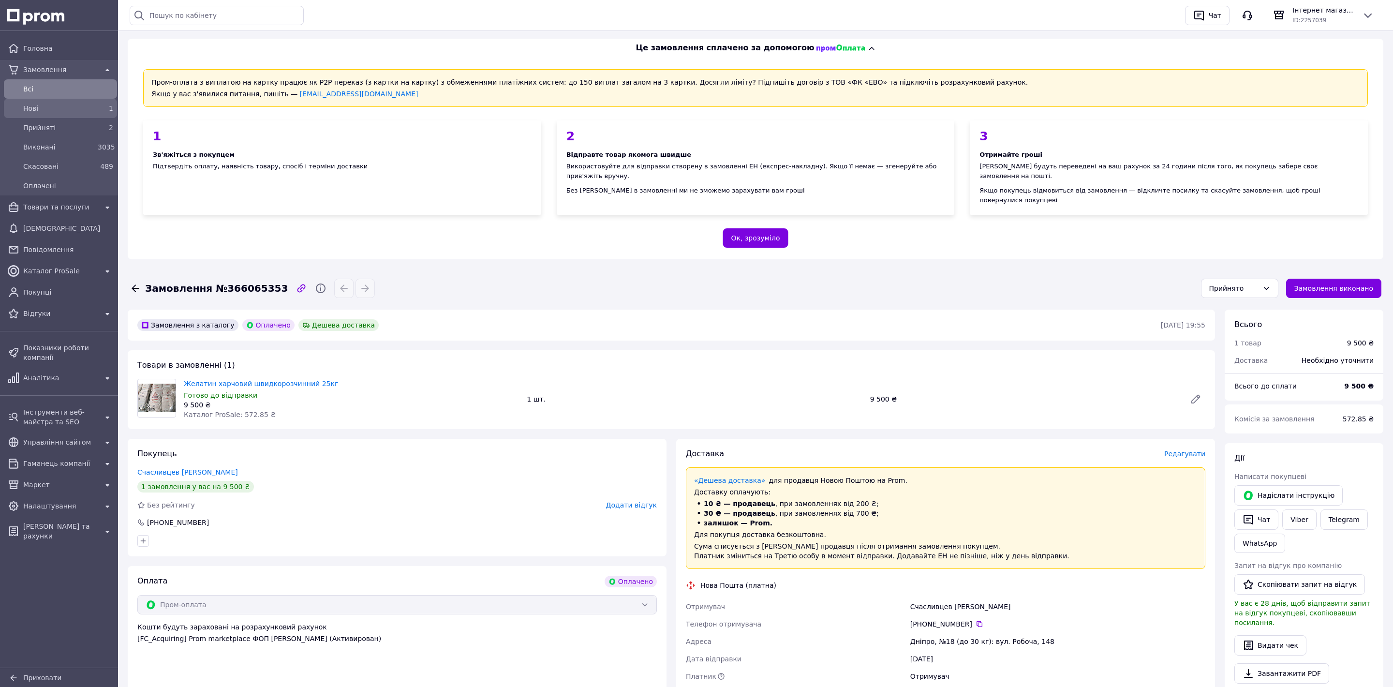
click at [44, 105] on span "Нові" at bounding box center [58, 109] width 71 height 10
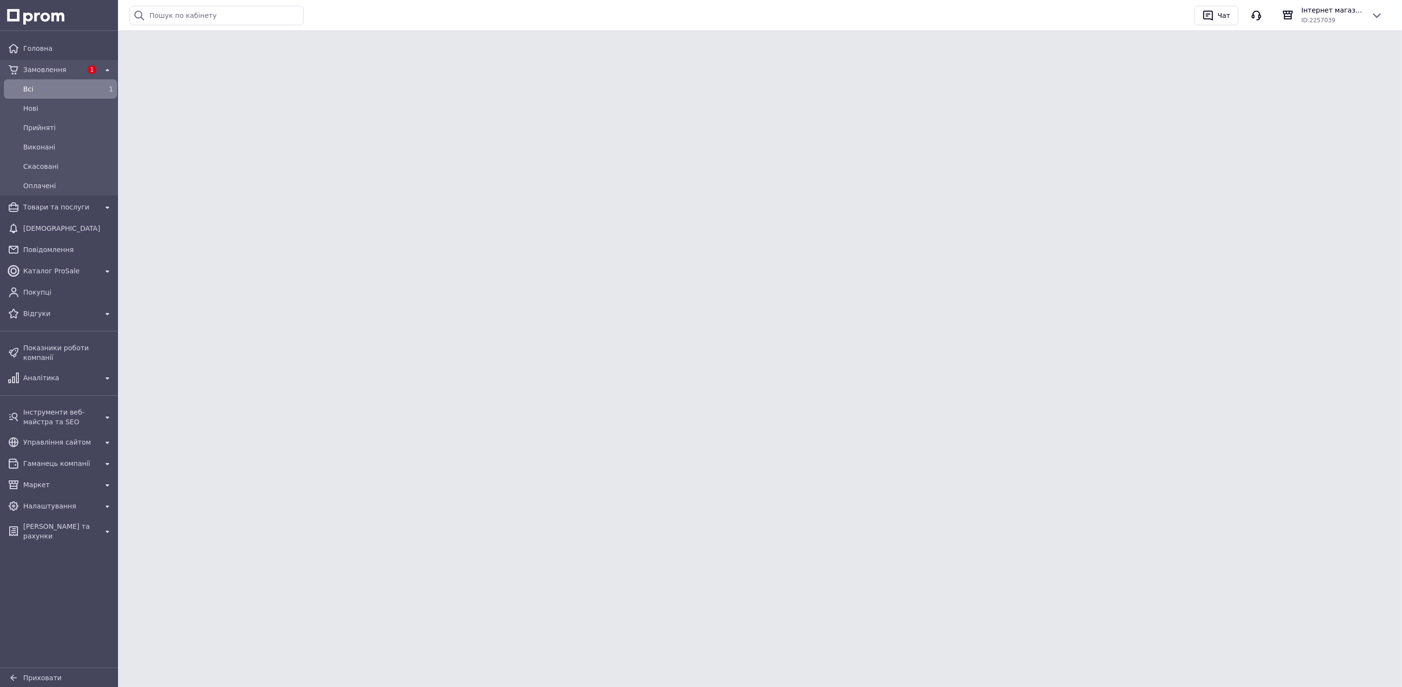
click at [47, 88] on span "Всi" at bounding box center [58, 89] width 71 height 10
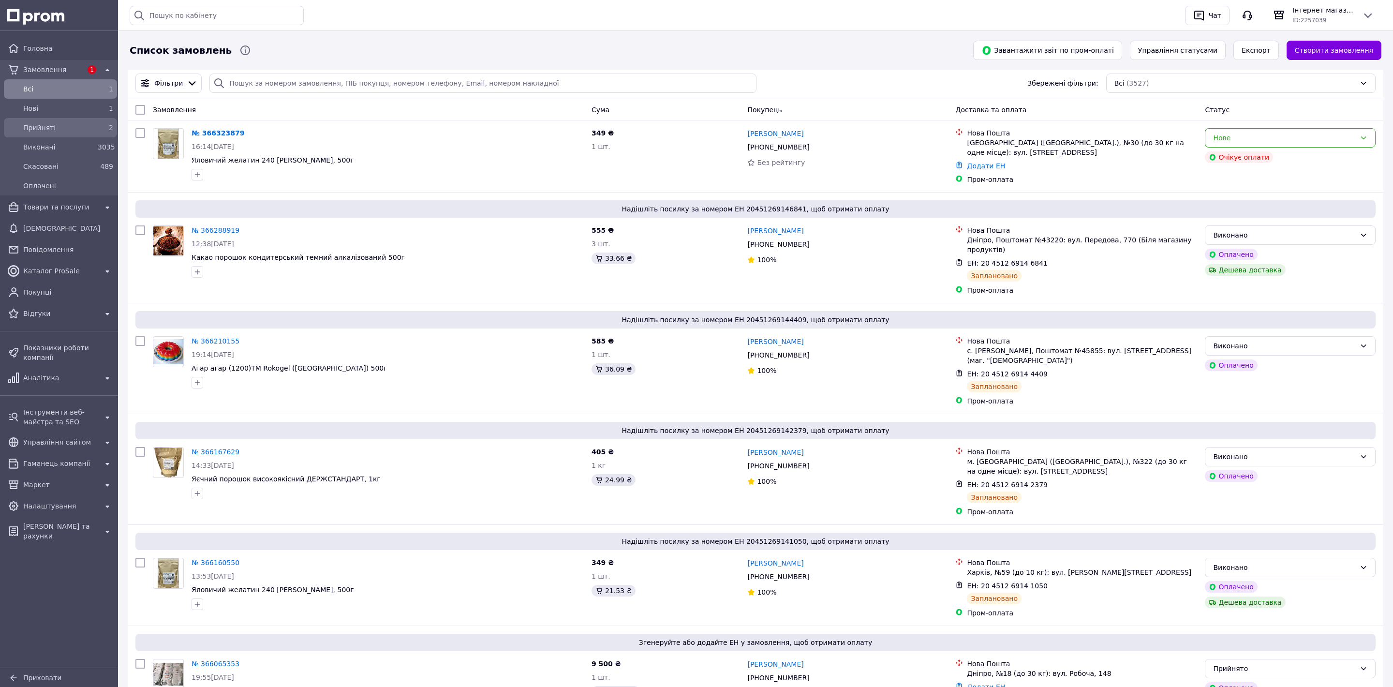
click at [71, 125] on span "Прийняті" at bounding box center [58, 128] width 71 height 10
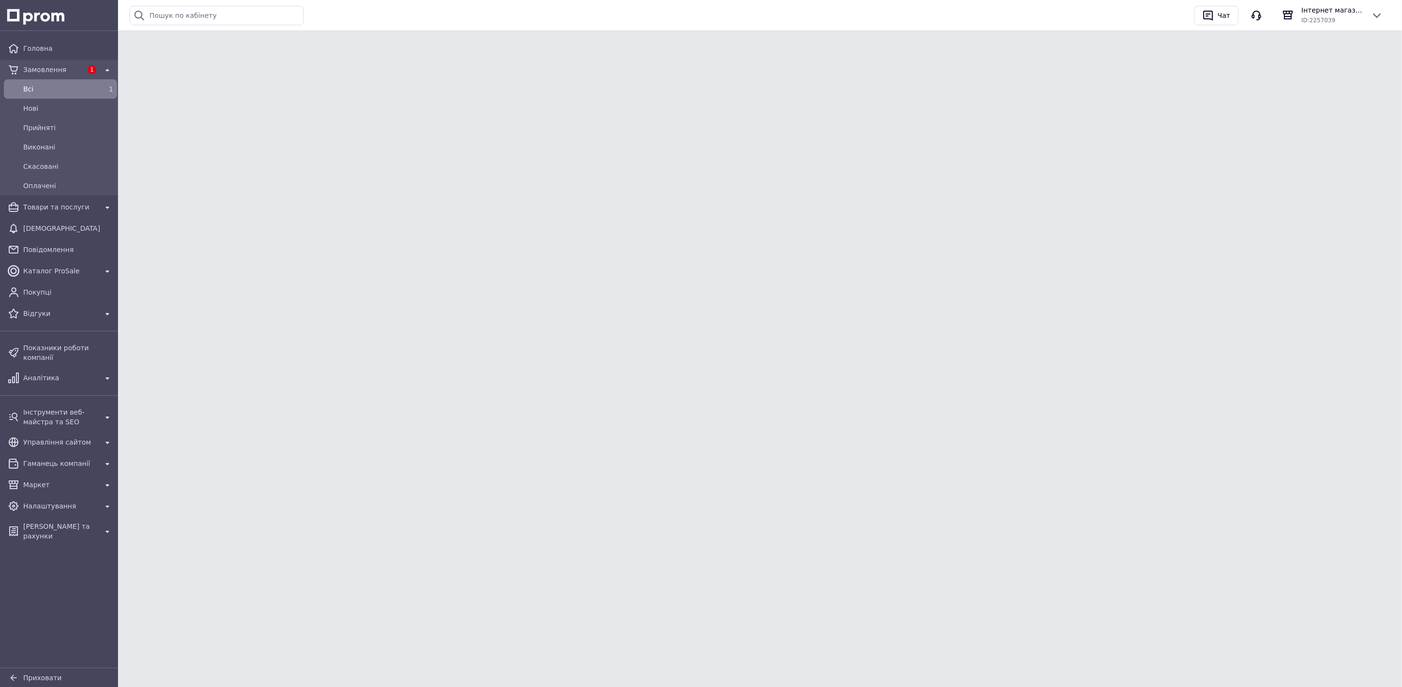
click at [49, 89] on span "Всi" at bounding box center [58, 89] width 71 height 10
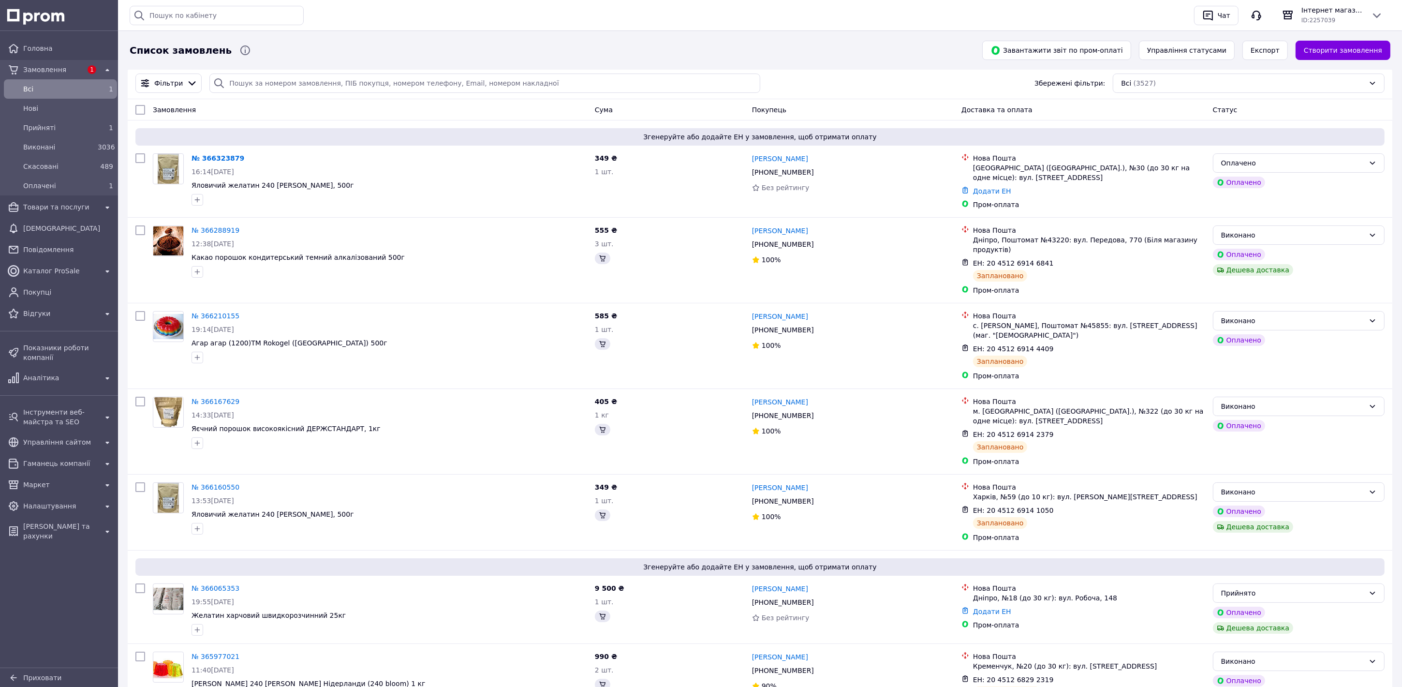
click at [52, 87] on span "Всi" at bounding box center [58, 89] width 71 height 10
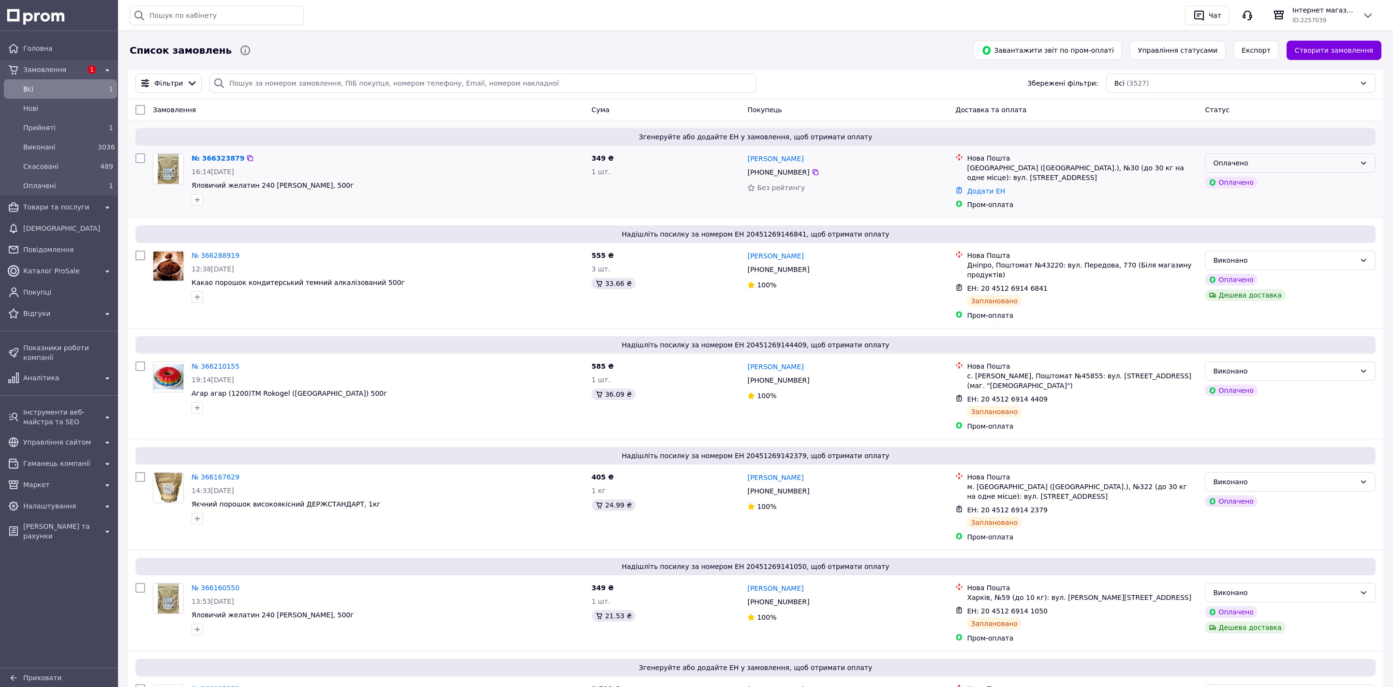
click at [1311, 163] on div "Оплачено" at bounding box center [1284, 163] width 143 height 11
click at [1228, 182] on li "Прийнято" at bounding box center [1290, 184] width 170 height 17
click at [209, 158] on link "№ 366323879" at bounding box center [216, 158] width 48 height 8
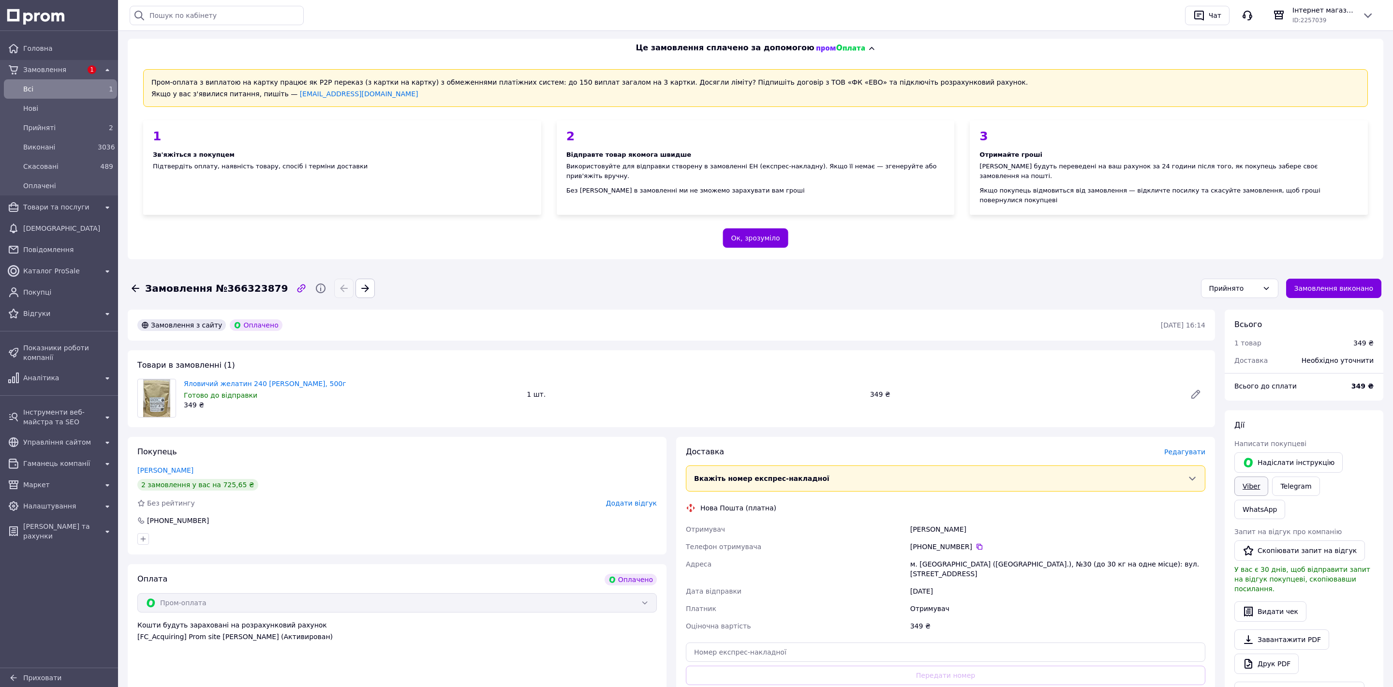
click at [1268, 476] on link "Viber" at bounding box center [1251, 485] width 34 height 19
click at [189, 479] on div "2 замовлення у вас на 725,65 ₴" at bounding box center [197, 485] width 121 height 12
click at [180, 466] on link "Сторожук Олександр" at bounding box center [165, 470] width 56 height 8
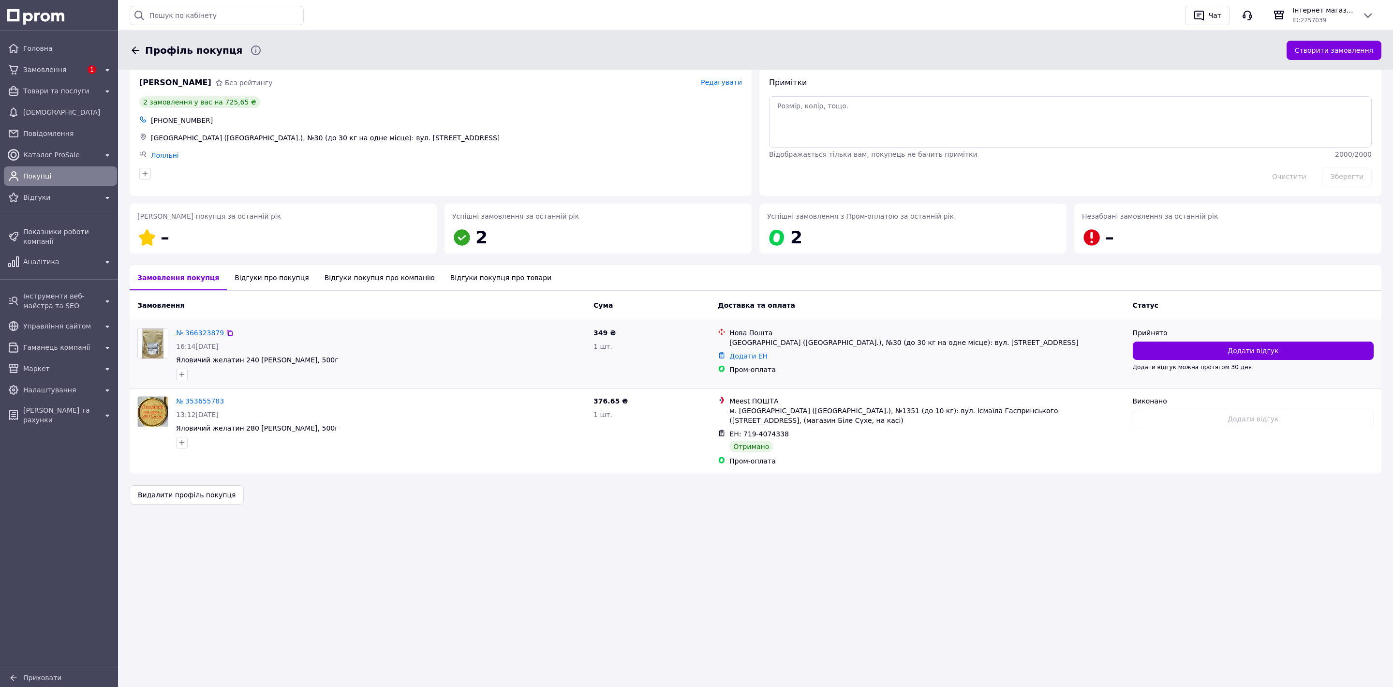
click at [205, 330] on link "№ 366323879" at bounding box center [200, 333] width 48 height 8
